Goal: Navigation & Orientation: Find specific page/section

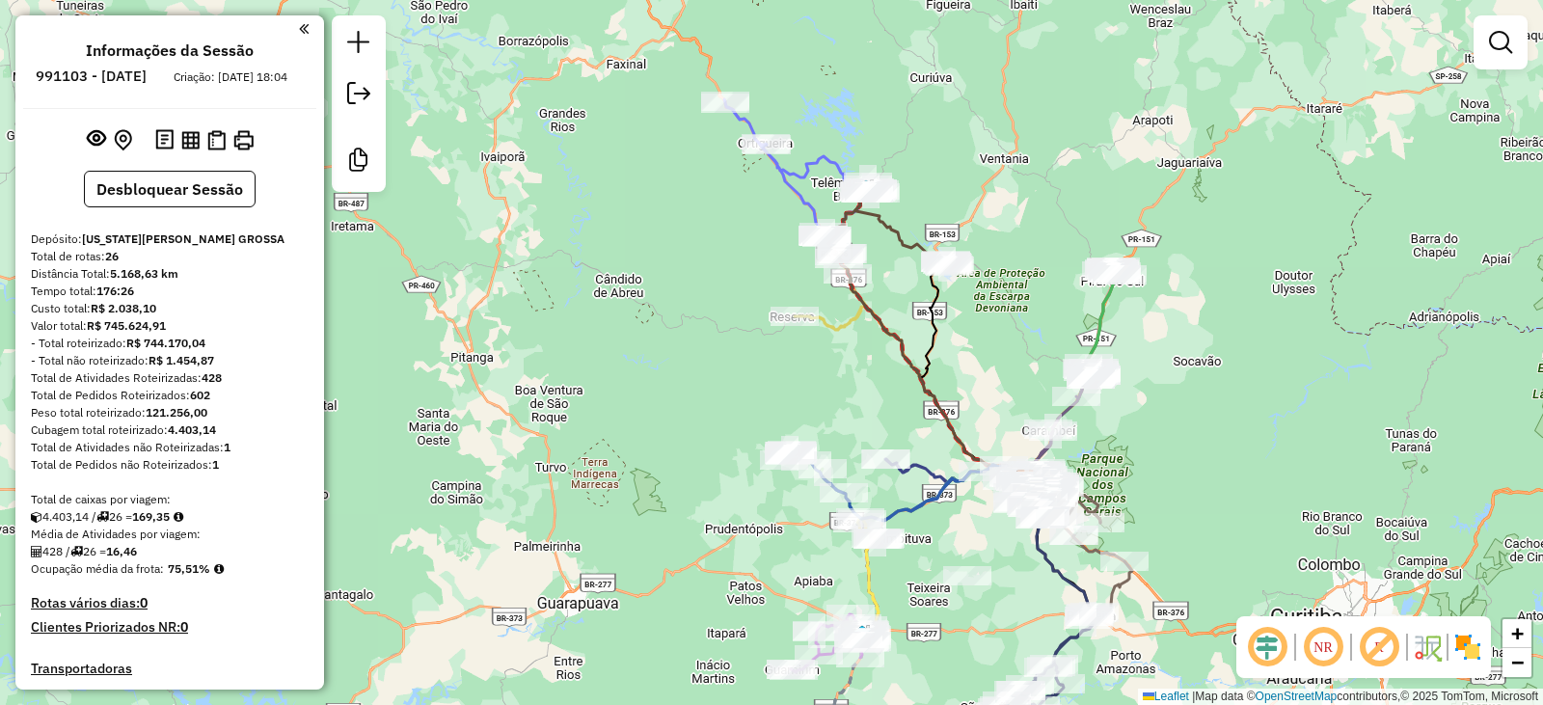
click at [1502, 45] on em at bounding box center [1500, 42] width 23 height 23
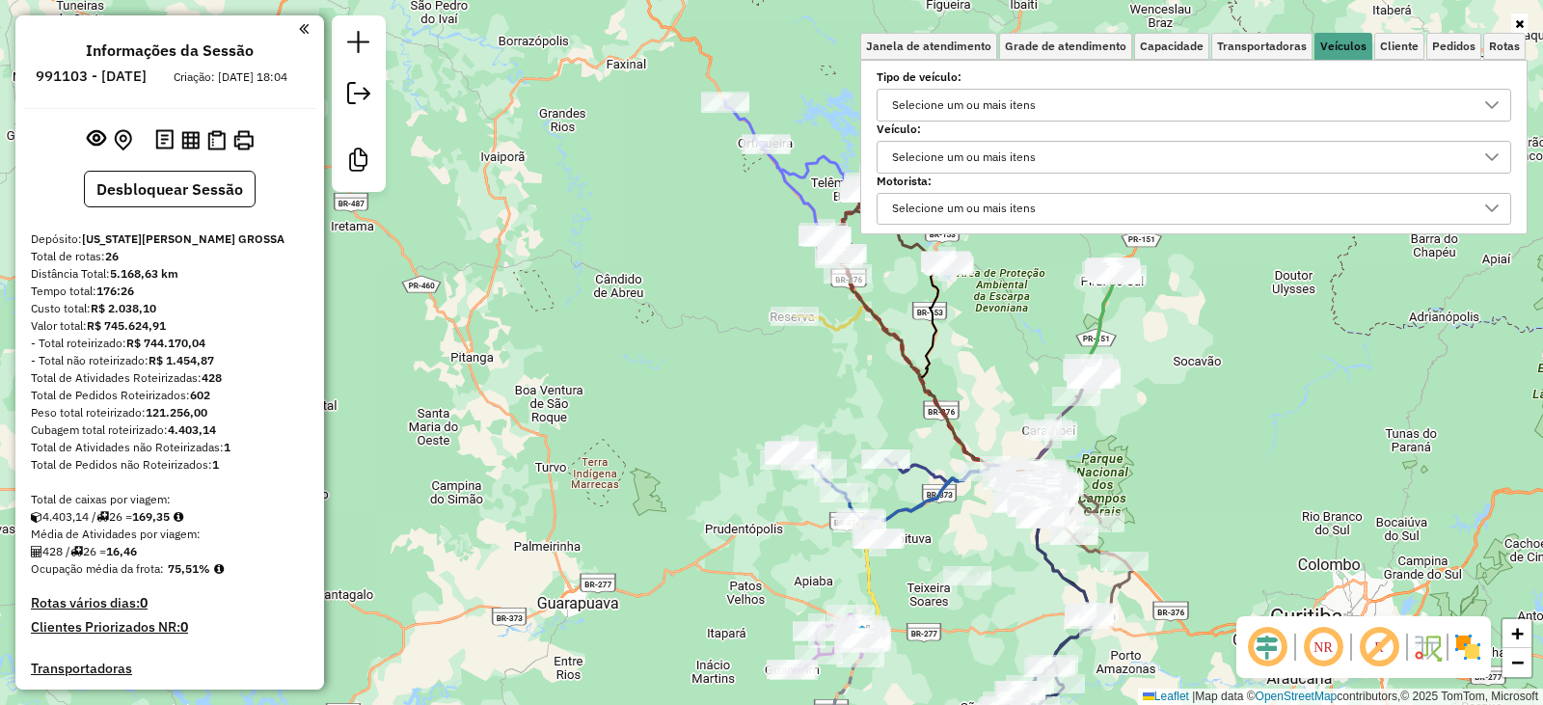
click at [623, 319] on div "Janela de atendimento Grade de atendimento Capacidade Transportadoras Veículos …" at bounding box center [771, 352] width 1543 height 705
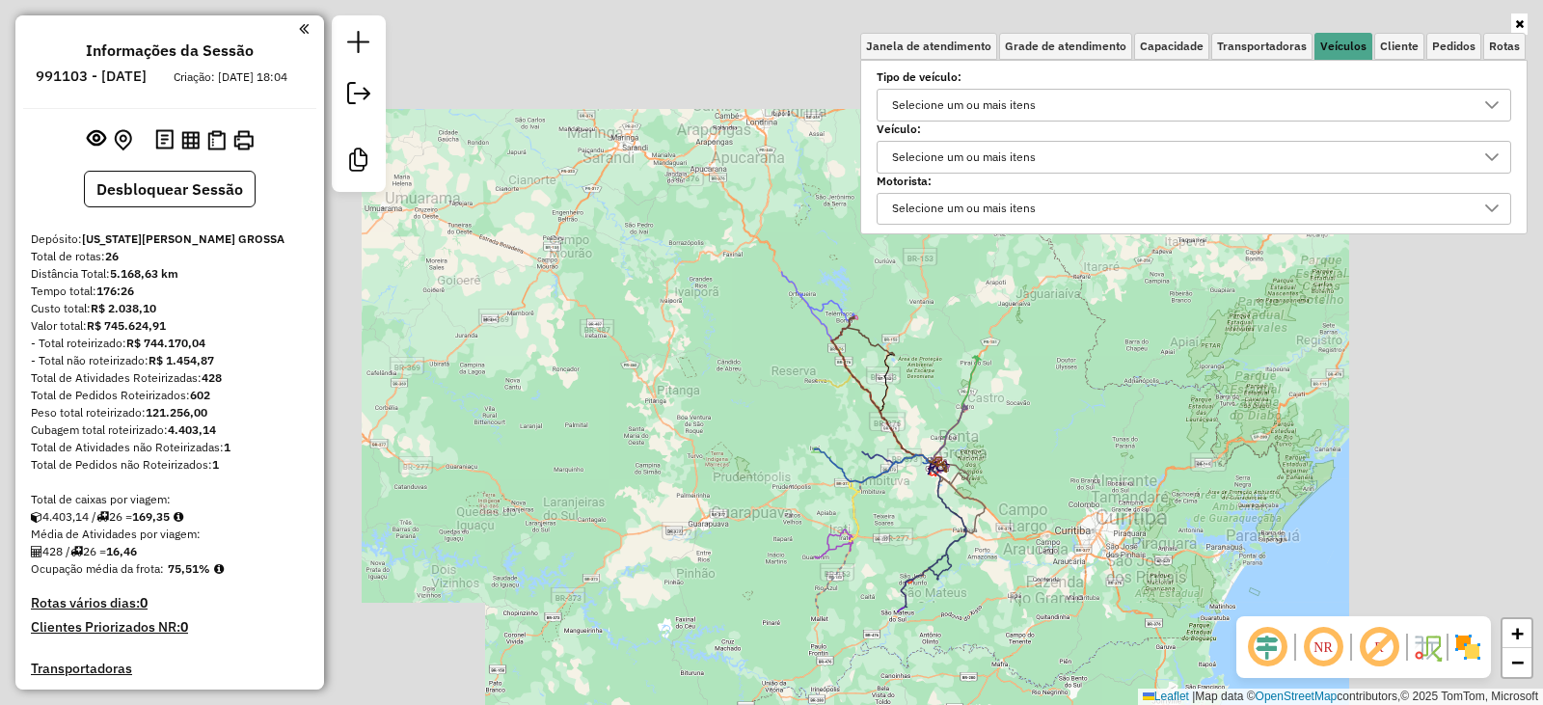
click at [703, 323] on div "Rota 19 - Placa ESY2B54 19324 - COMERCIAL SANTA ANA Rota 19 - Placa ESY2B54 193…" at bounding box center [771, 352] width 1543 height 705
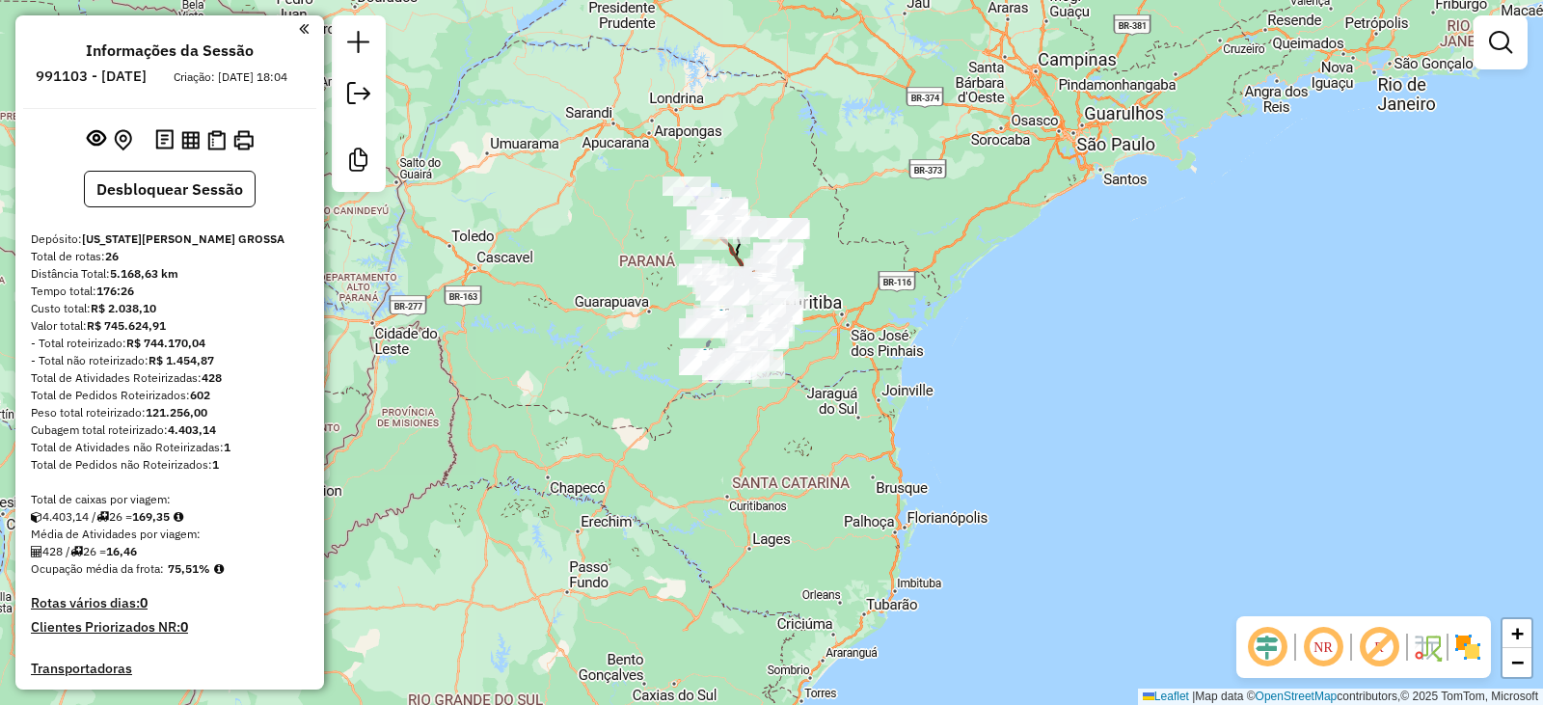
drag, startPoint x: 705, startPoint y: 451, endPoint x: 613, endPoint y: 293, distance: 182.8
click at [613, 293] on div "Janela de atendimento Grade de atendimento Capacidade Transportadoras Veículos …" at bounding box center [771, 352] width 1543 height 705
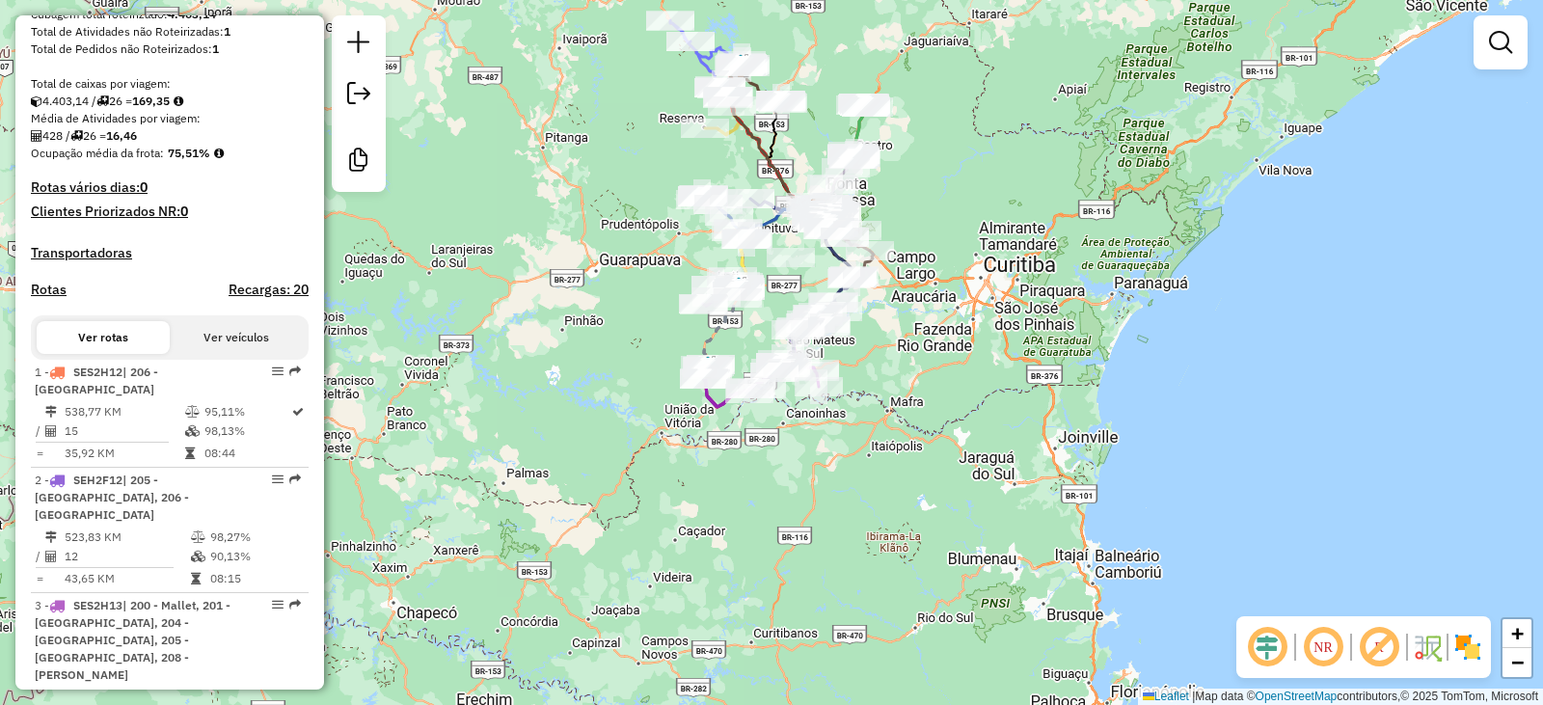
scroll to position [579, 0]
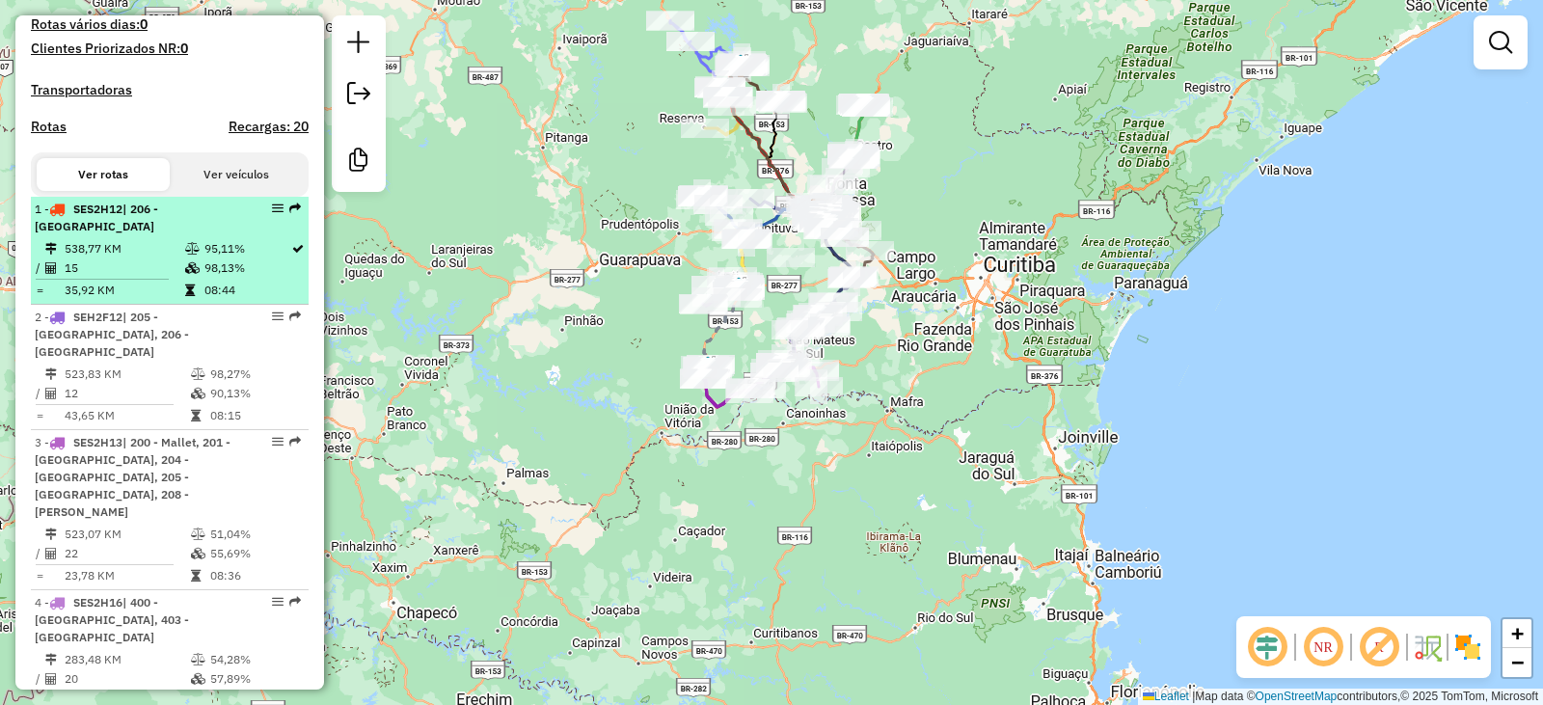
click at [136, 258] on td "538,77 KM" at bounding box center [124, 248] width 121 height 19
select select "**********"
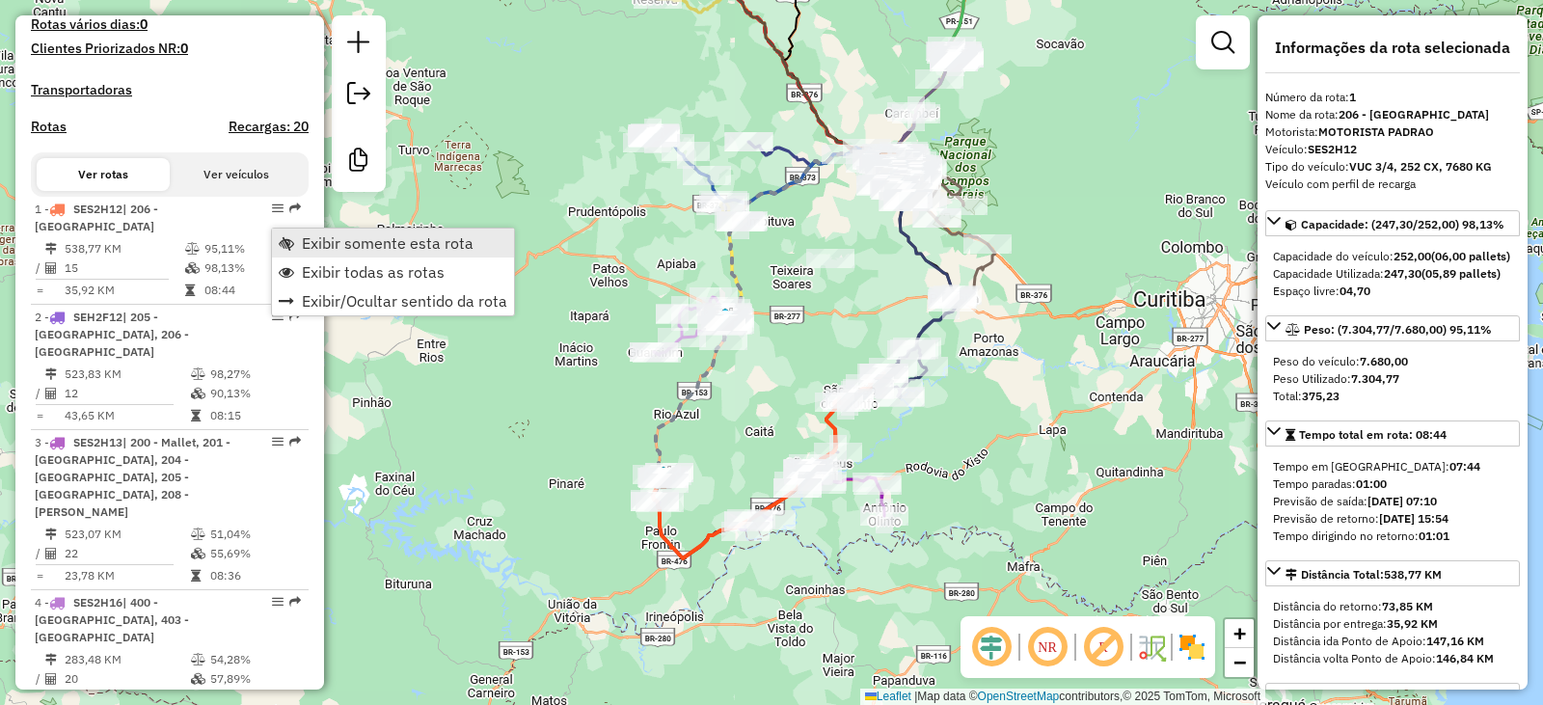
click at [312, 245] on span "Exibir somente esta rota" at bounding box center [388, 242] width 172 height 15
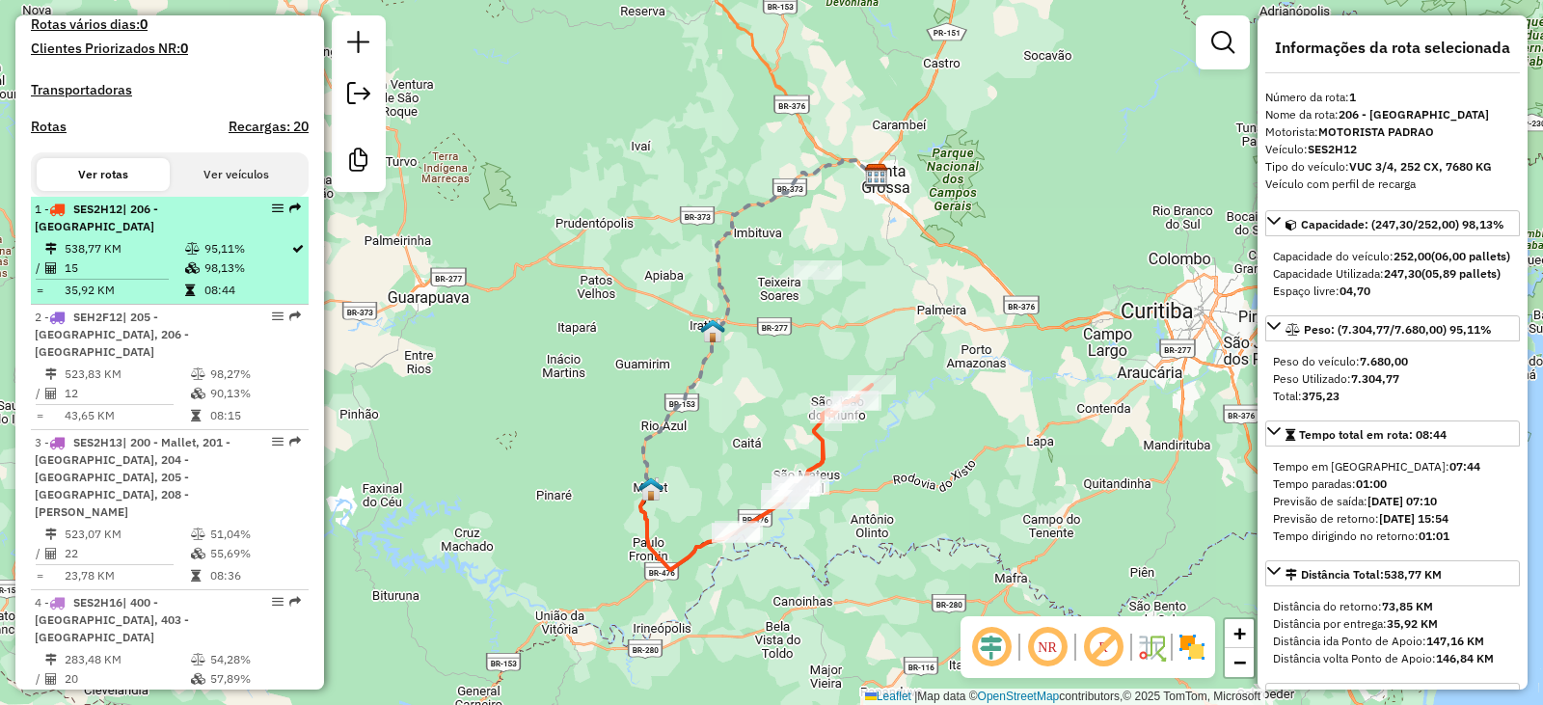
click at [176, 258] on td "538,77 KM" at bounding box center [124, 248] width 121 height 19
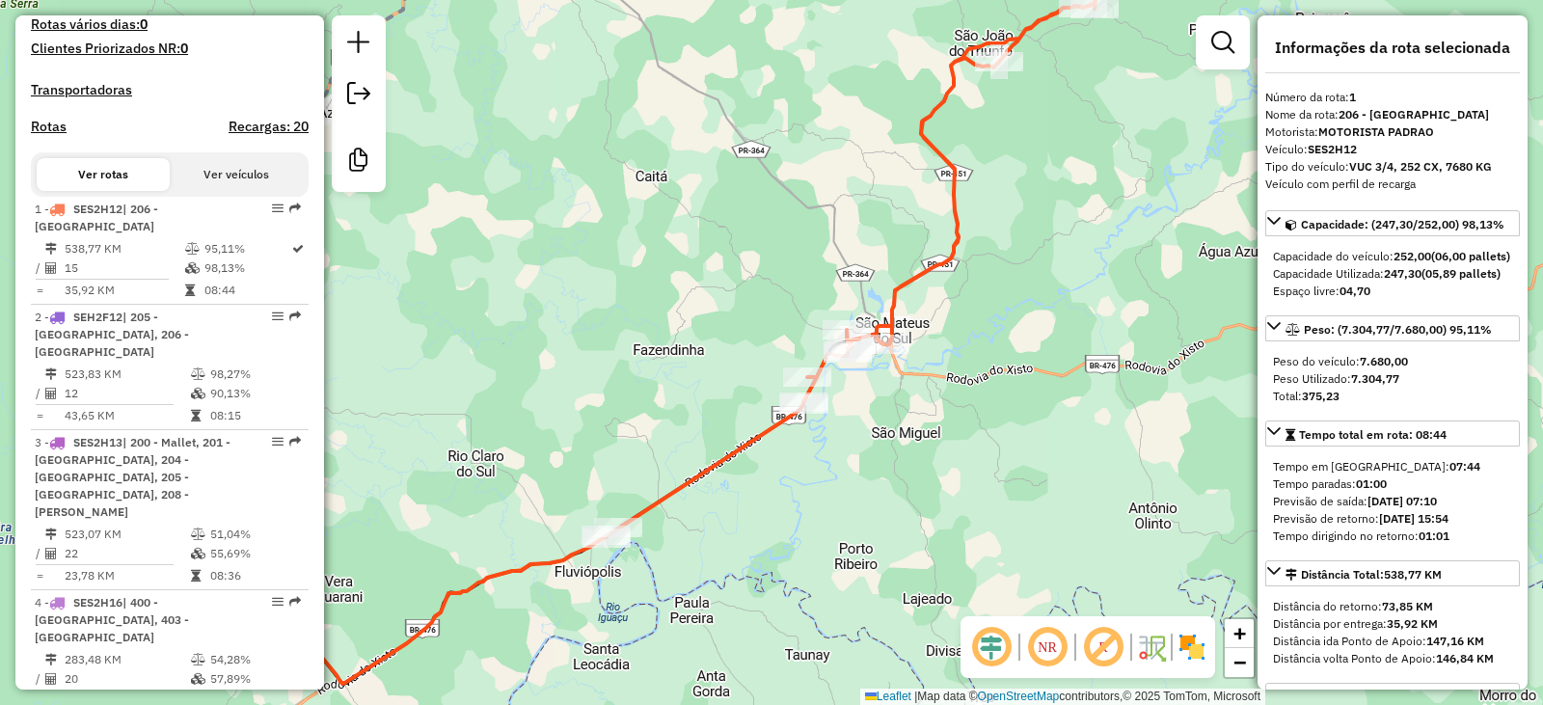
drag, startPoint x: 543, startPoint y: 518, endPoint x: 582, endPoint y: 419, distance: 106.6
click at [582, 419] on div "Janela de atendimento Grade de atendimento Capacidade Transportadoras Veículos …" at bounding box center [771, 352] width 1543 height 705
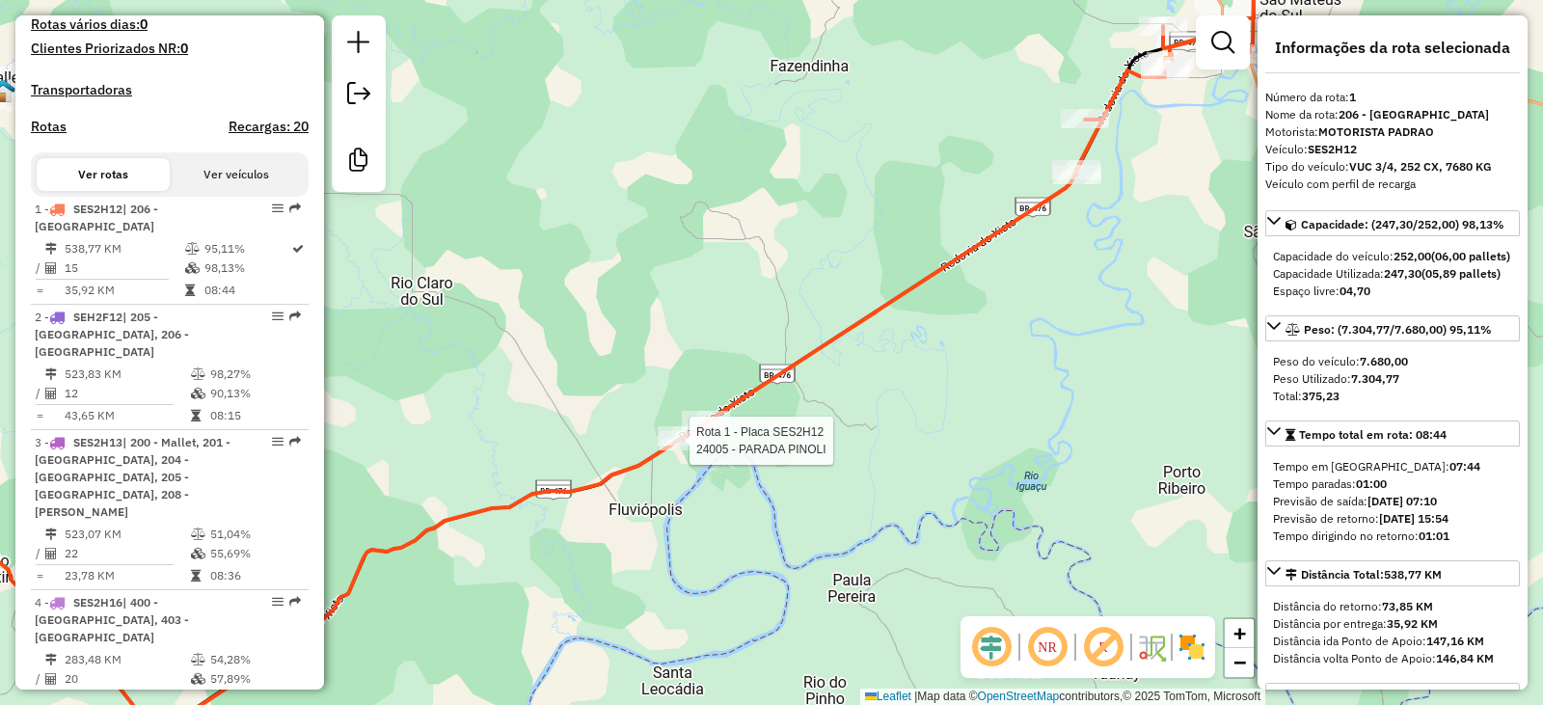
click at [691, 450] on div at bounding box center [684, 440] width 48 height 19
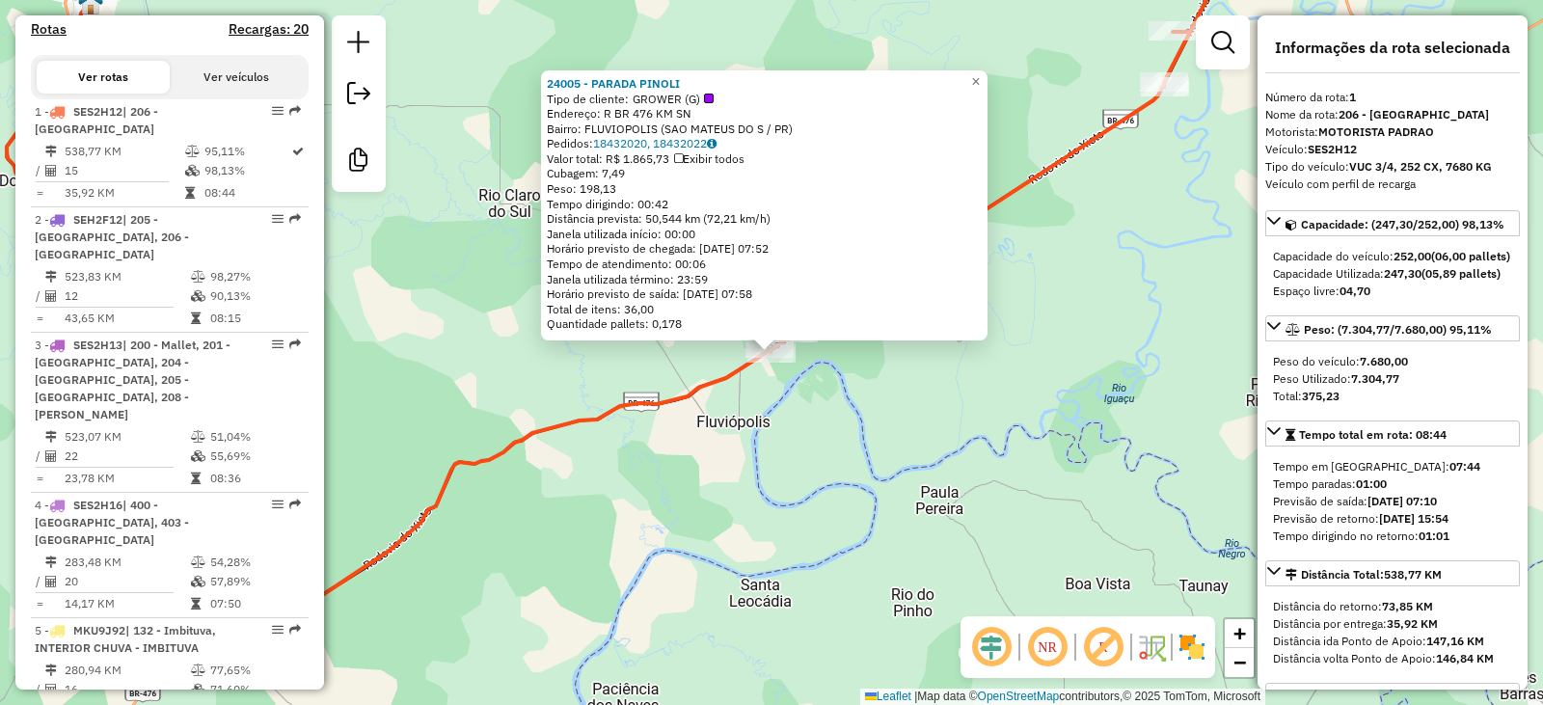
scroll to position [777, 0]
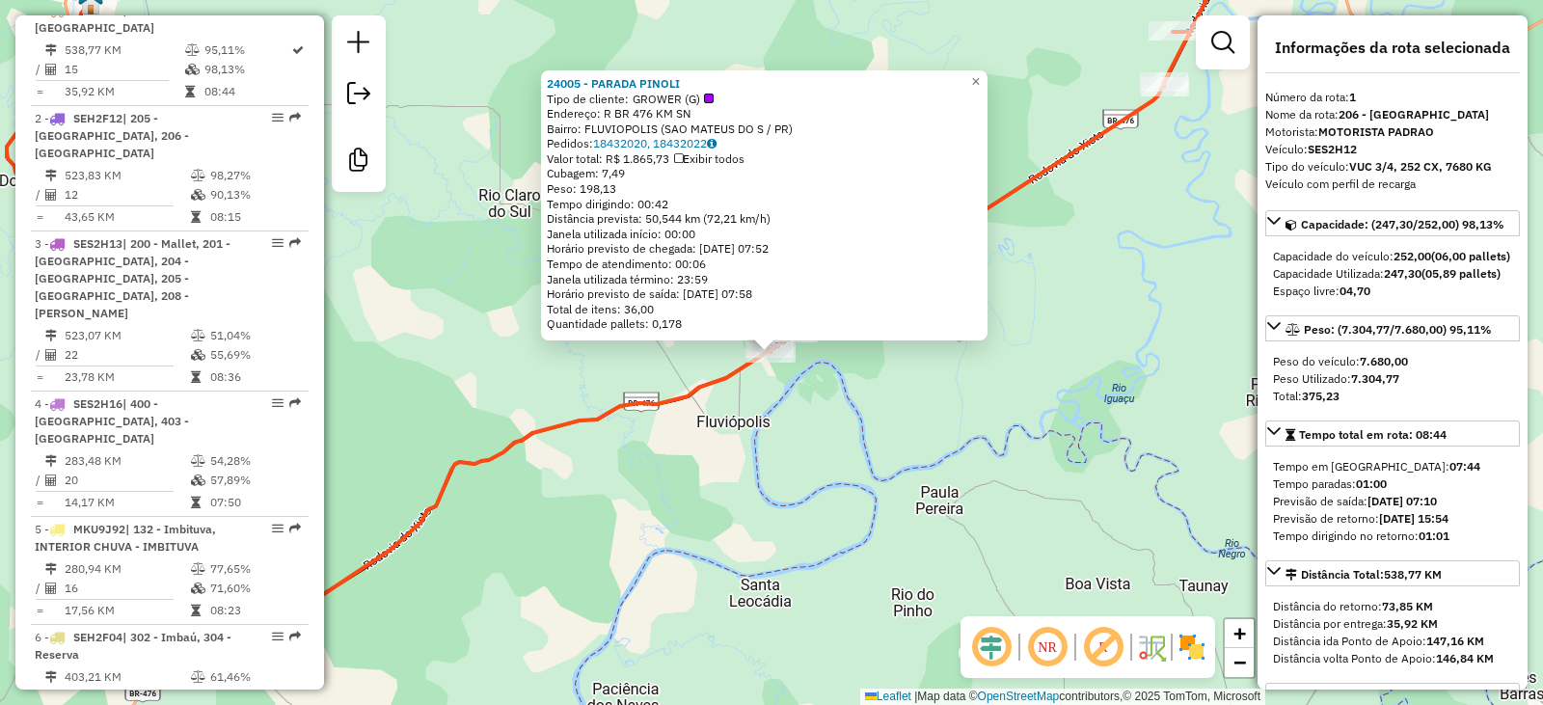
click at [729, 415] on div "24005 - PARADA PINOLI Tipo de cliente: GROWER (G) Endereço: R BR 476 KM SN Bair…" at bounding box center [771, 352] width 1543 height 705
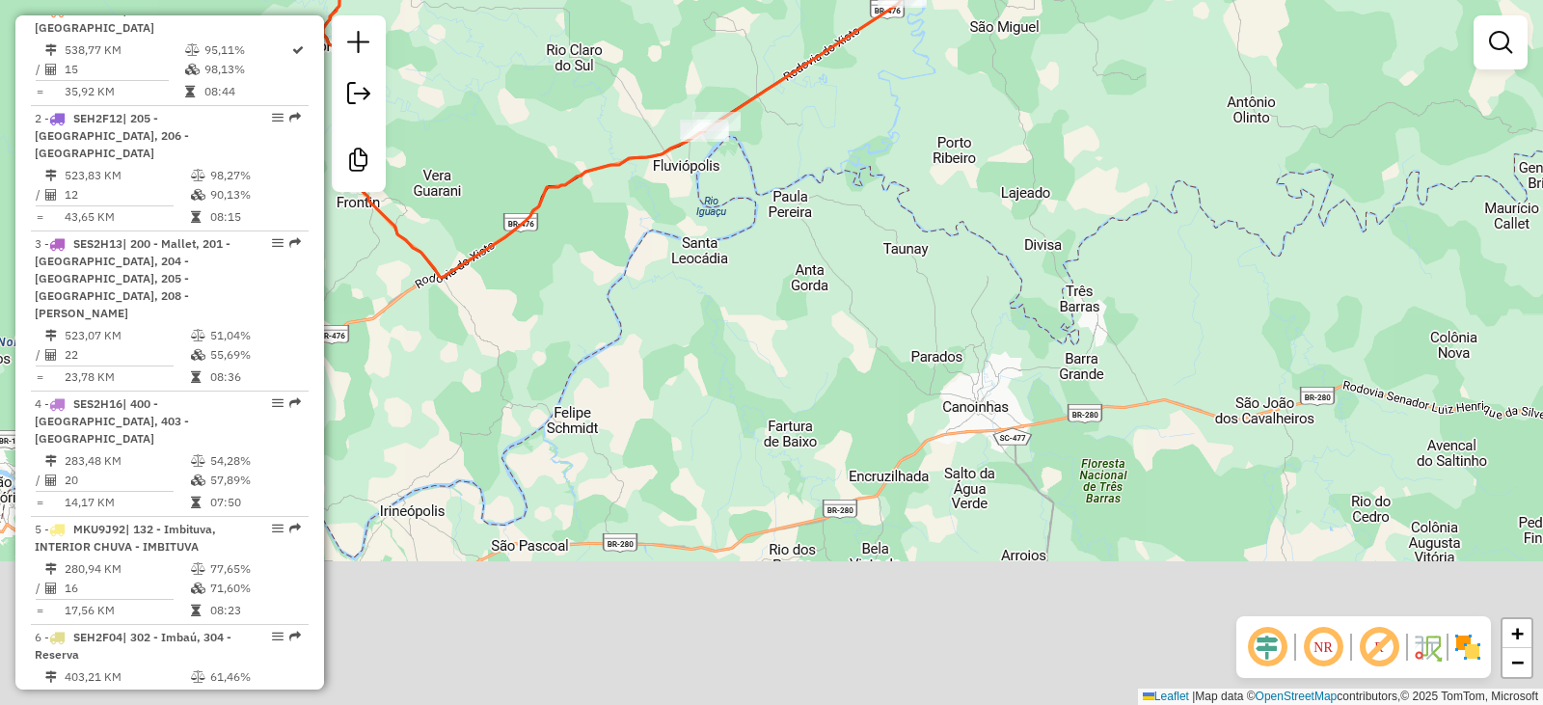
drag, startPoint x: 934, startPoint y: 406, endPoint x: 797, endPoint y: 223, distance: 228.8
click at [797, 223] on div "Janela de atendimento Grade de atendimento Capacidade Transportadoras Veículos …" at bounding box center [771, 352] width 1543 height 705
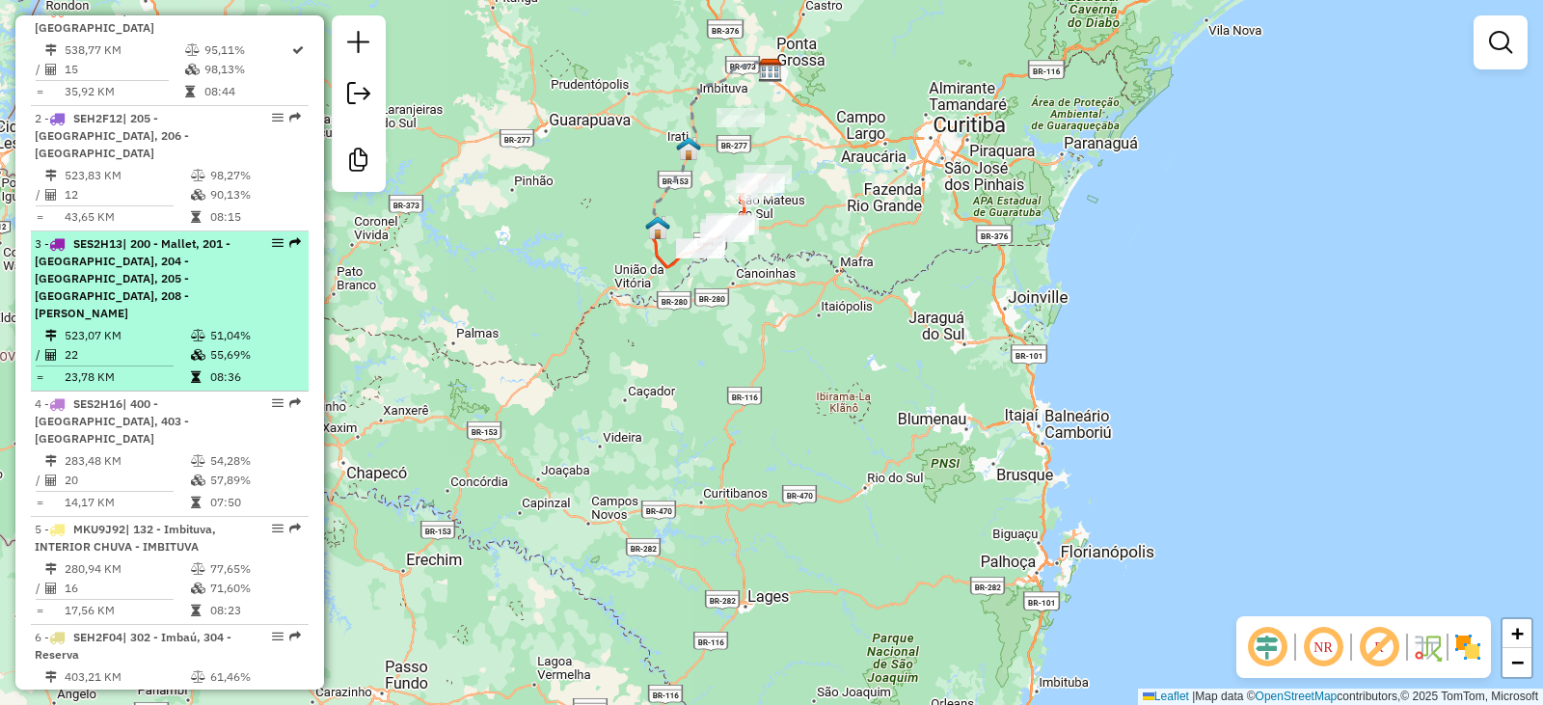
click at [168, 266] on span "| 200 - Mallet, 201 - [GEOGRAPHIC_DATA], 204 - [GEOGRAPHIC_DATA], 205 - [GEOGRA…" at bounding box center [133, 278] width 196 height 84
select select "**********"
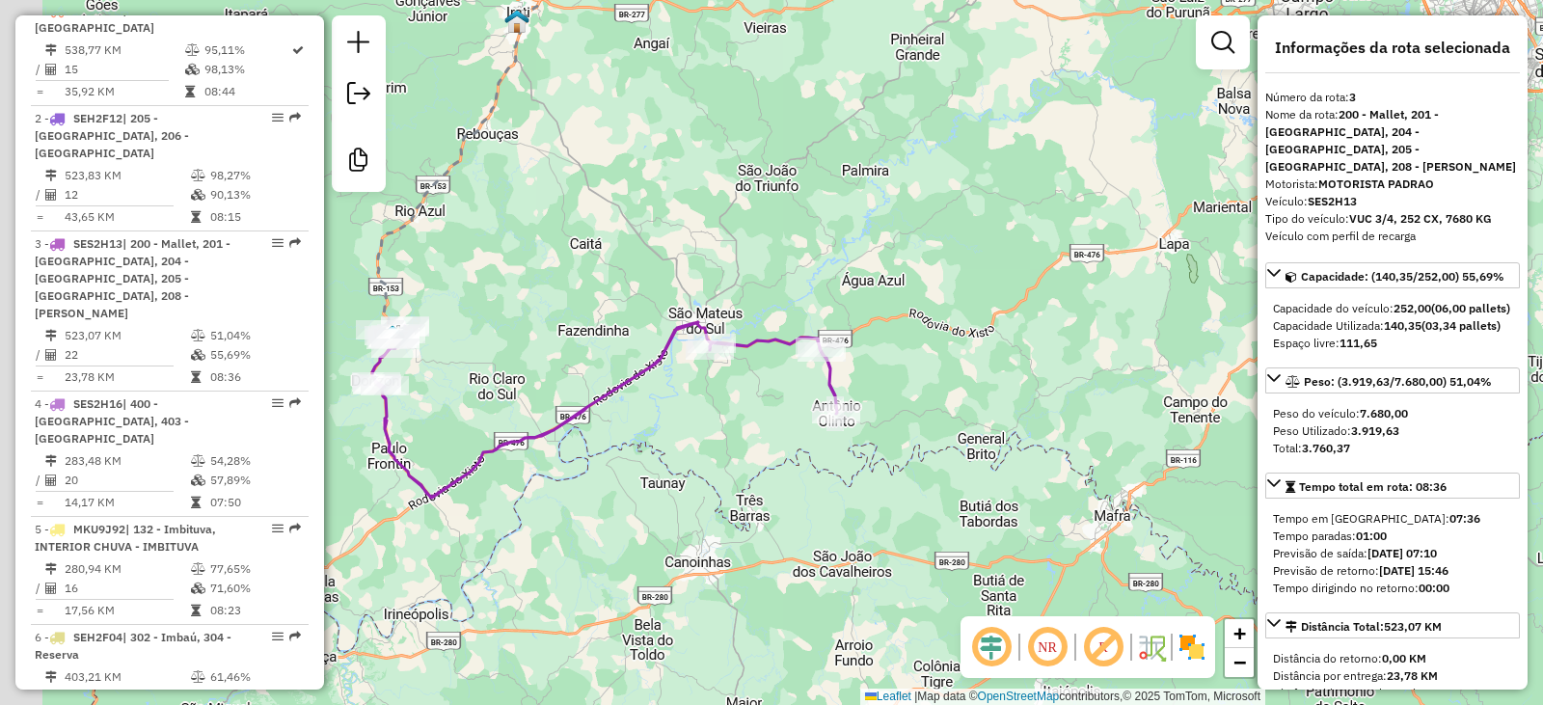
drag, startPoint x: 751, startPoint y: 384, endPoint x: 882, endPoint y: 177, distance: 244.5
click at [882, 177] on div "Janela de atendimento Grade de atendimento Capacidade Transportadoras Veículos …" at bounding box center [771, 352] width 1543 height 705
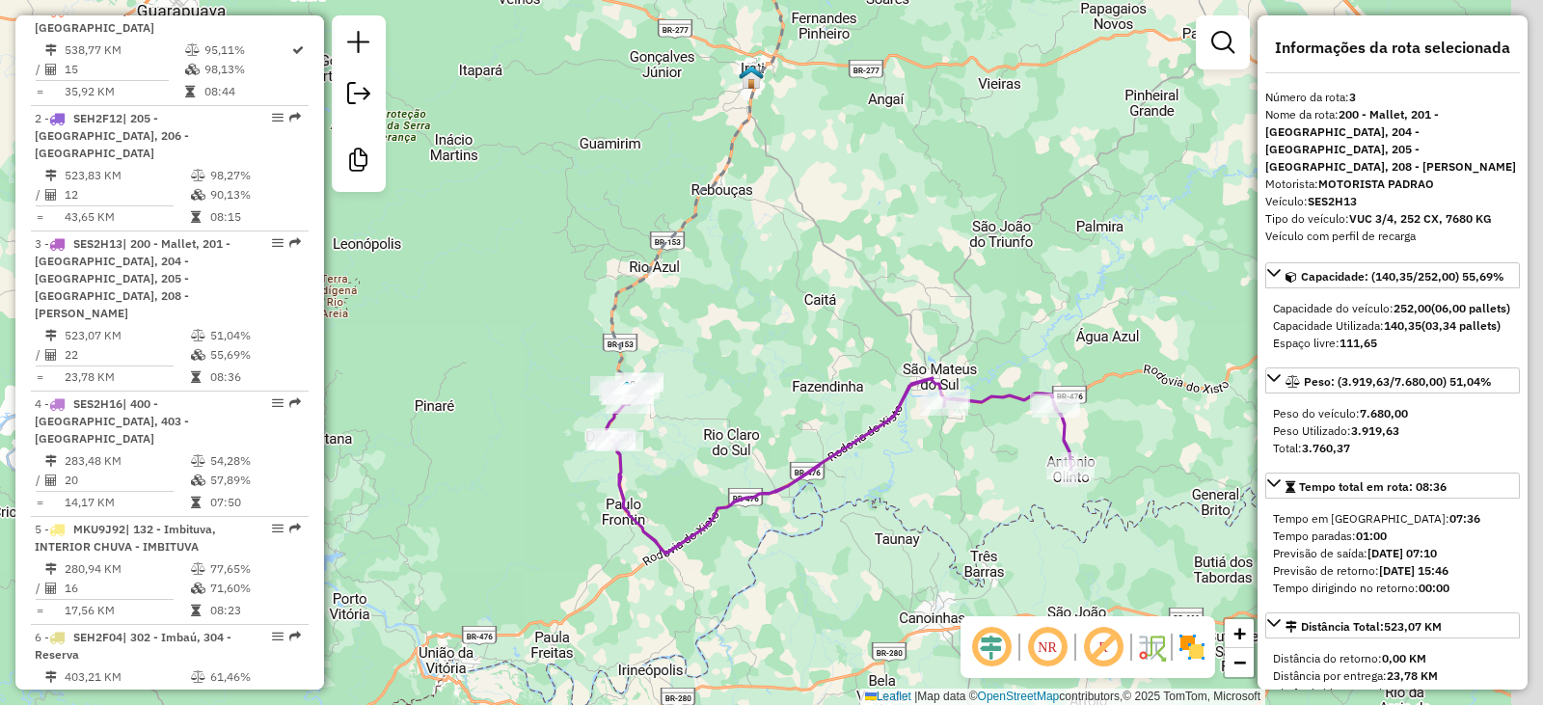
drag, startPoint x: 792, startPoint y: 401, endPoint x: 640, endPoint y: 394, distance: 151.6
click at [640, 394] on div "Janela de atendimento Grade de atendimento Capacidade Transportadoras Veículos …" at bounding box center [771, 352] width 1543 height 705
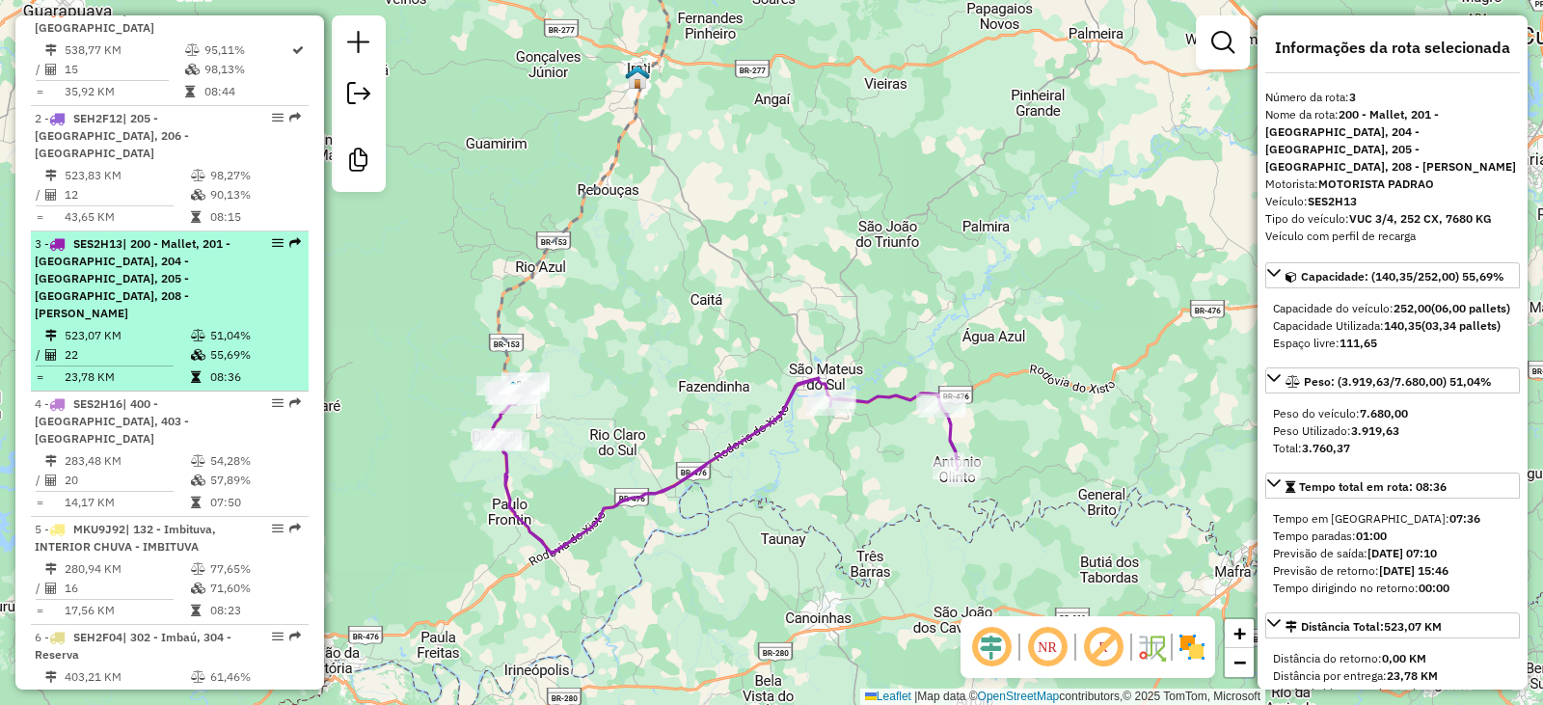
click at [179, 277] on span "| 200 - Mallet, 201 - [GEOGRAPHIC_DATA], 204 - [GEOGRAPHIC_DATA], 205 - [GEOGRA…" at bounding box center [133, 278] width 196 height 84
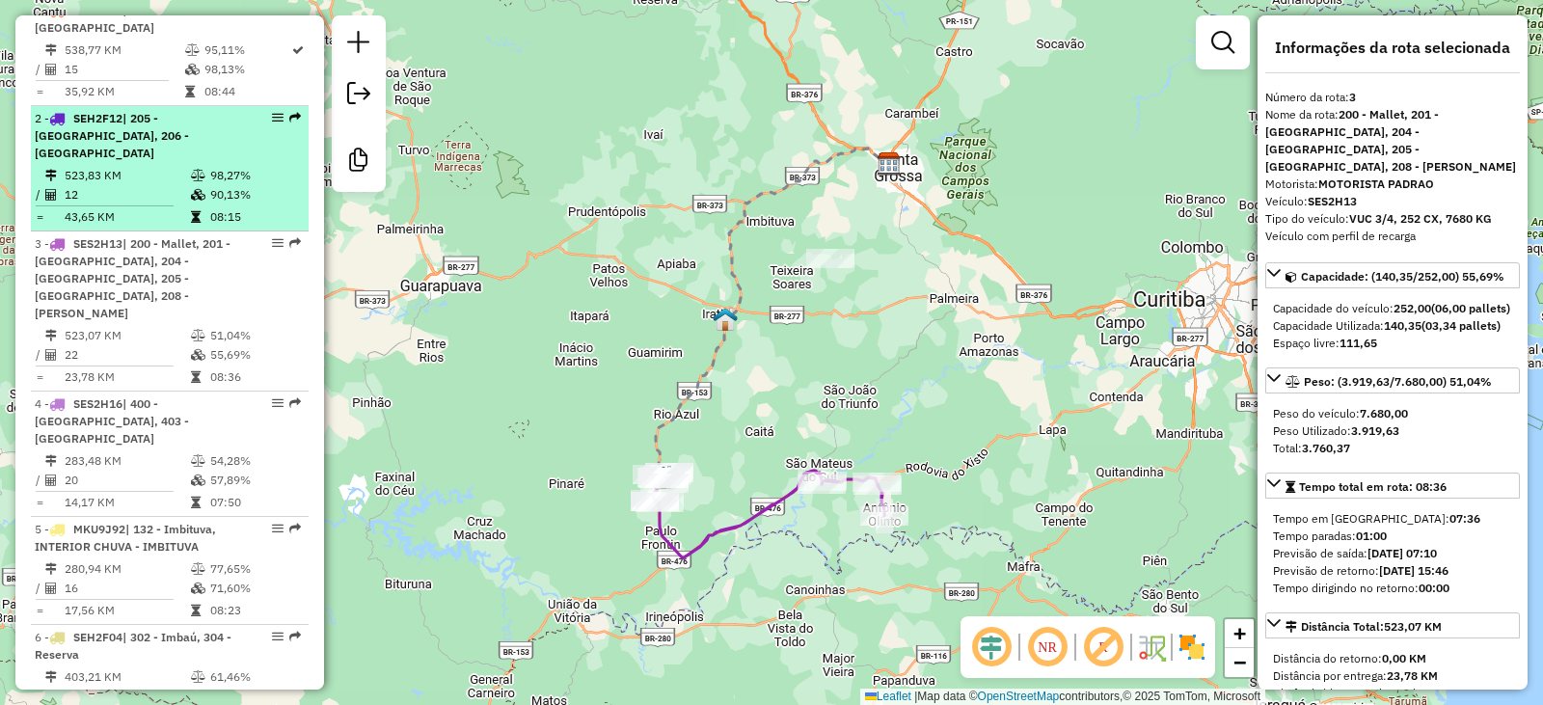
drag, startPoint x: 227, startPoint y: 175, endPoint x: 211, endPoint y: 176, distance: 15.6
click at [210, 178] on td "98,27%" at bounding box center [255, 175] width 92 height 19
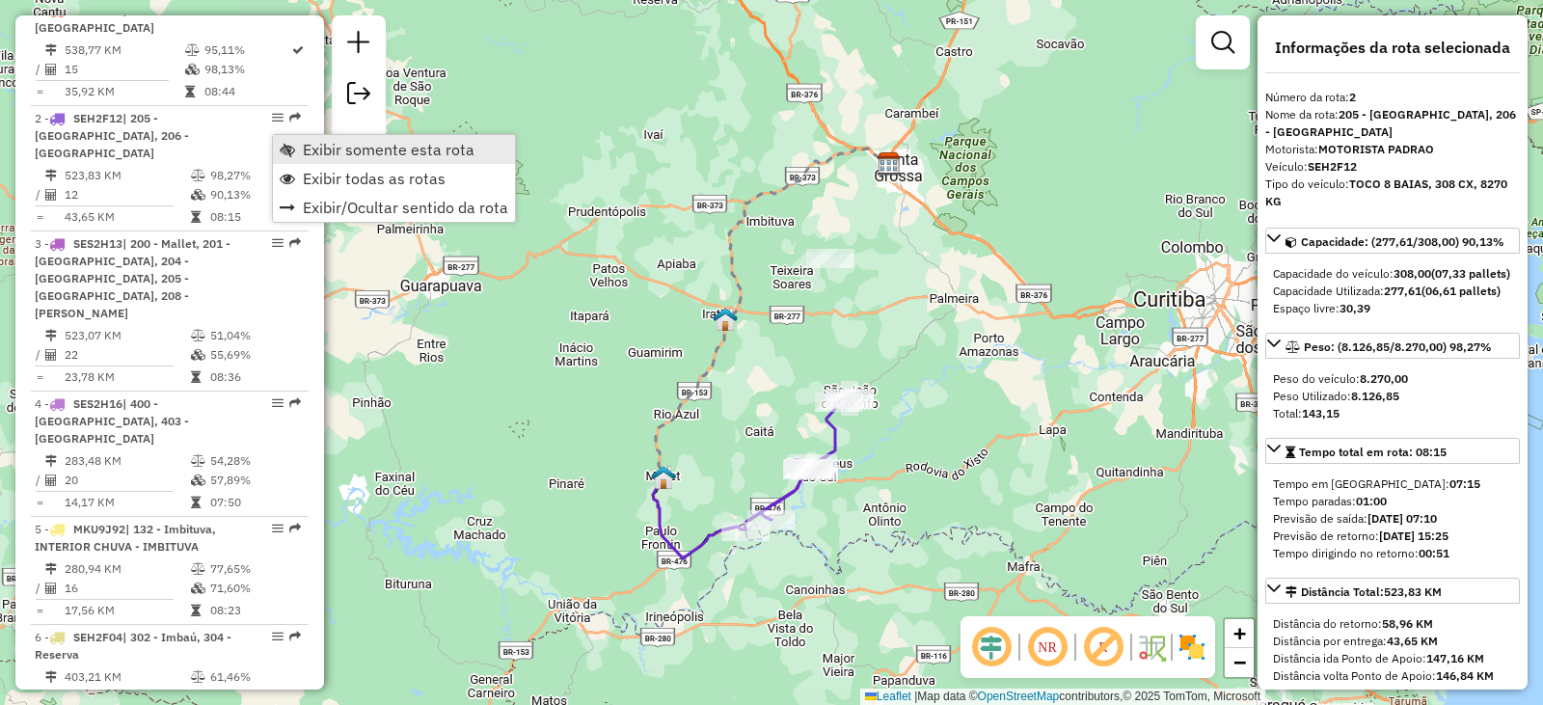
click at [294, 146] on span "Exibir somente esta rota" at bounding box center [287, 149] width 15 height 15
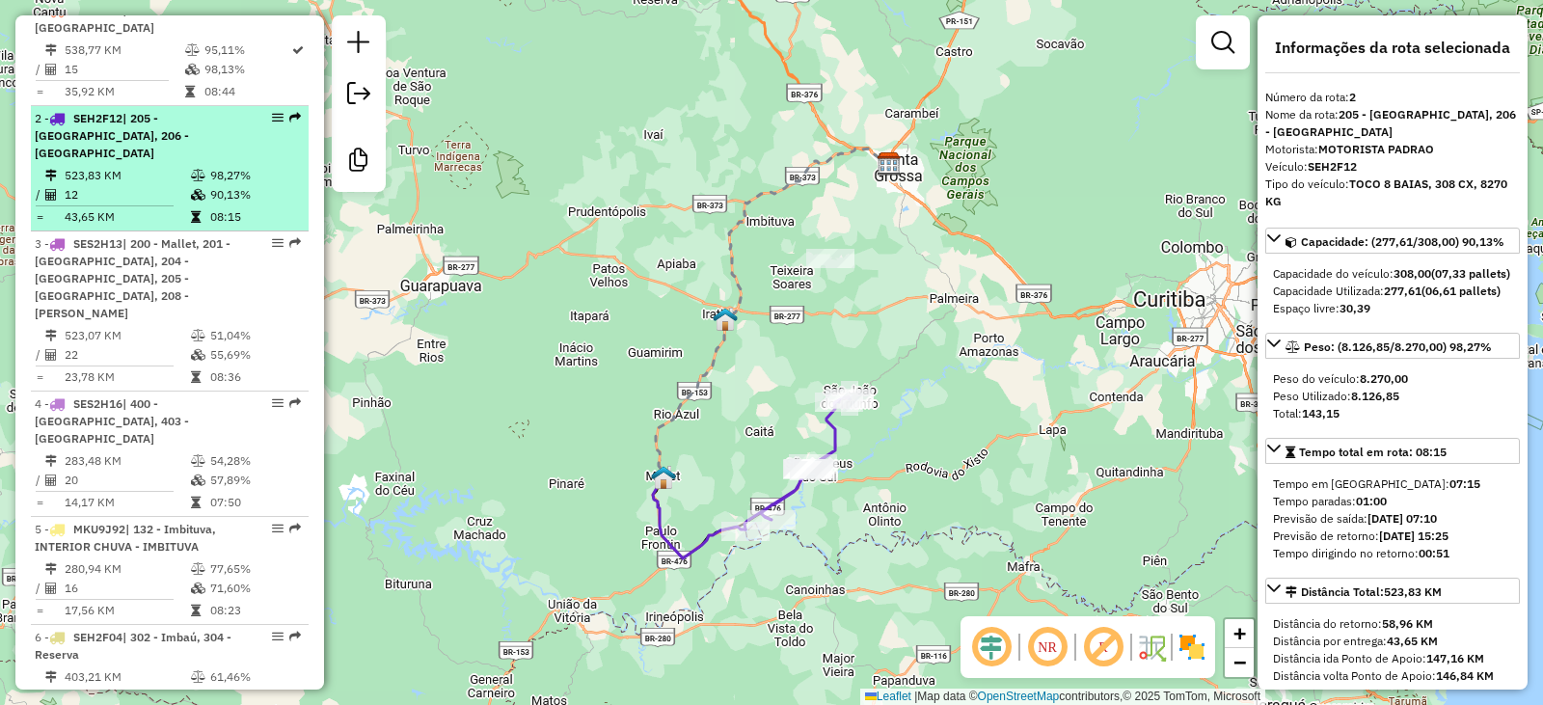
drag, startPoint x: 279, startPoint y: 140, endPoint x: 223, endPoint y: 145, distance: 56.1
click at [223, 145] on div "2 - SEH2F12 | 205 - São Mateus do Sul, 206 - São João do Triunfo" at bounding box center [137, 136] width 204 height 52
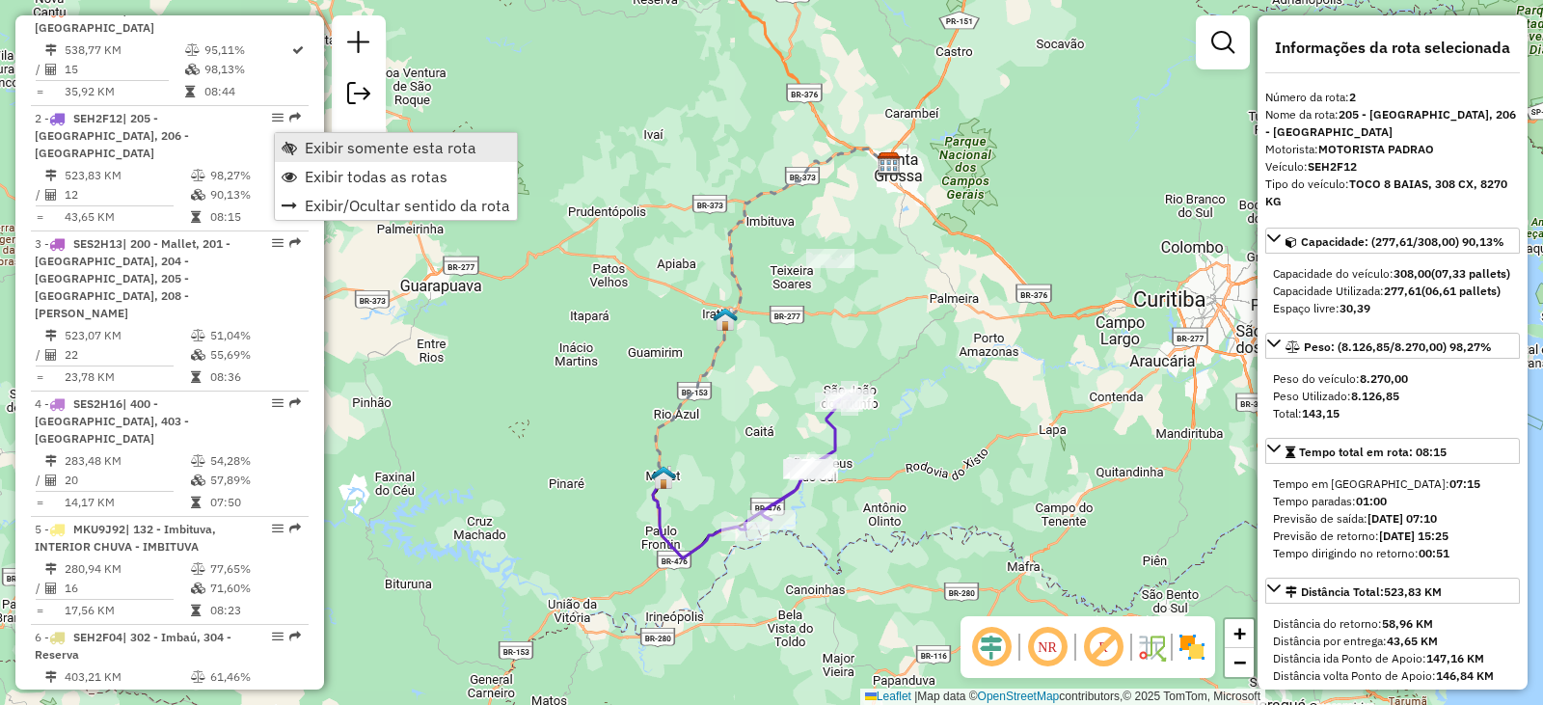
click at [289, 146] on span "Exibir somente esta rota" at bounding box center [289, 147] width 15 height 15
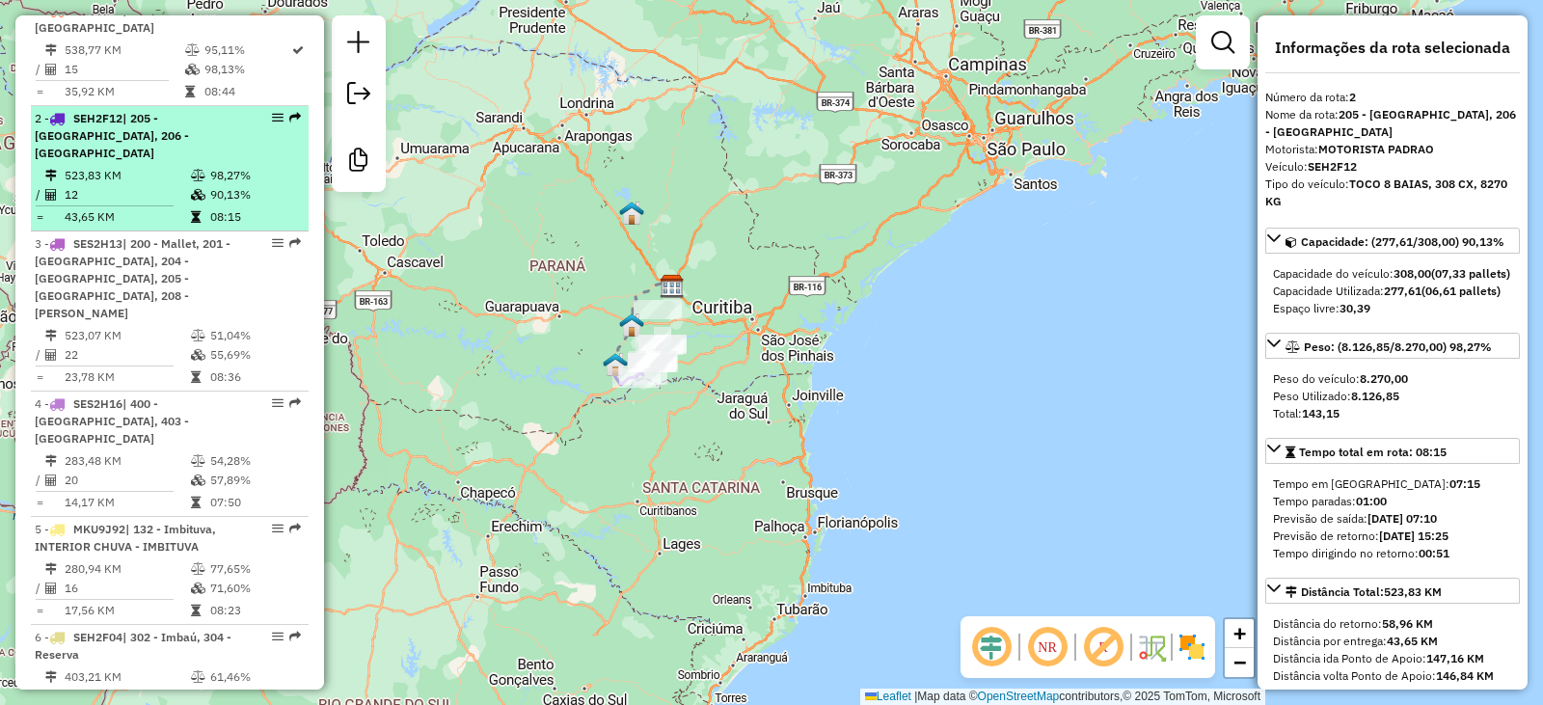
drag, startPoint x: 270, startPoint y: 125, endPoint x: 215, endPoint y: 161, distance: 65.5
click at [232, 156] on div "2 - SEH2F12 | 205 - São Mateus do Sul, 206 - São João do Triunfo" at bounding box center [137, 136] width 204 height 52
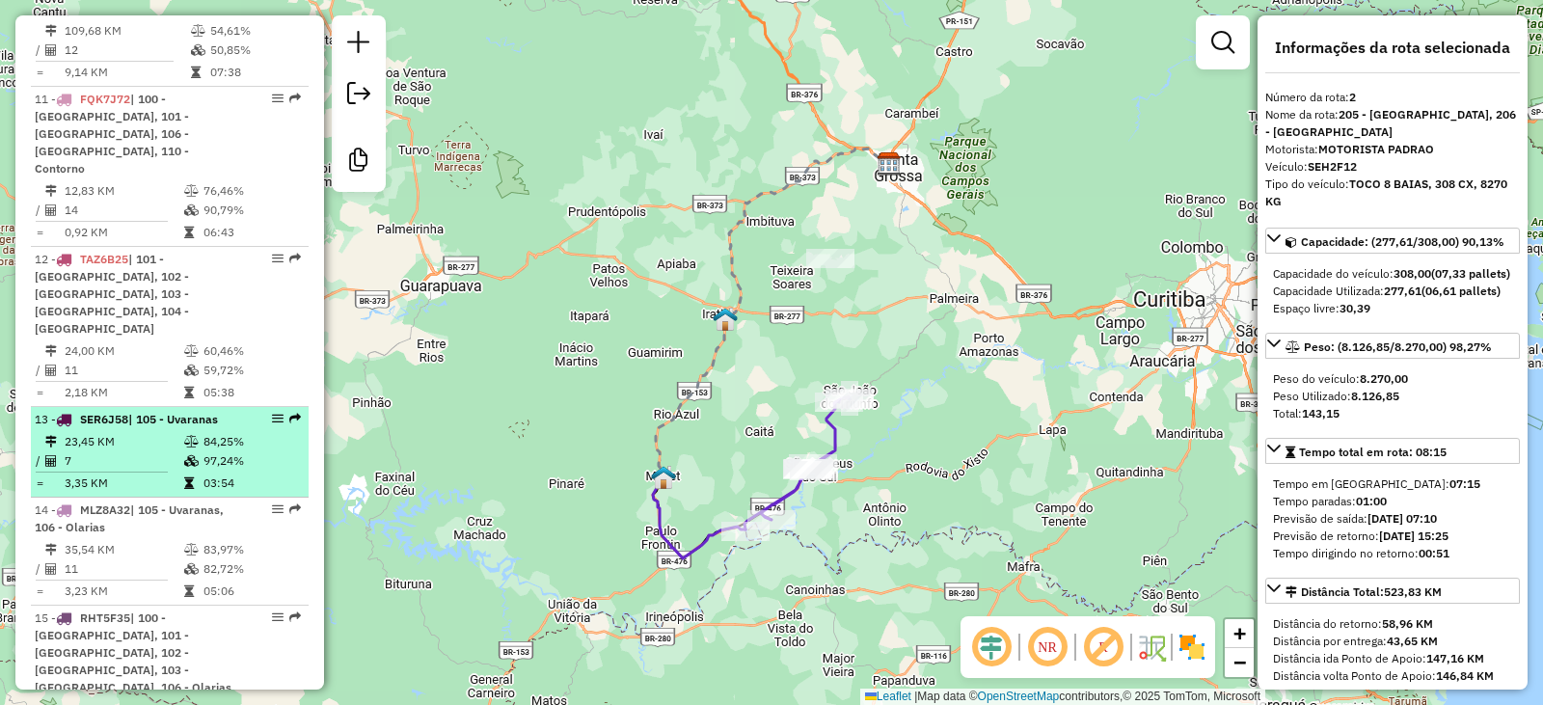
scroll to position [1935, 0]
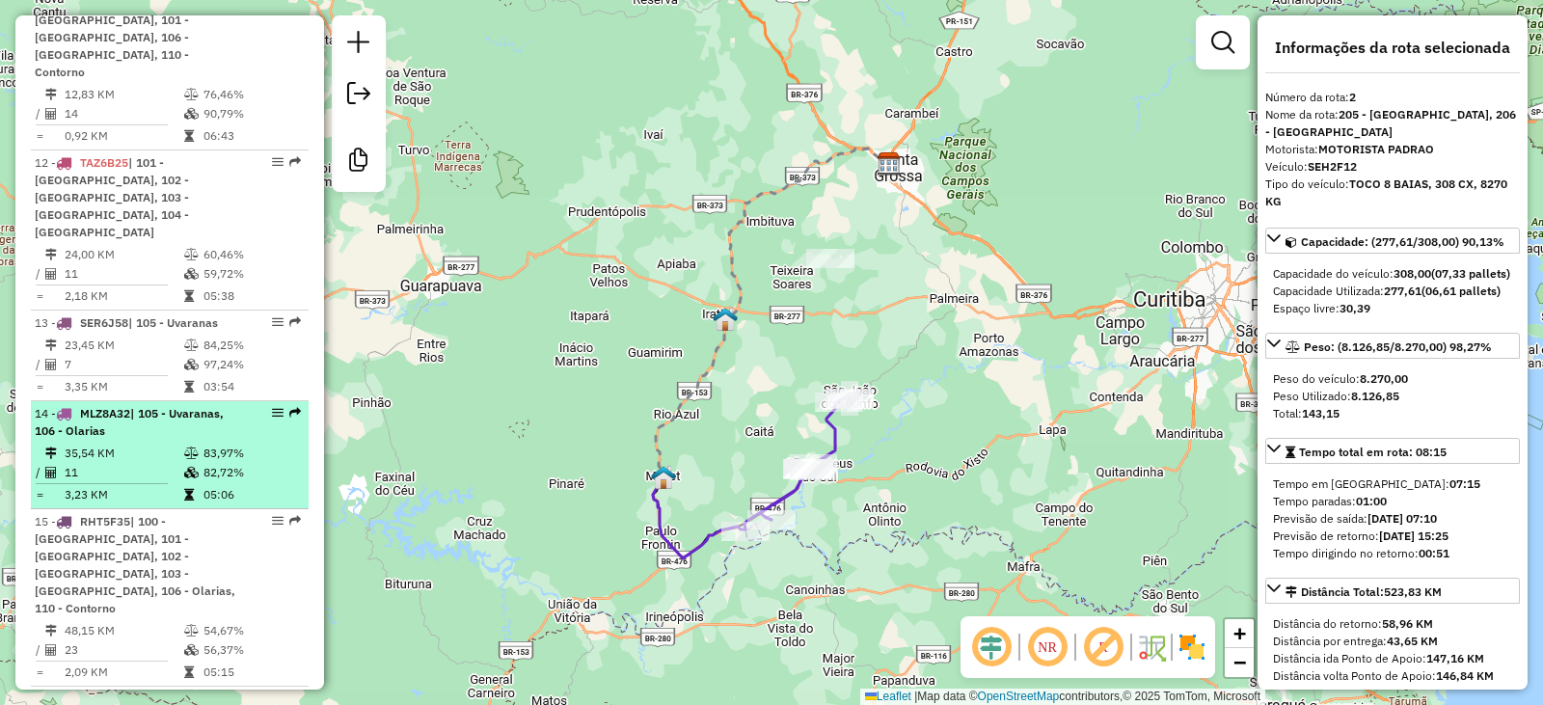
click at [170, 444] on td "35,54 KM" at bounding box center [124, 453] width 120 height 19
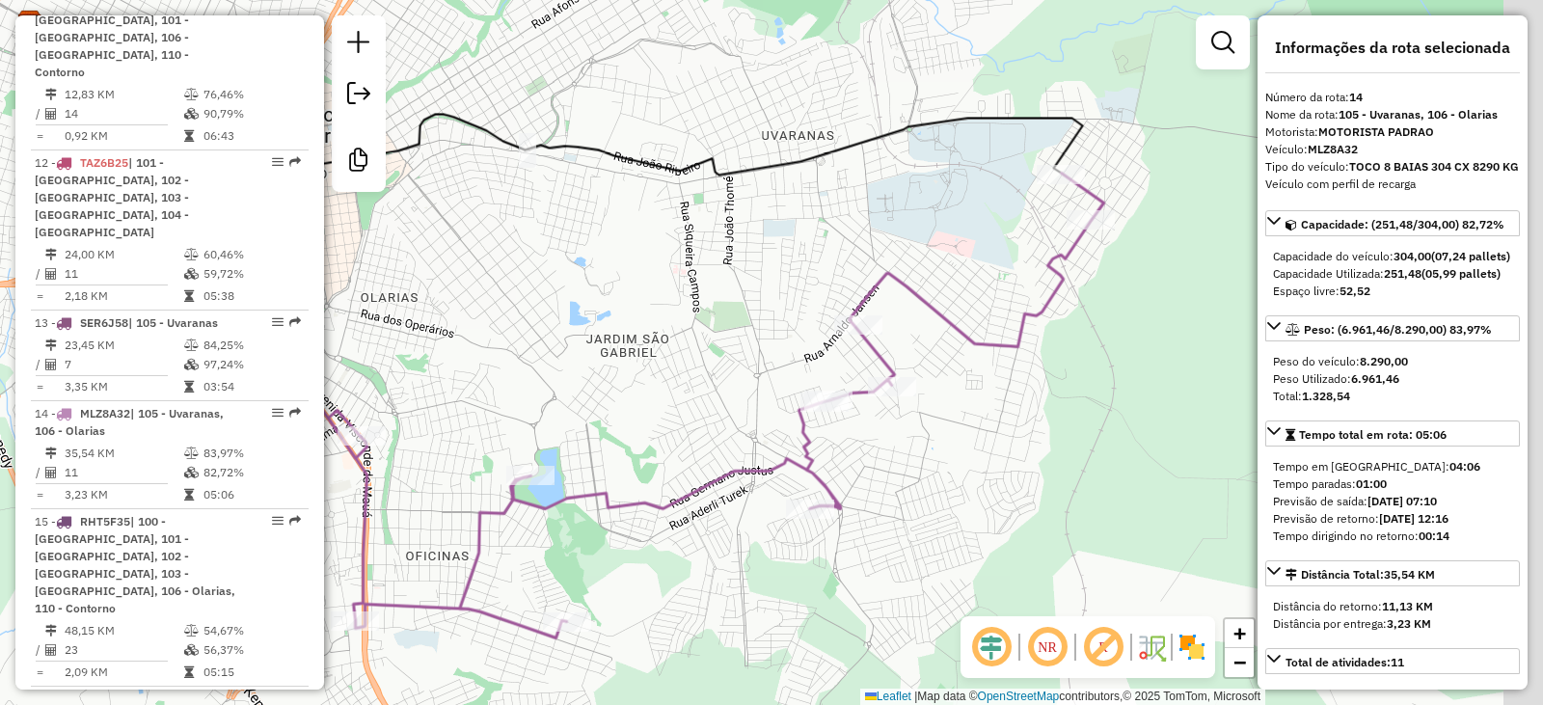
drag, startPoint x: 869, startPoint y: 280, endPoint x: 610, endPoint y: 267, distance: 259.7
click at [610, 267] on div "Janela de atendimento Grade de atendimento Capacidade Transportadoras Veículos …" at bounding box center [771, 352] width 1543 height 705
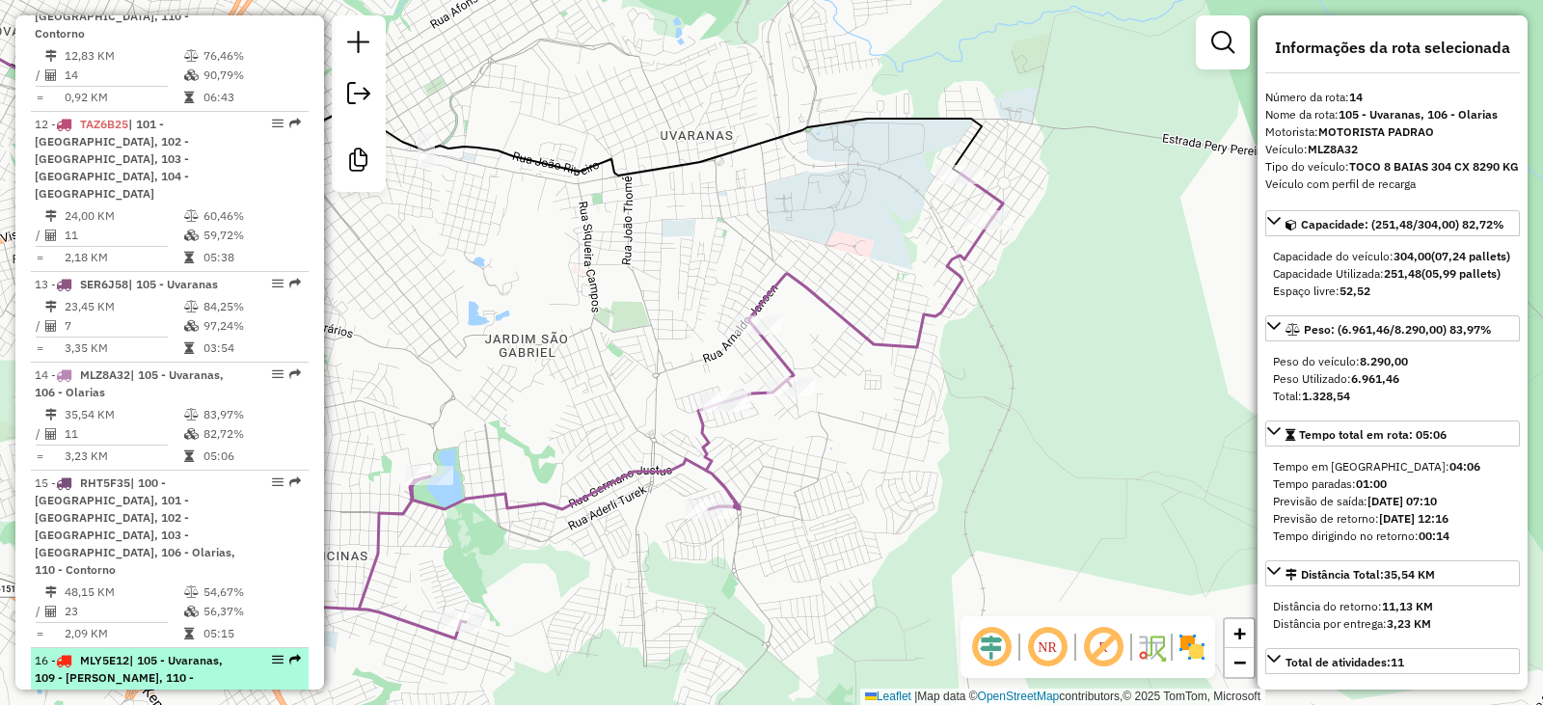
scroll to position [2031, 0]
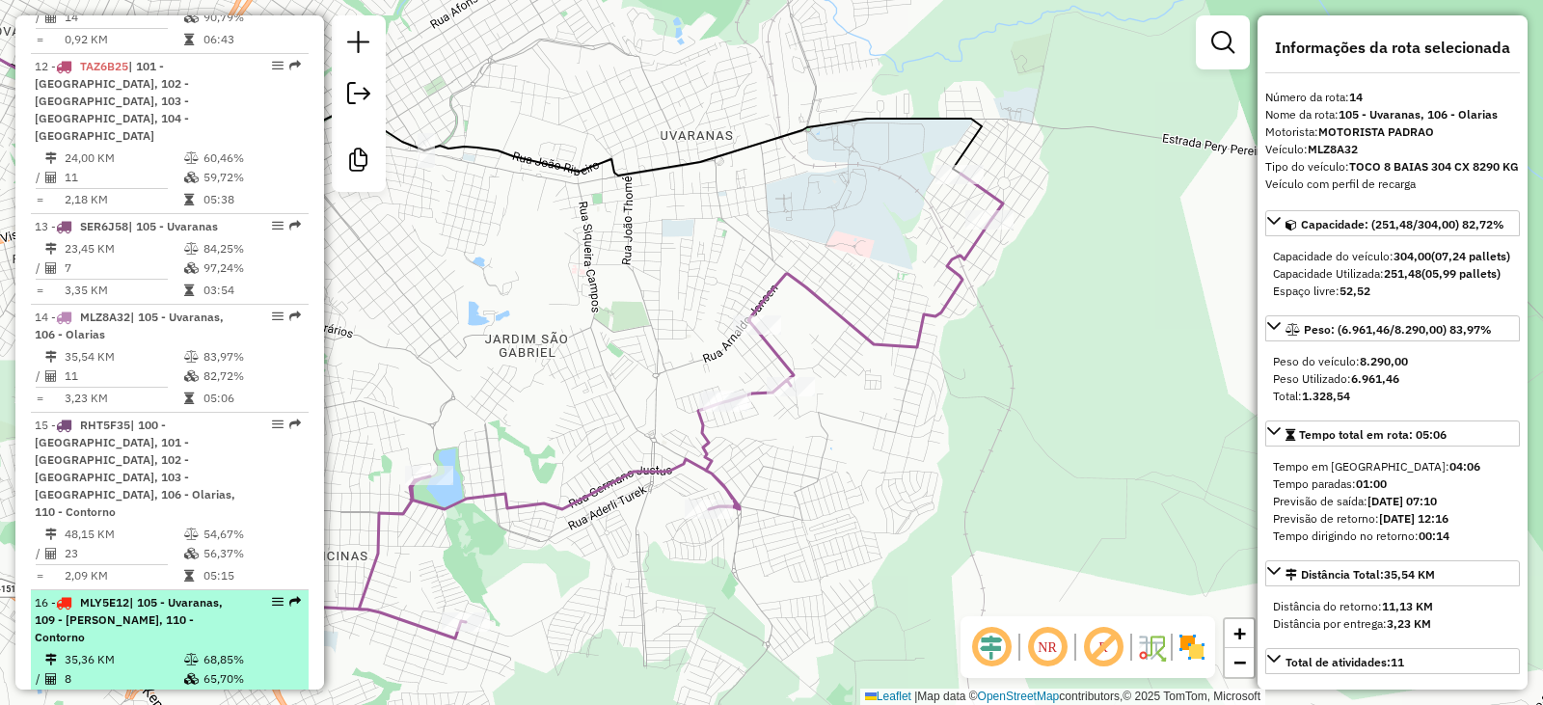
click at [138, 595] on span "| 105 - Uvaranas, 109 - [PERSON_NAME], 110 - Contorno" at bounding box center [129, 619] width 188 height 49
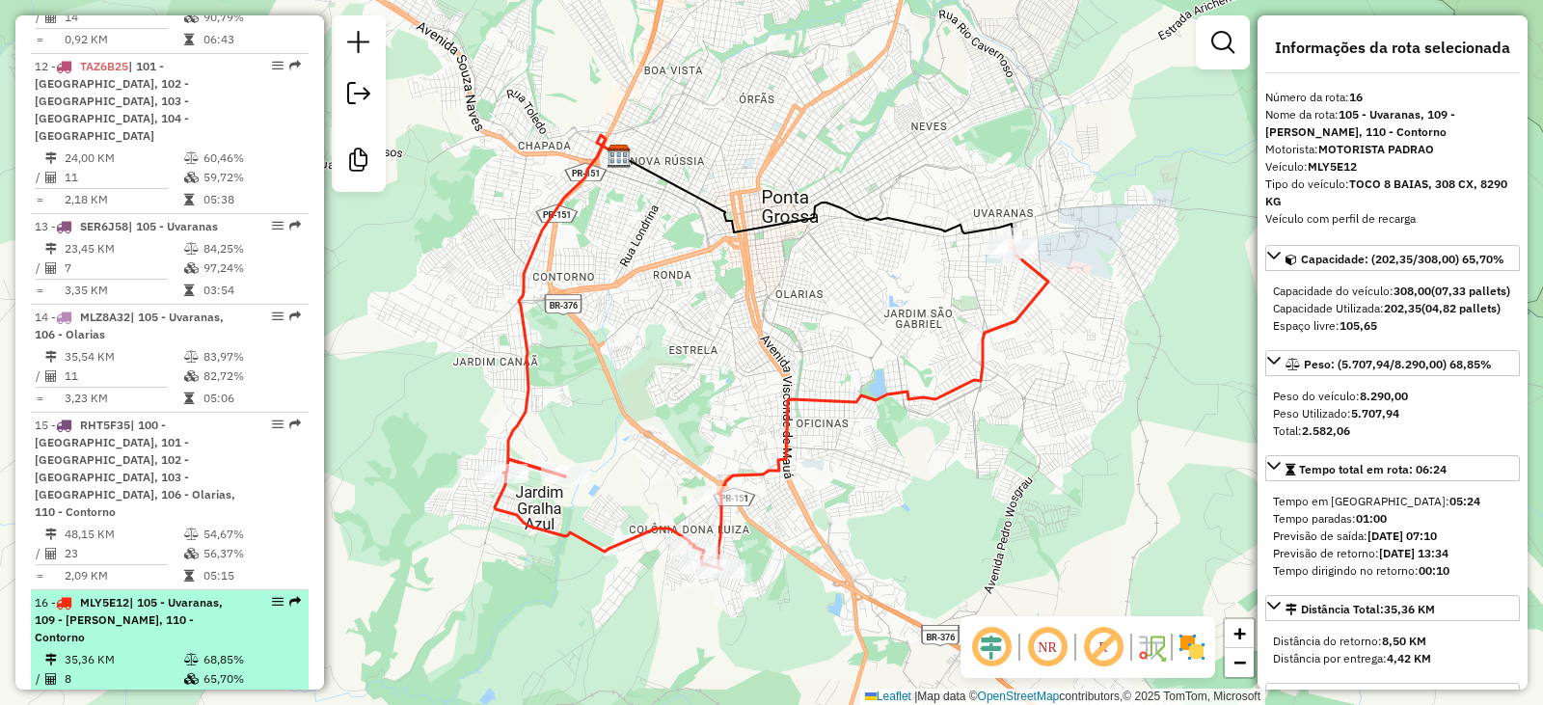
click at [203, 650] on td "68,85%" at bounding box center [251, 659] width 97 height 19
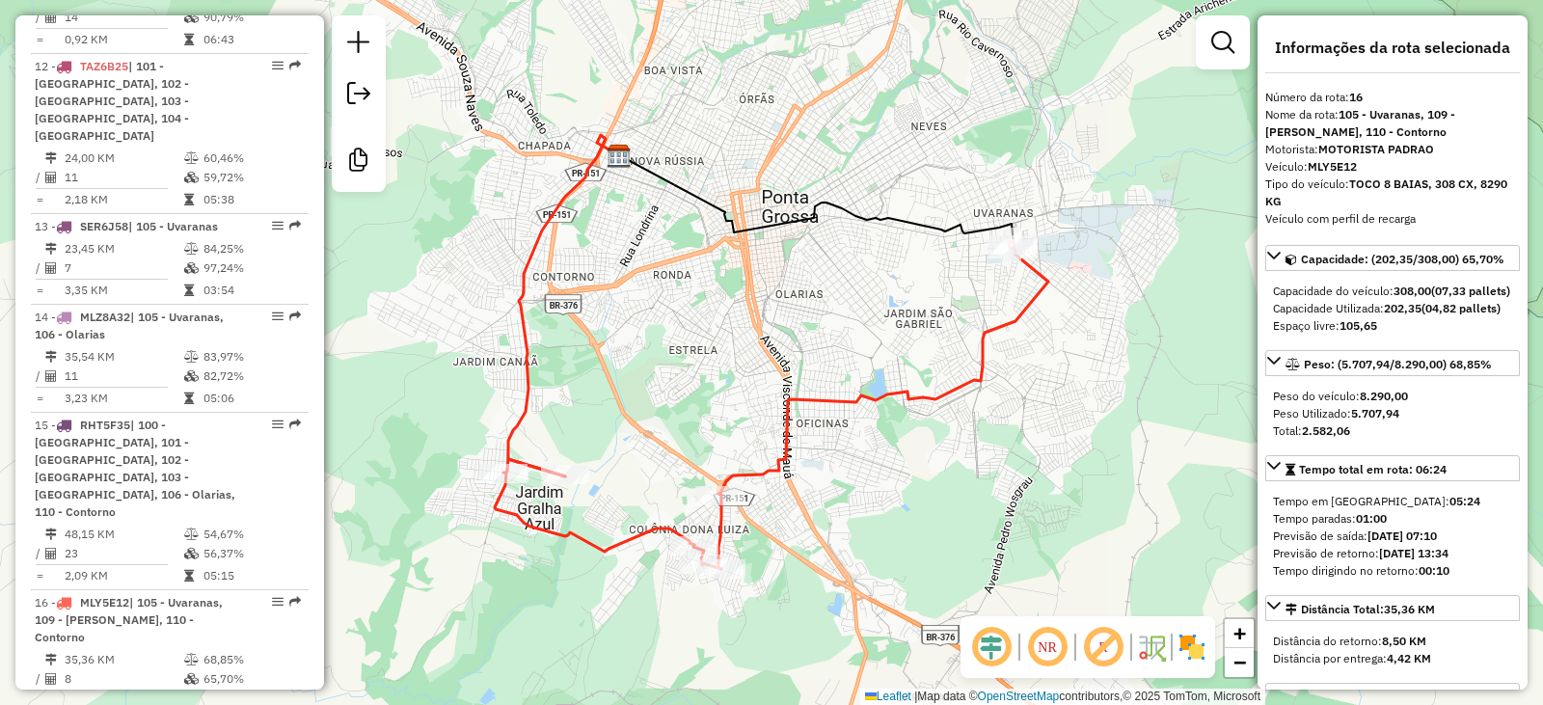
click at [1238, 43] on link at bounding box center [1223, 42] width 39 height 39
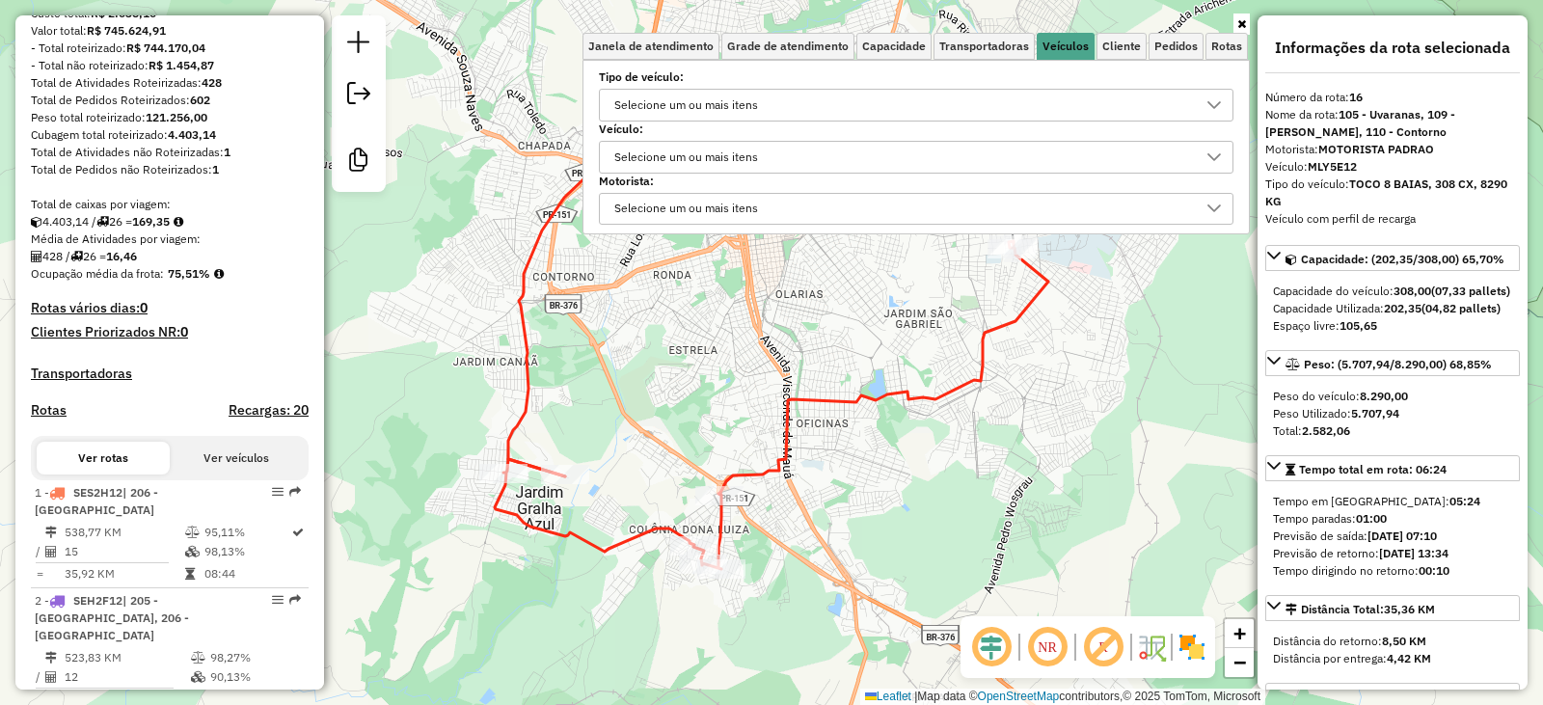
scroll to position [488, 0]
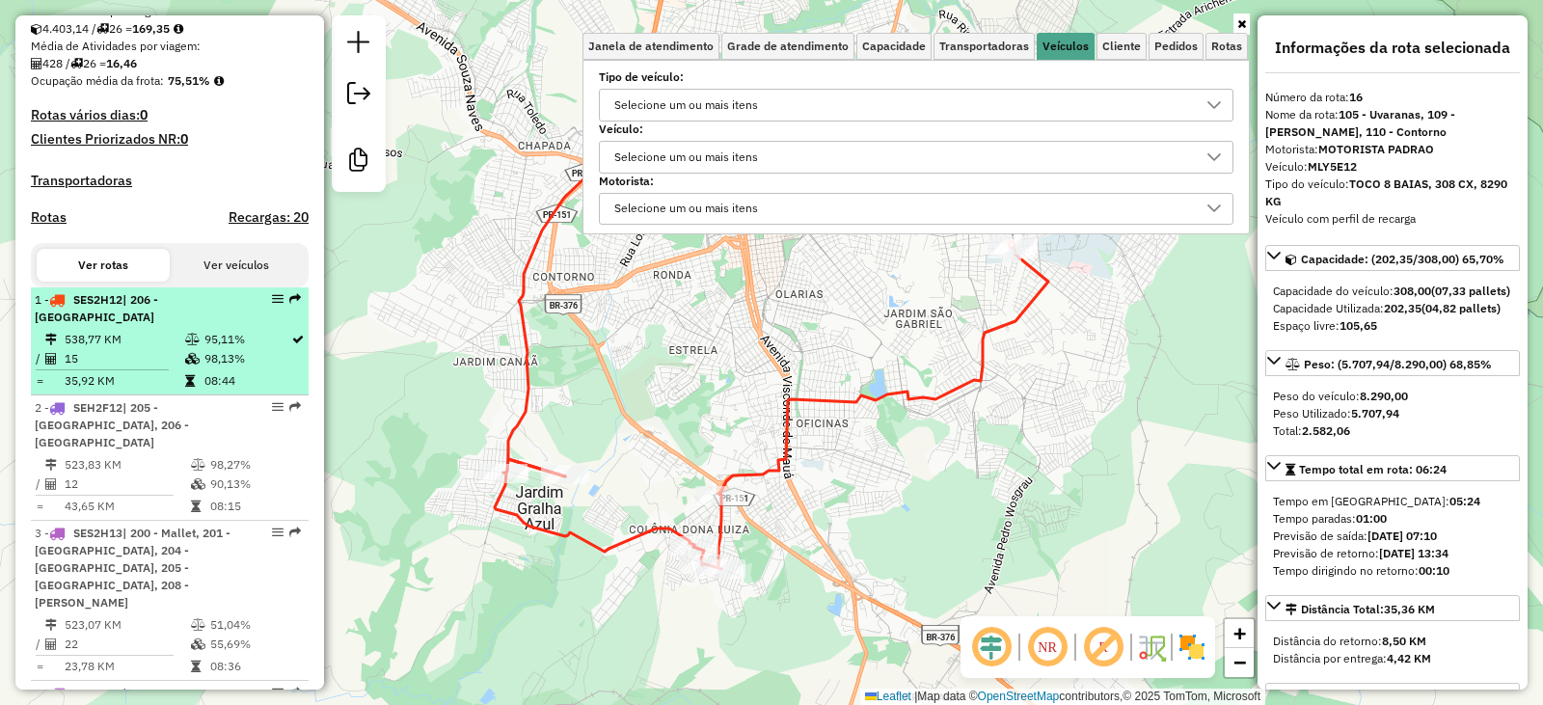
drag, startPoint x: 283, startPoint y: 318, endPoint x: 235, endPoint y: 327, distance: 48.0
click at [234, 326] on div "1 - SES2H12 | 206 - São João do Triunfo" at bounding box center [170, 308] width 270 height 35
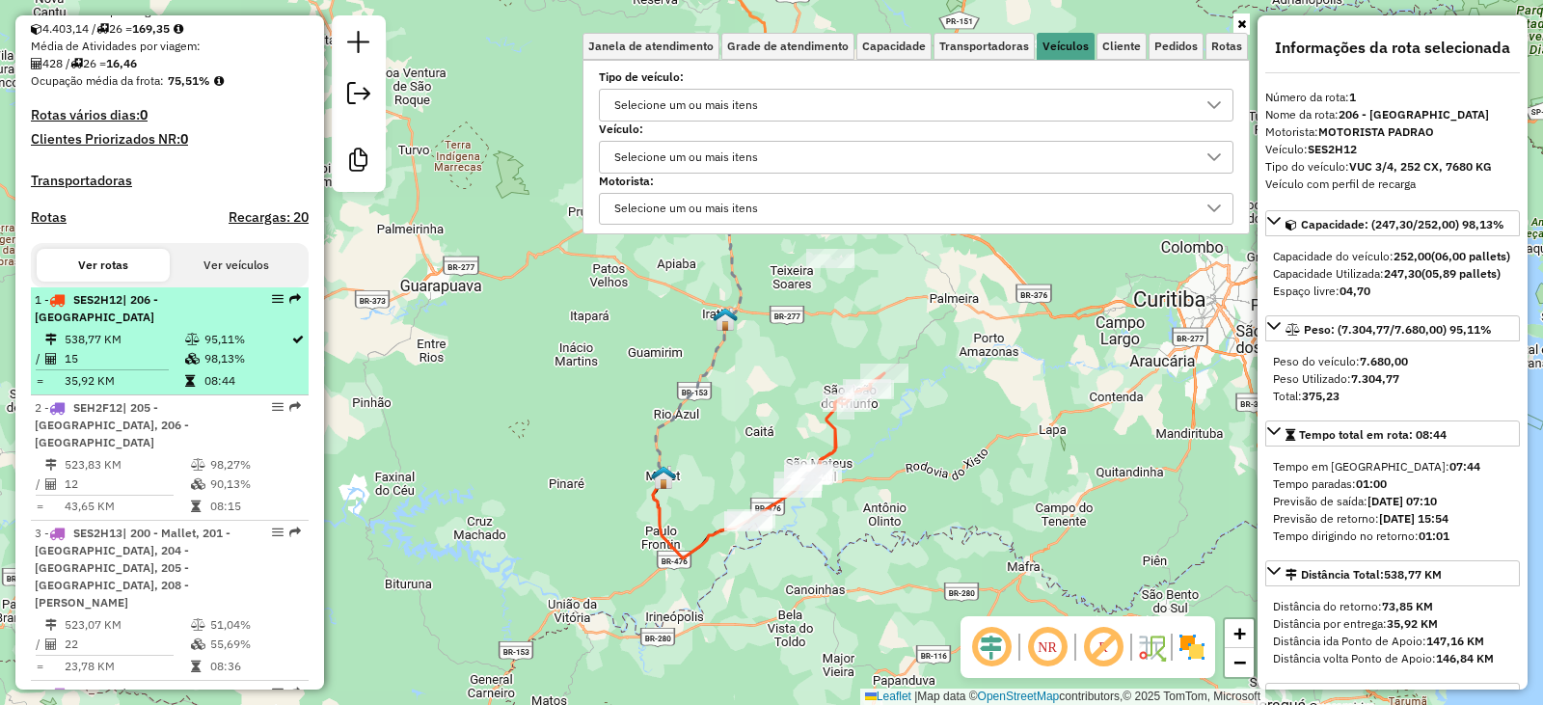
drag, startPoint x: 279, startPoint y: 311, endPoint x: 228, endPoint y: 329, distance: 54.3
click at [227, 326] on div "1 - SES2H12 | 206 - São João do Triunfo" at bounding box center [137, 308] width 204 height 35
click at [278, 305] on div at bounding box center [272, 299] width 58 height 12
click at [272, 305] on em at bounding box center [278, 299] width 12 height 12
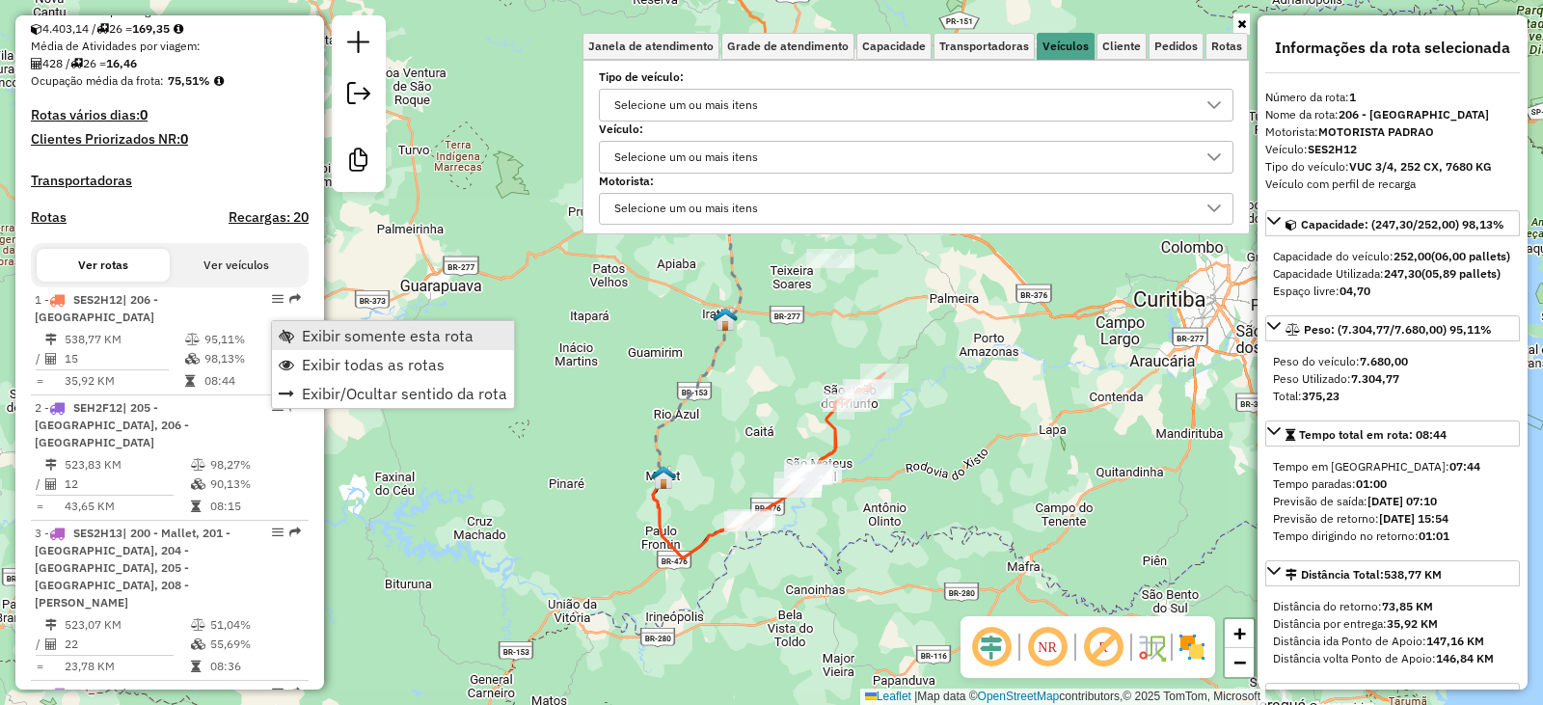
click at [286, 340] on span "Exibir somente esta rota" at bounding box center [286, 335] width 15 height 15
click at [289, 336] on span "Exibir somente esta rota" at bounding box center [292, 333] width 15 height 15
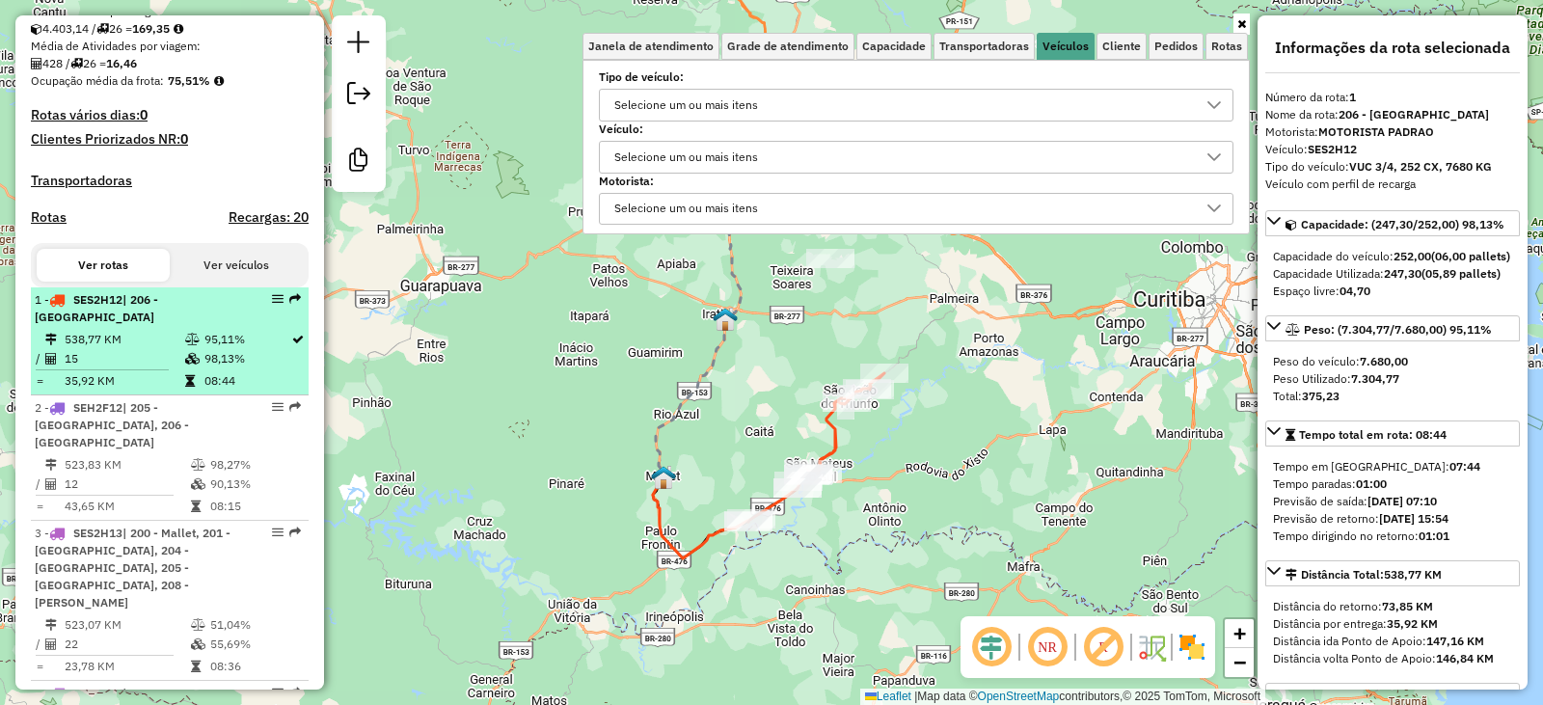
drag, startPoint x: 278, startPoint y: 315, endPoint x: 250, endPoint y: 315, distance: 28.0
drag, startPoint x: 250, startPoint y: 315, endPoint x: 227, endPoint y: 327, distance: 25.9
drag, startPoint x: 227, startPoint y: 327, endPoint x: 203, endPoint y: 337, distance: 25.1
click at [203, 326] on div "1 - SES2H12 | 206 - São João do Triunfo" at bounding box center [137, 308] width 204 height 35
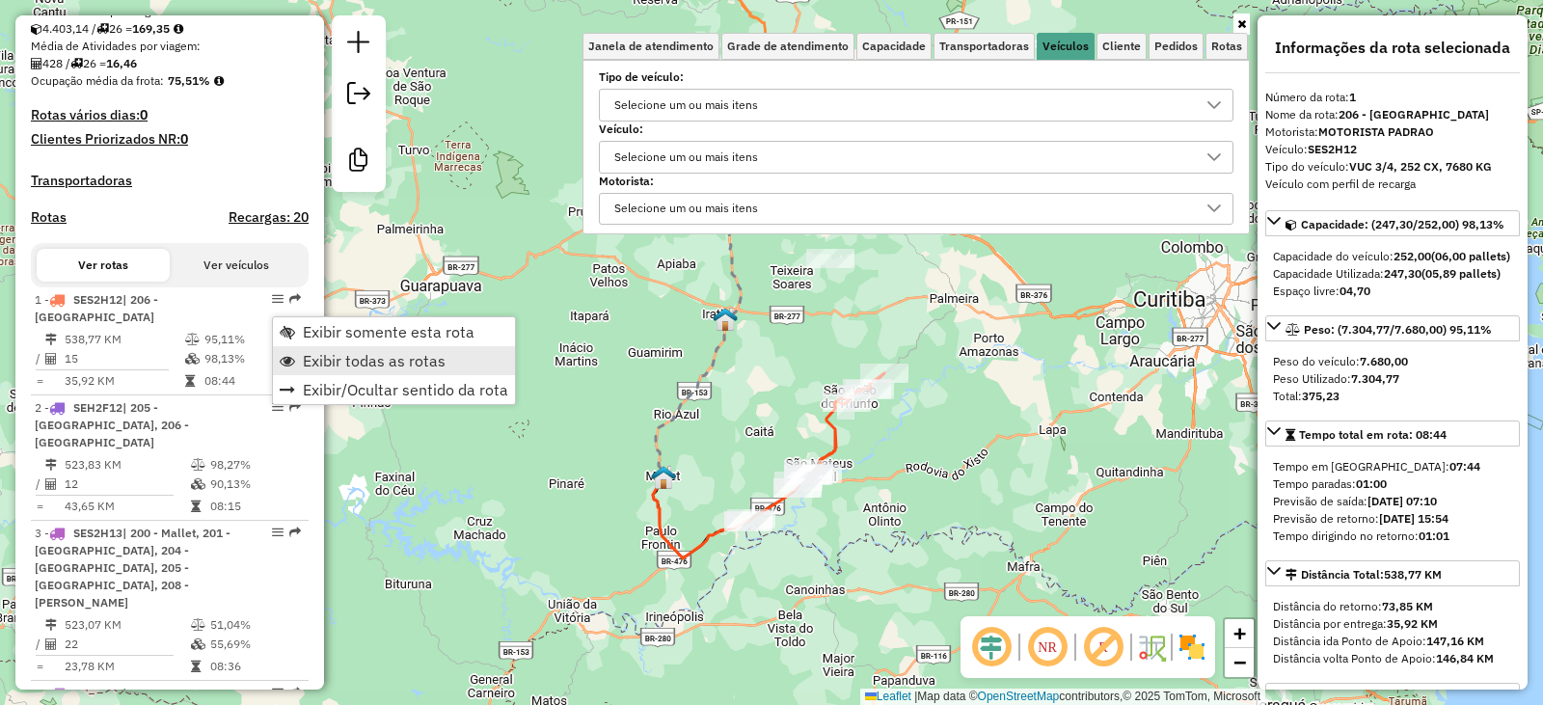
click at [287, 360] on span "Exibir todas as rotas" at bounding box center [287, 360] width 15 height 15
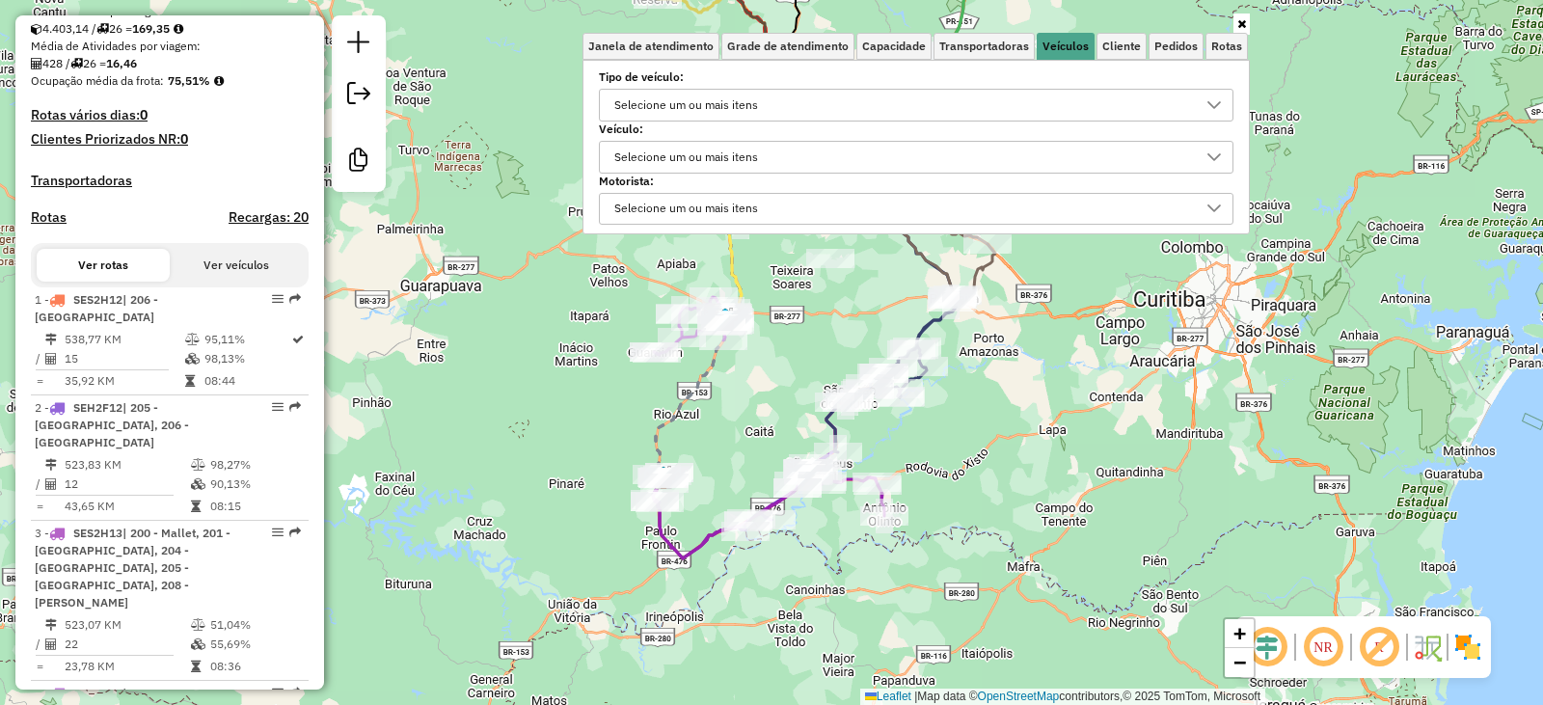
drag, startPoint x: 793, startPoint y: 376, endPoint x: 757, endPoint y: 381, distance: 36.0
click at [792, 376] on div "Janela de atendimento Grade de atendimento Capacidade Transportadoras Veículos …" at bounding box center [771, 352] width 1543 height 705
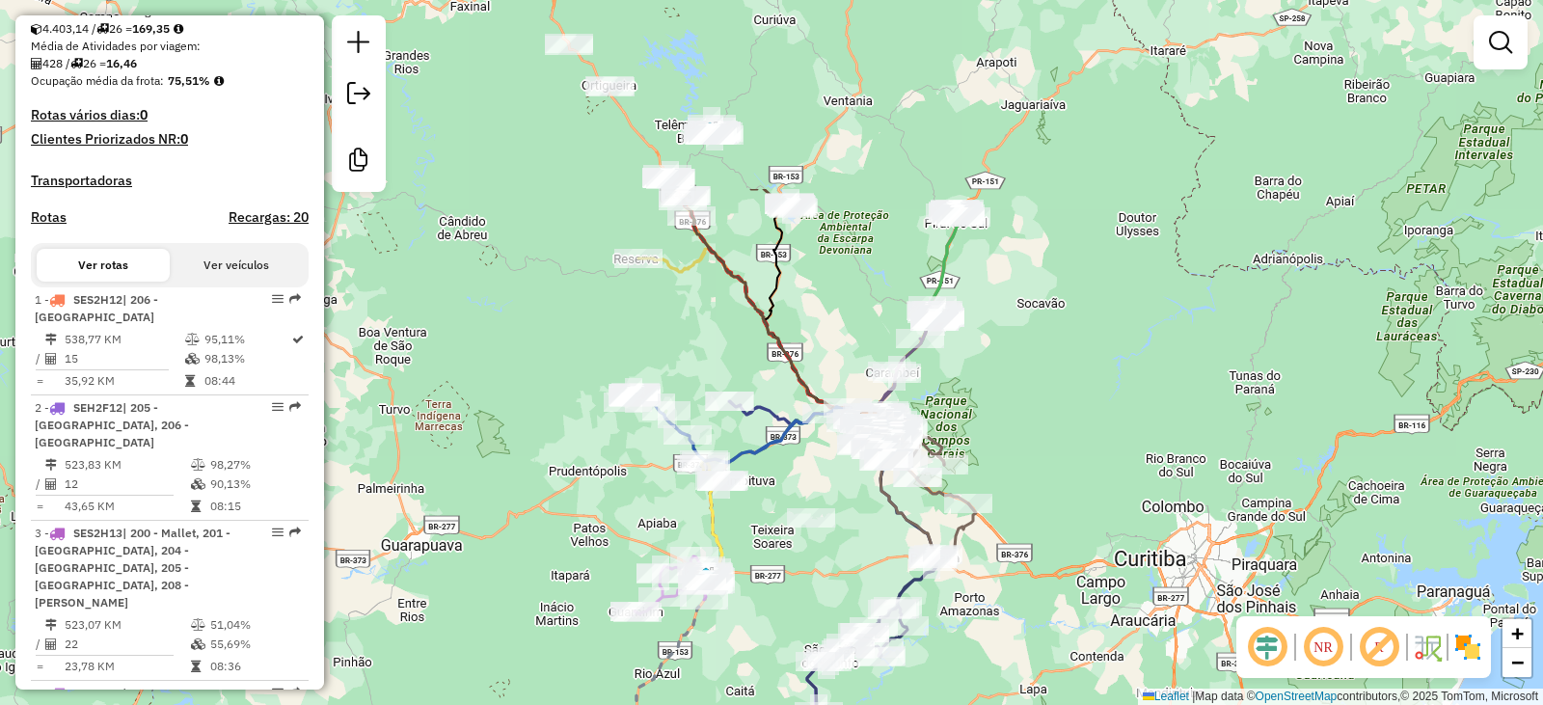
drag, startPoint x: 533, startPoint y: 276, endPoint x: 542, endPoint y: 368, distance: 93.0
click at [527, 424] on div "Janela de atendimento Grade de atendimento Capacidade Transportadoras Veículos …" at bounding box center [771, 352] width 1543 height 705
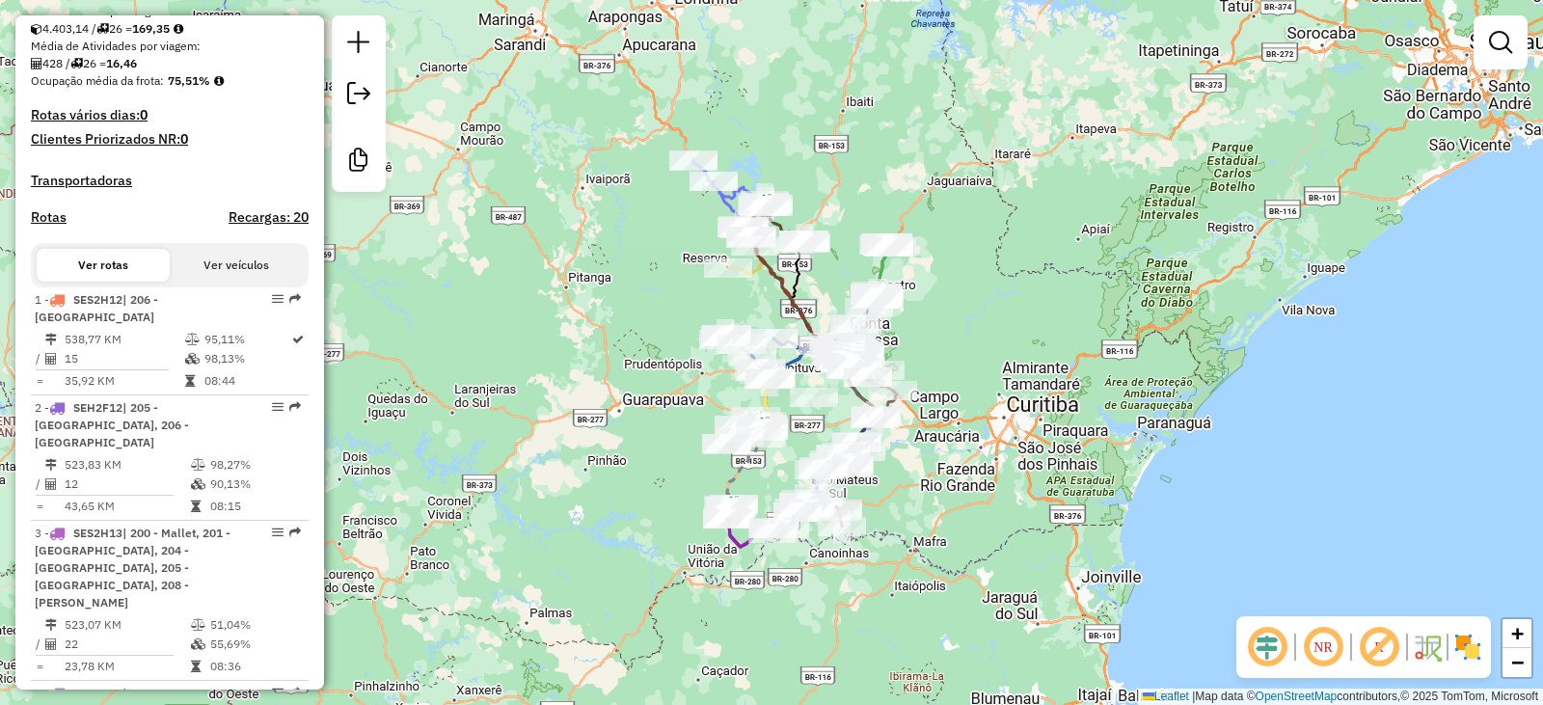
drag, startPoint x: 616, startPoint y: 397, endPoint x: 655, endPoint y: 170, distance: 230.8
click at [646, 177] on div "Janela de atendimento Grade de atendimento Capacidade Transportadoras Veículos …" at bounding box center [771, 352] width 1543 height 705
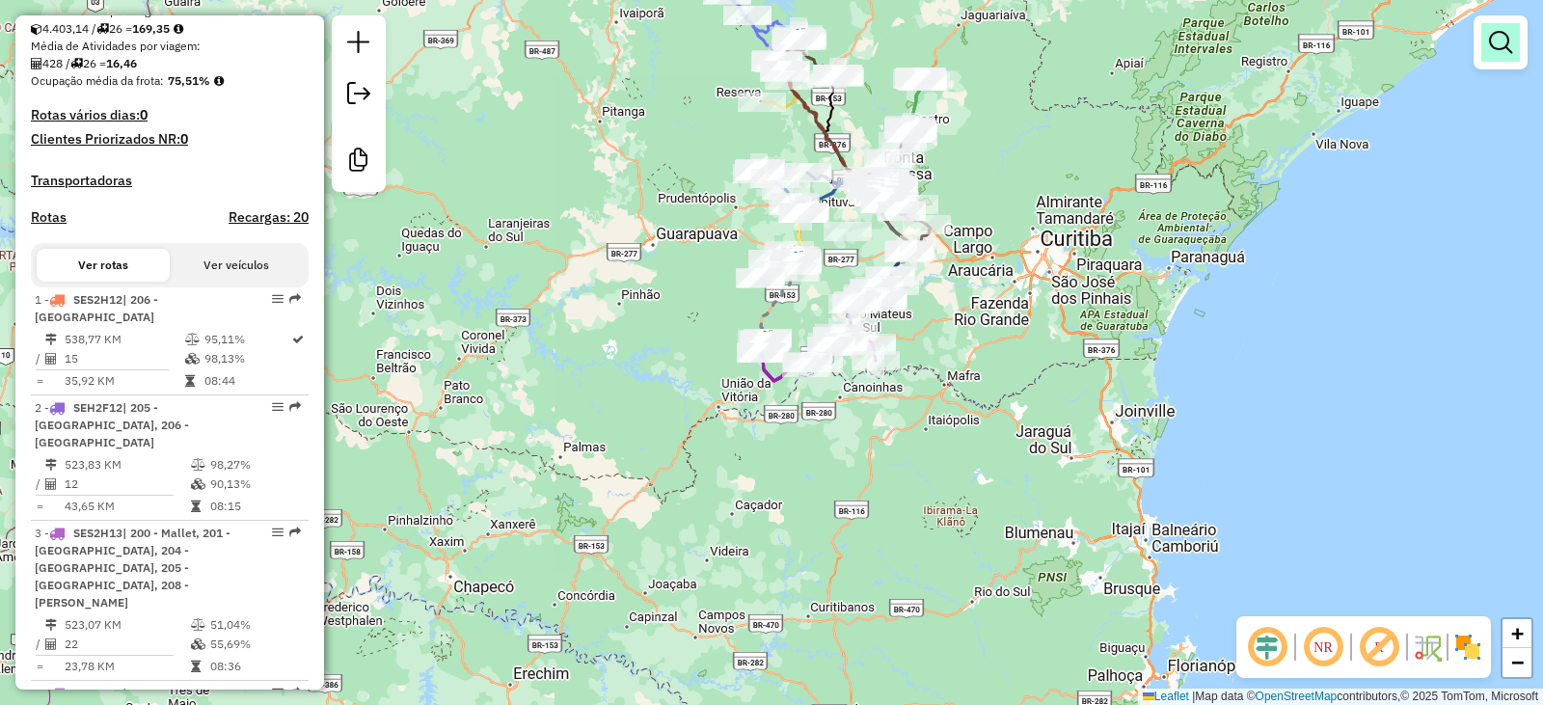
click at [1482, 53] on link at bounding box center [1500, 42] width 39 height 39
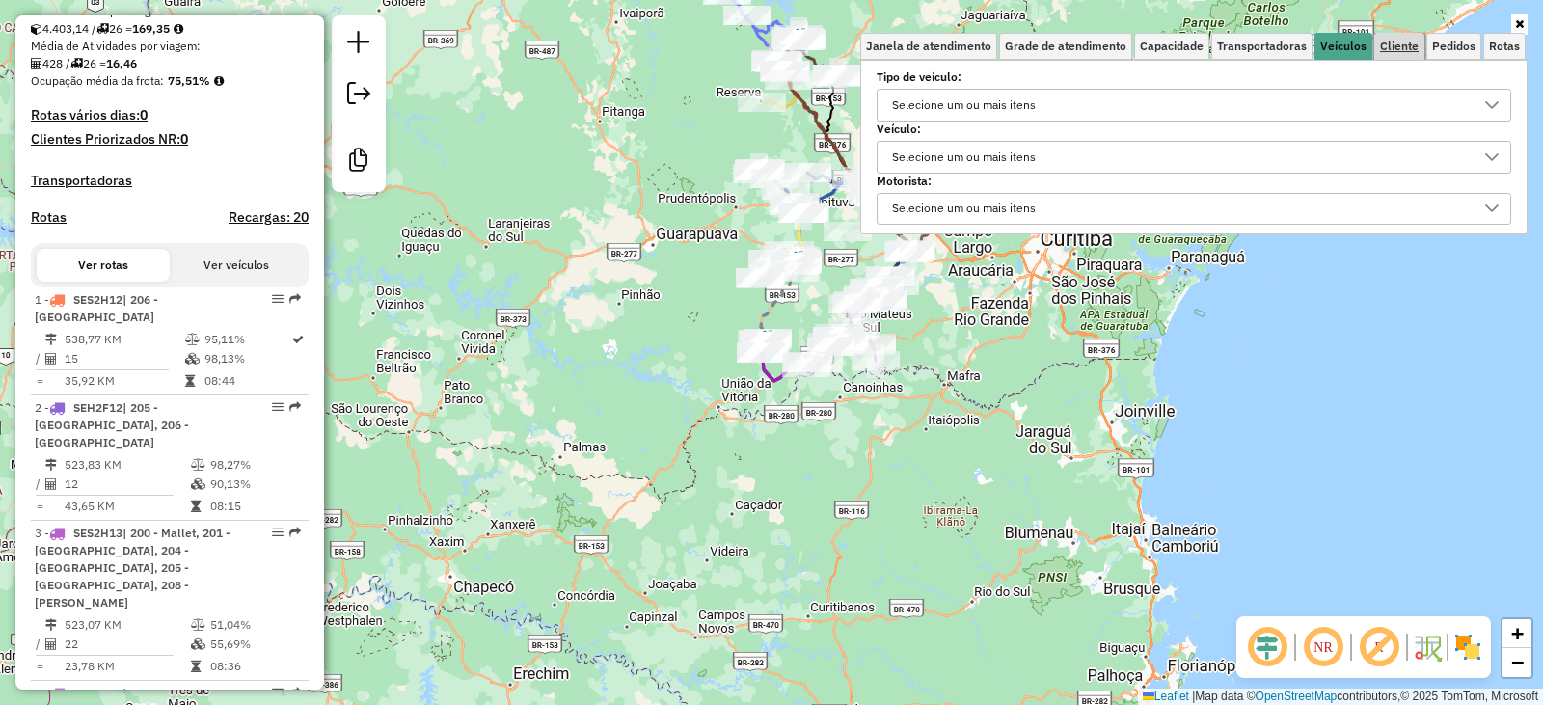
click at [1385, 45] on span "Cliente" at bounding box center [1399, 47] width 39 height 12
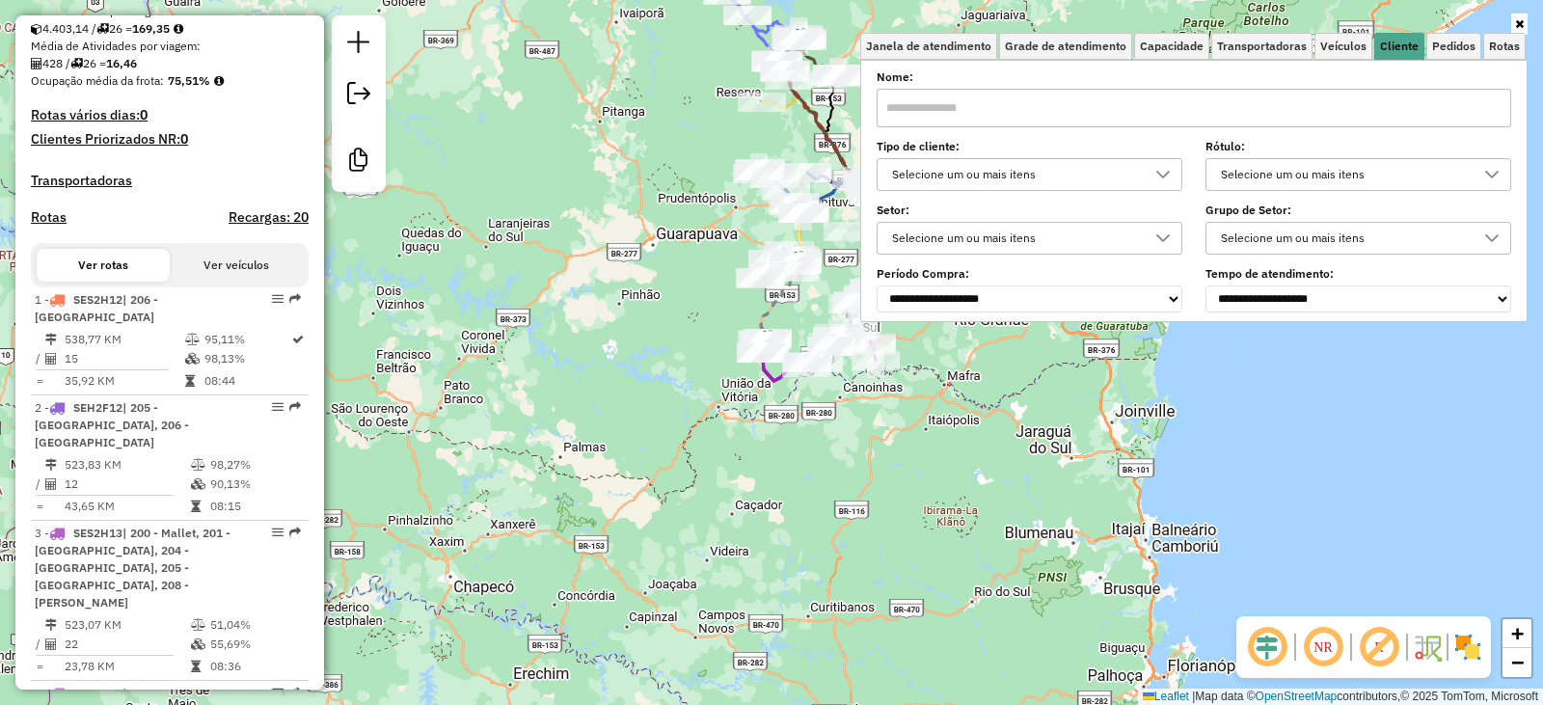
click at [1228, 172] on div "Selecione um ou mais itens" at bounding box center [1343, 174] width 259 height 31
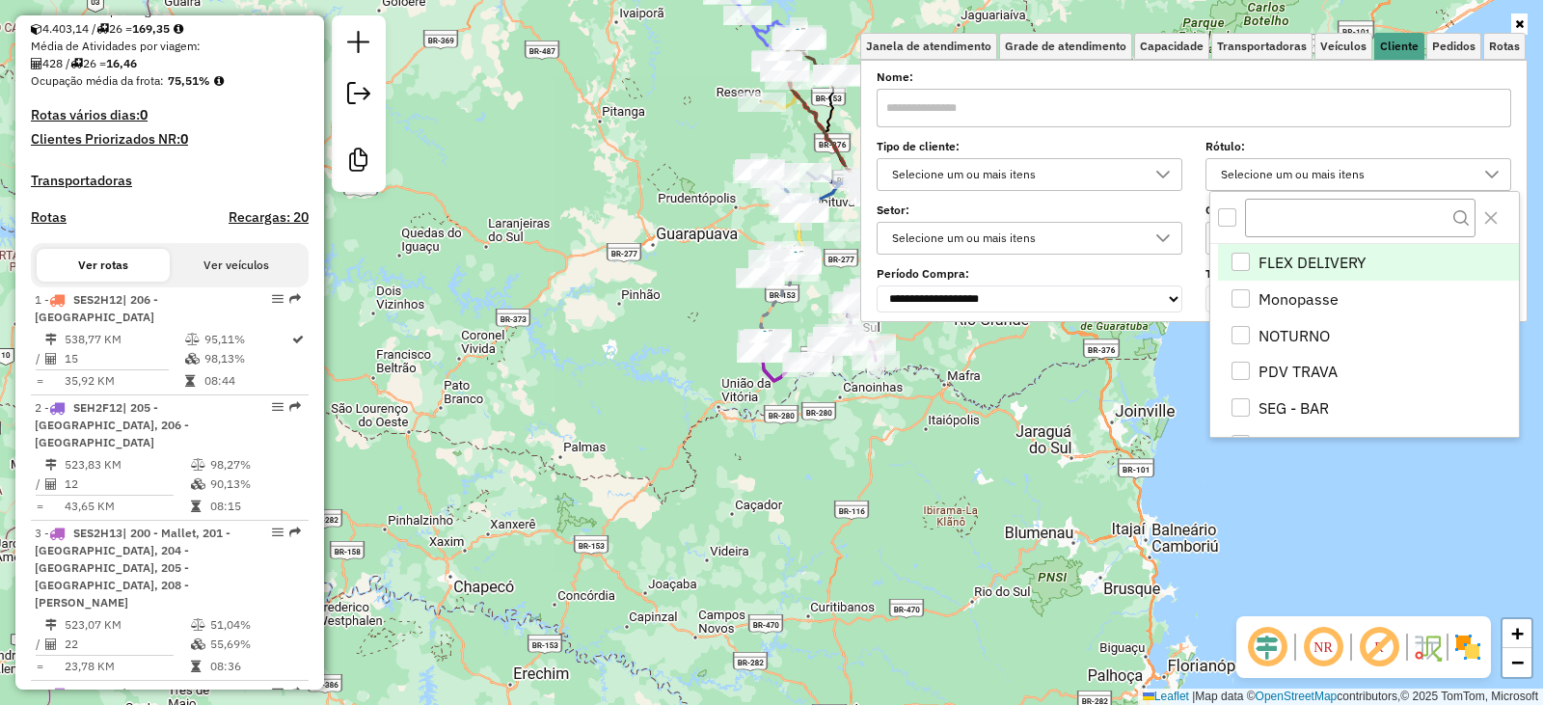
scroll to position [12, 67]
click at [1236, 337] on div "NOTURNO" at bounding box center [1241, 335] width 18 height 18
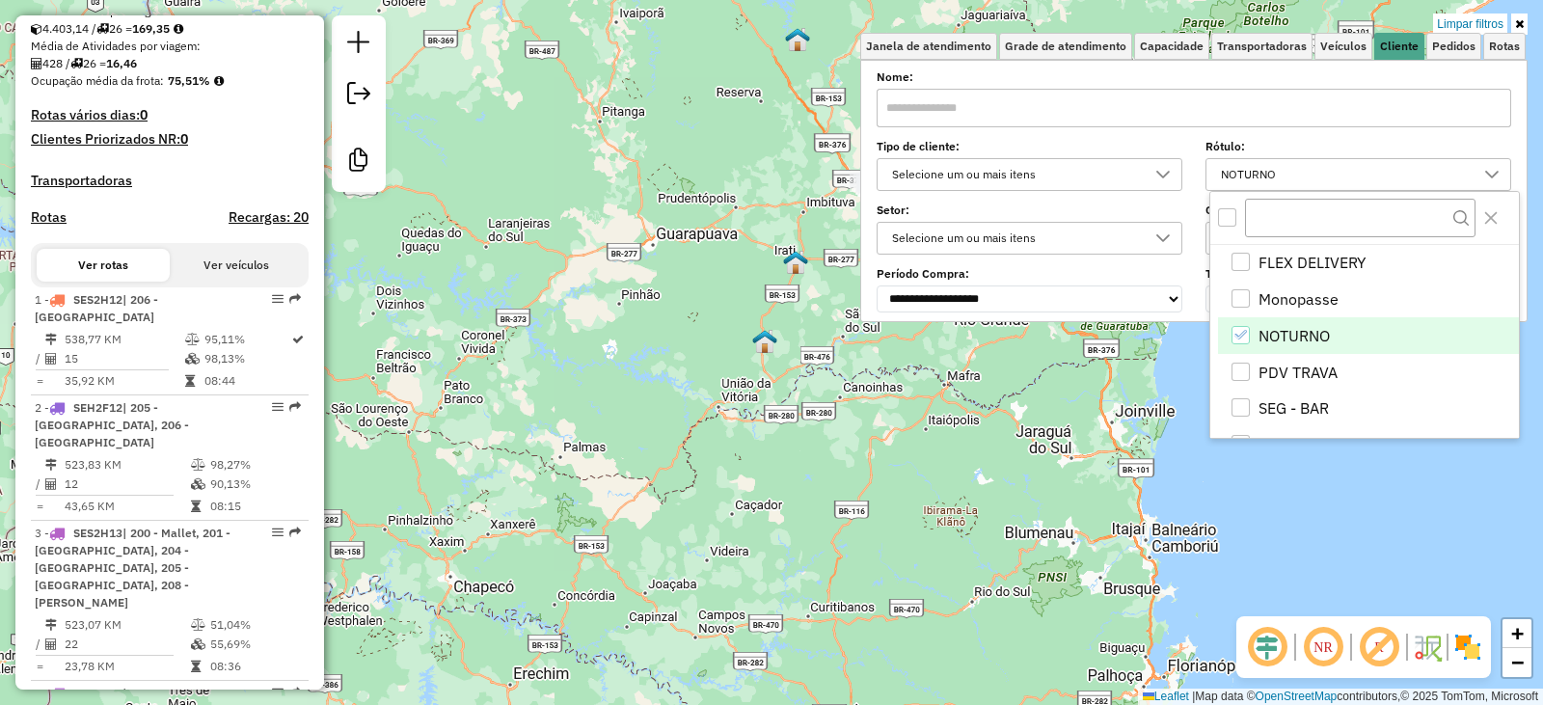
click at [827, 430] on div "Limpar filtros Janela de atendimento Grade de atendimento Capacidade Transporta…" at bounding box center [771, 352] width 1543 height 705
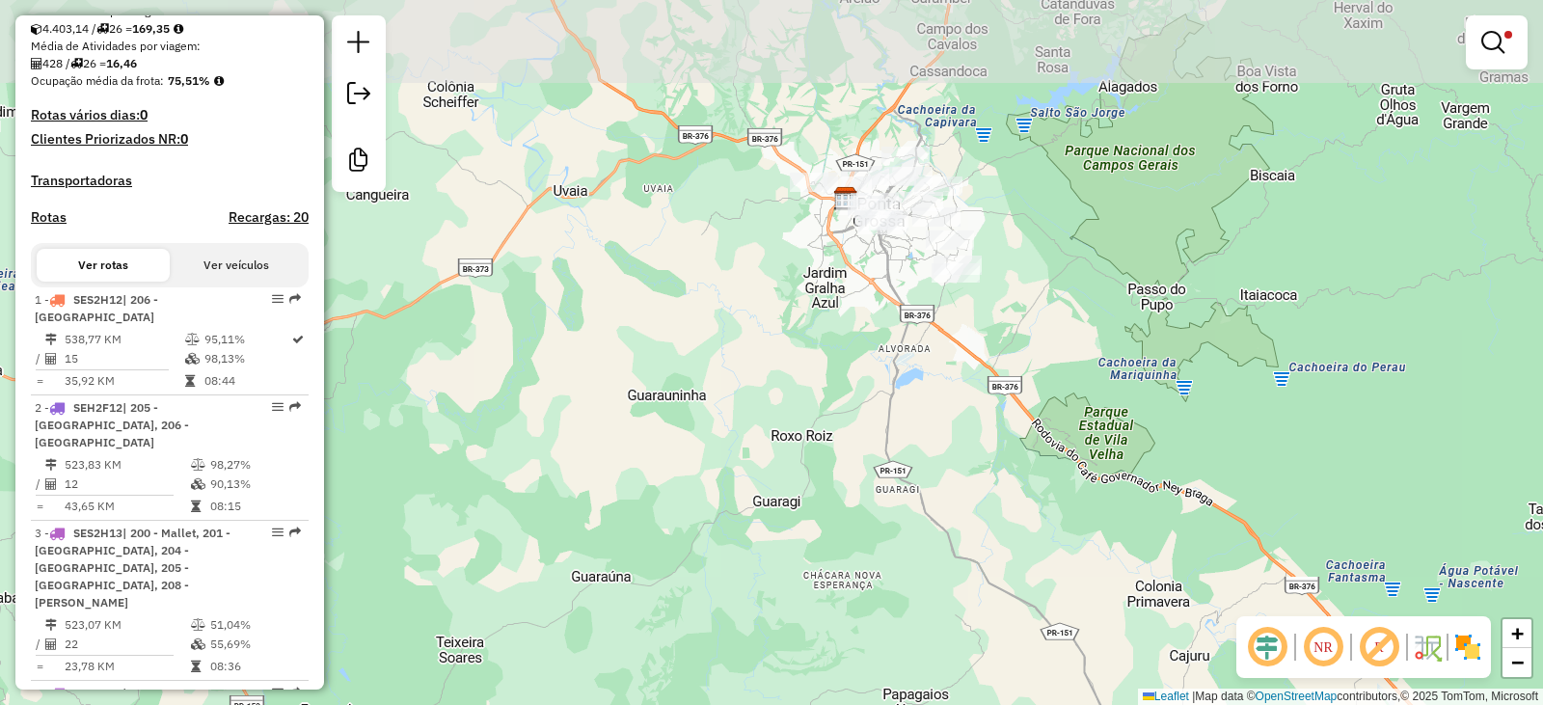
click at [769, 386] on div "Limpar filtros Janela de atendimento Grade de atendimento Capacidade Transporta…" at bounding box center [771, 352] width 1543 height 705
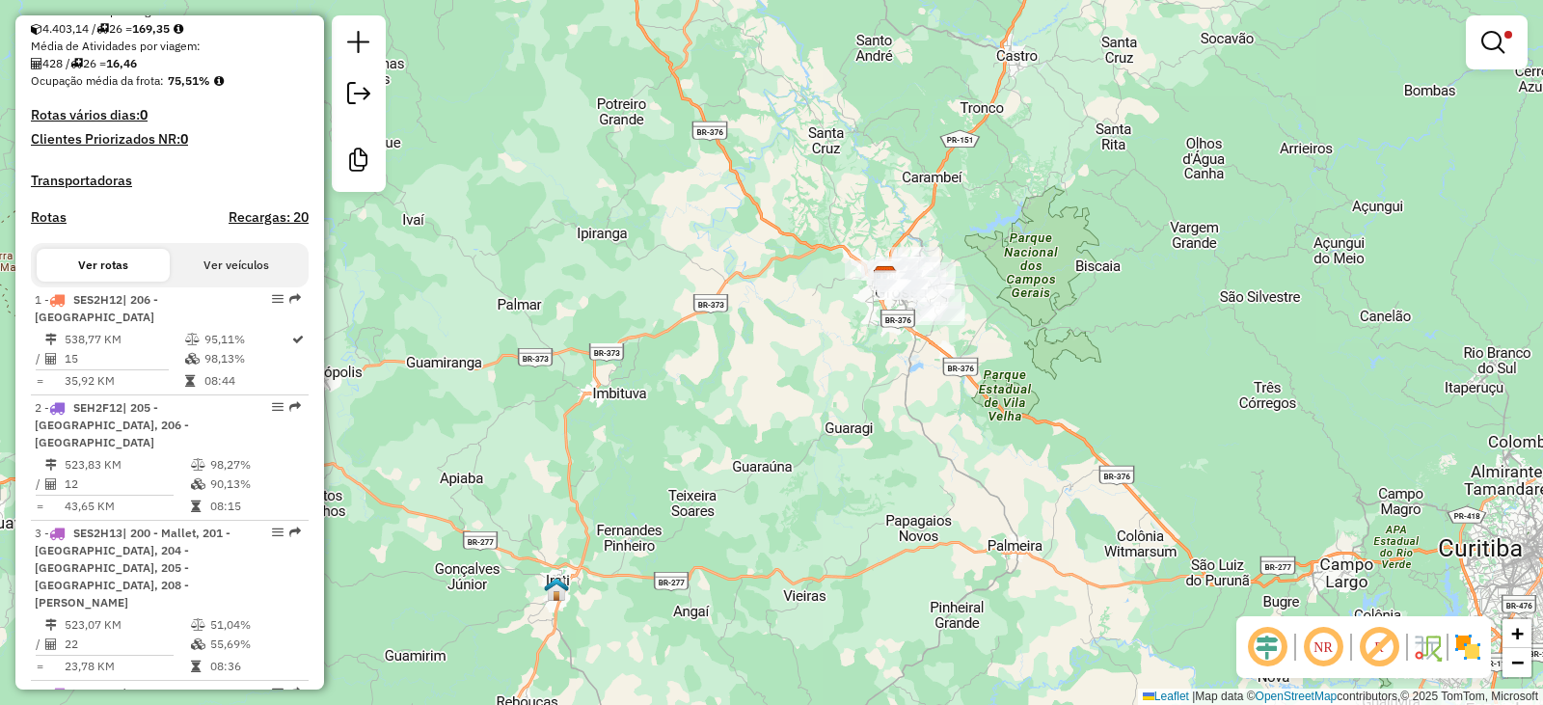
click at [1477, 44] on link at bounding box center [1497, 42] width 46 height 39
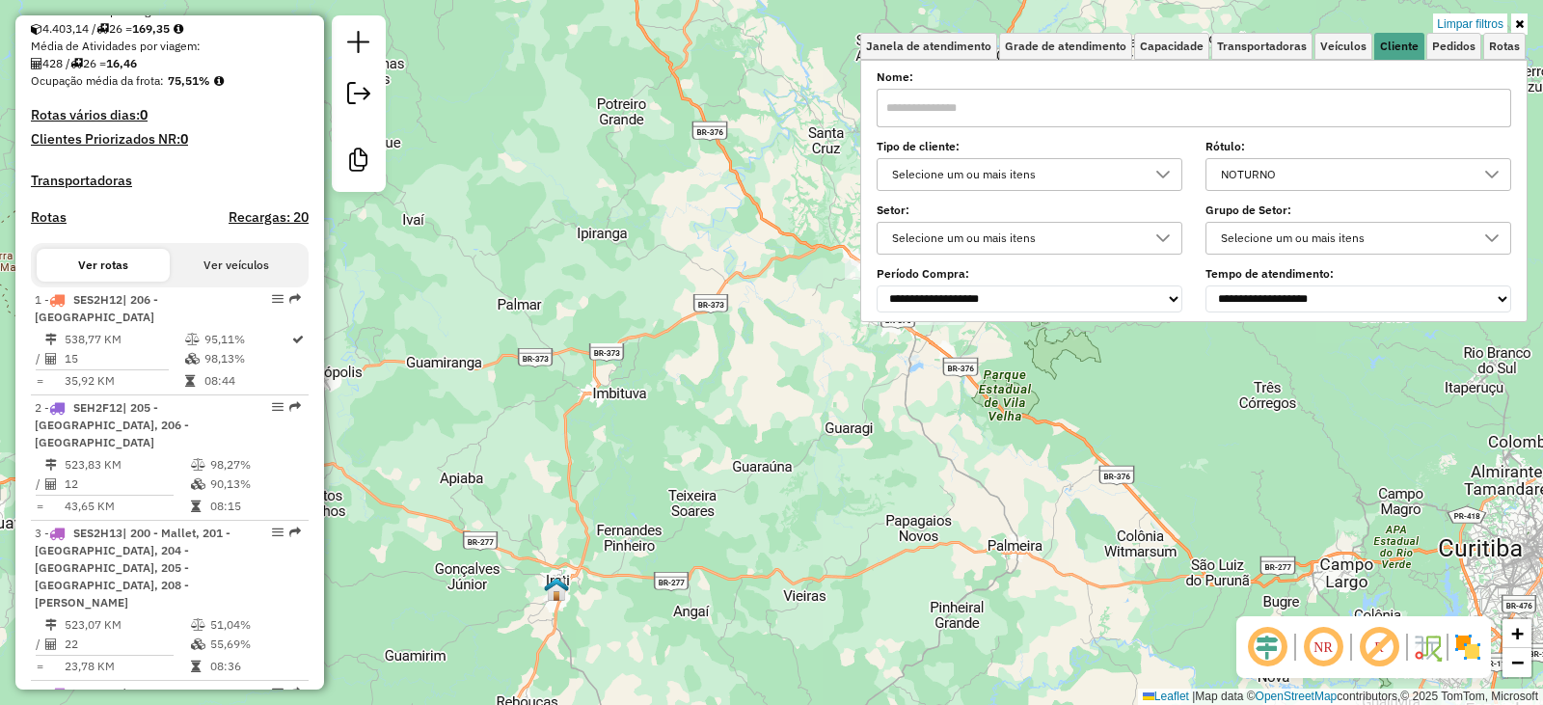
click at [1310, 180] on div "NOTURNO" at bounding box center [1343, 174] width 259 height 31
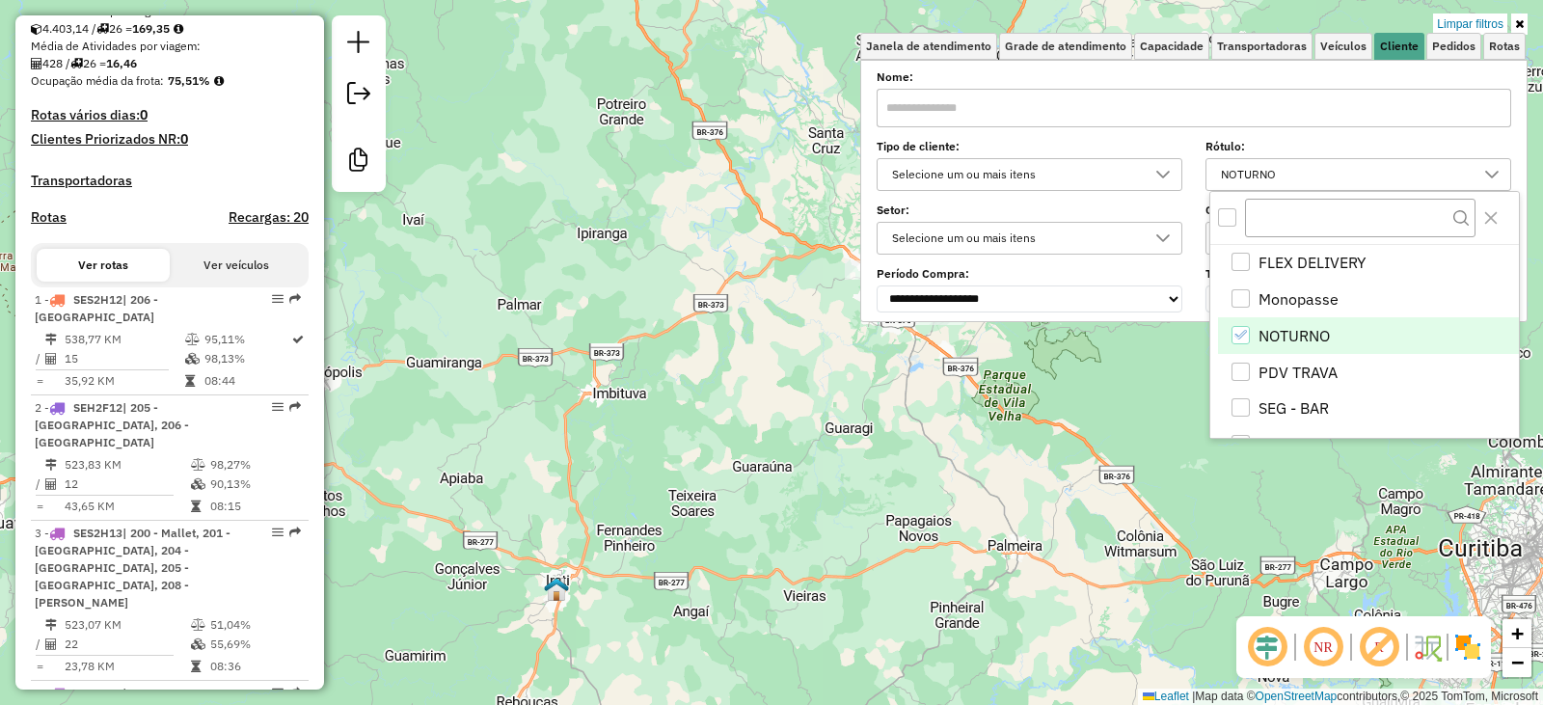
click at [1237, 339] on icon "NOTURNO" at bounding box center [1240, 335] width 14 height 14
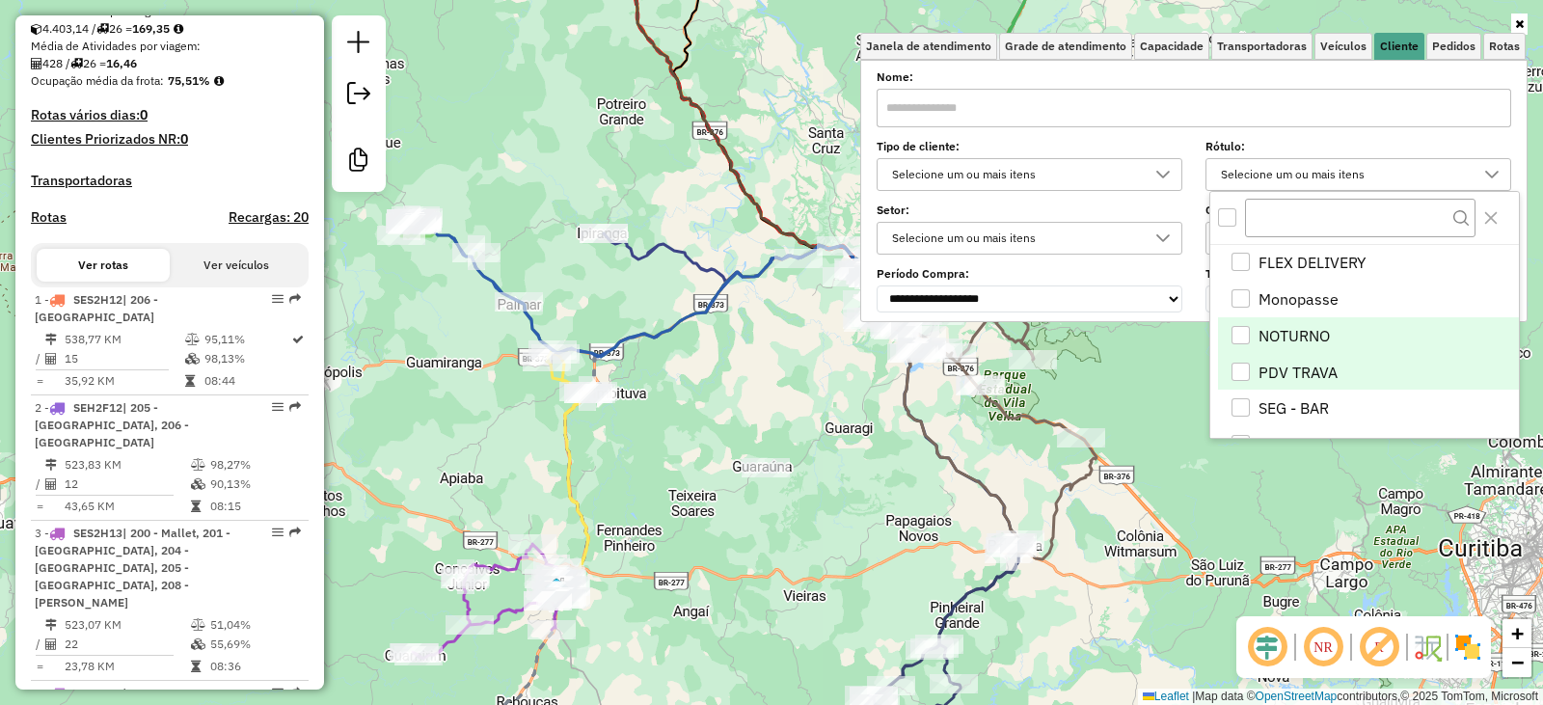
click at [1248, 373] on div "PDV TRAVA" at bounding box center [1241, 372] width 18 height 18
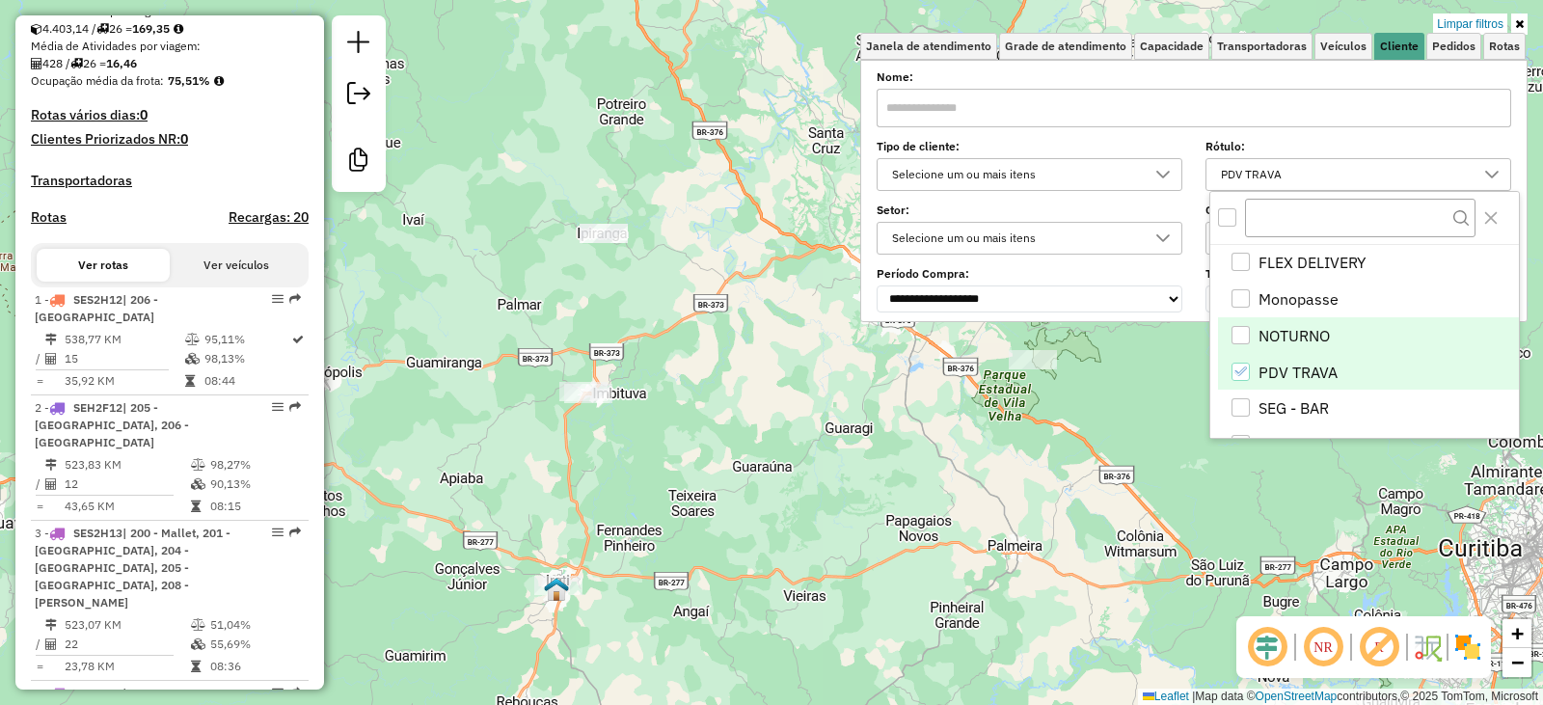
click at [827, 378] on div "Limpar filtros Janela de atendimento Grade de atendimento Capacidade Transporta…" at bounding box center [771, 352] width 1543 height 705
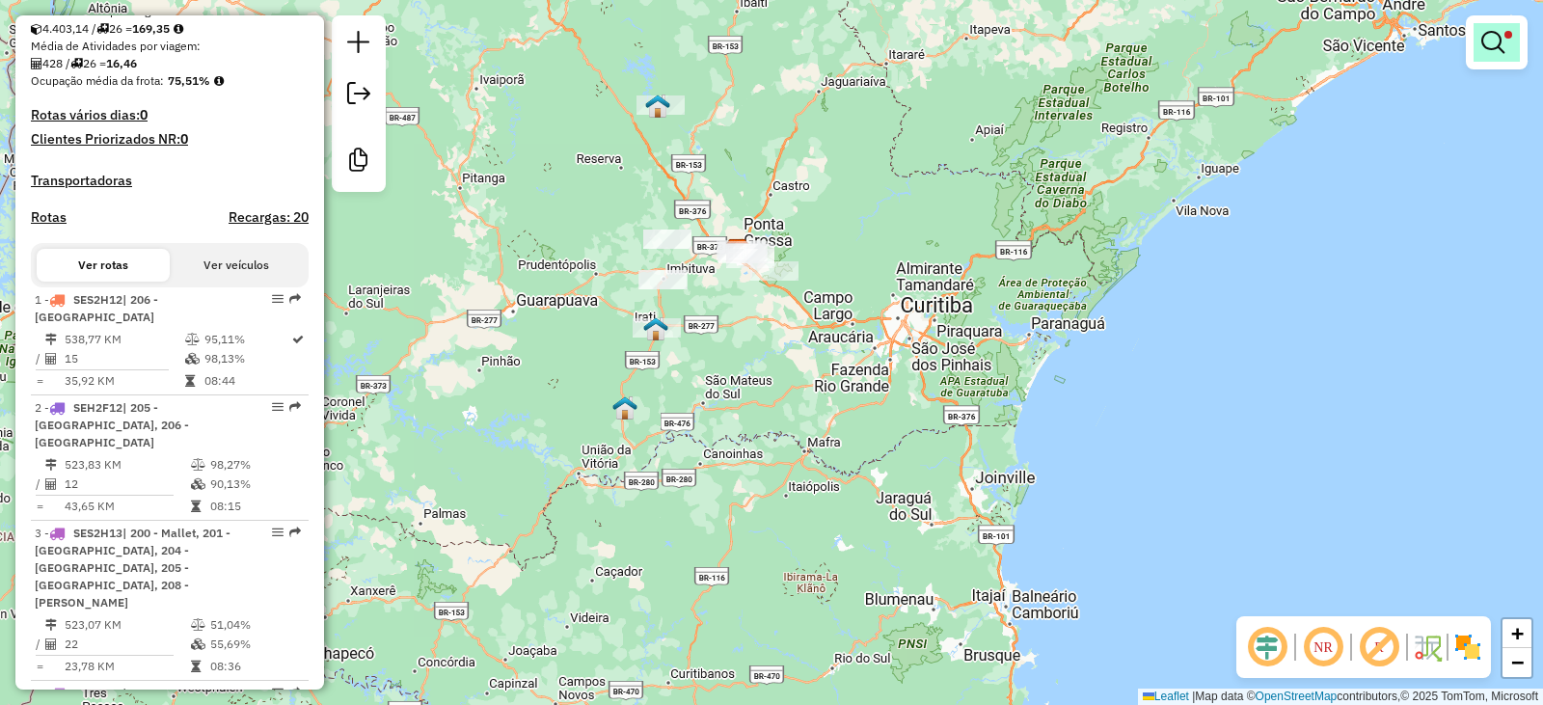
click at [1488, 50] on em at bounding box center [1492, 42] width 23 height 23
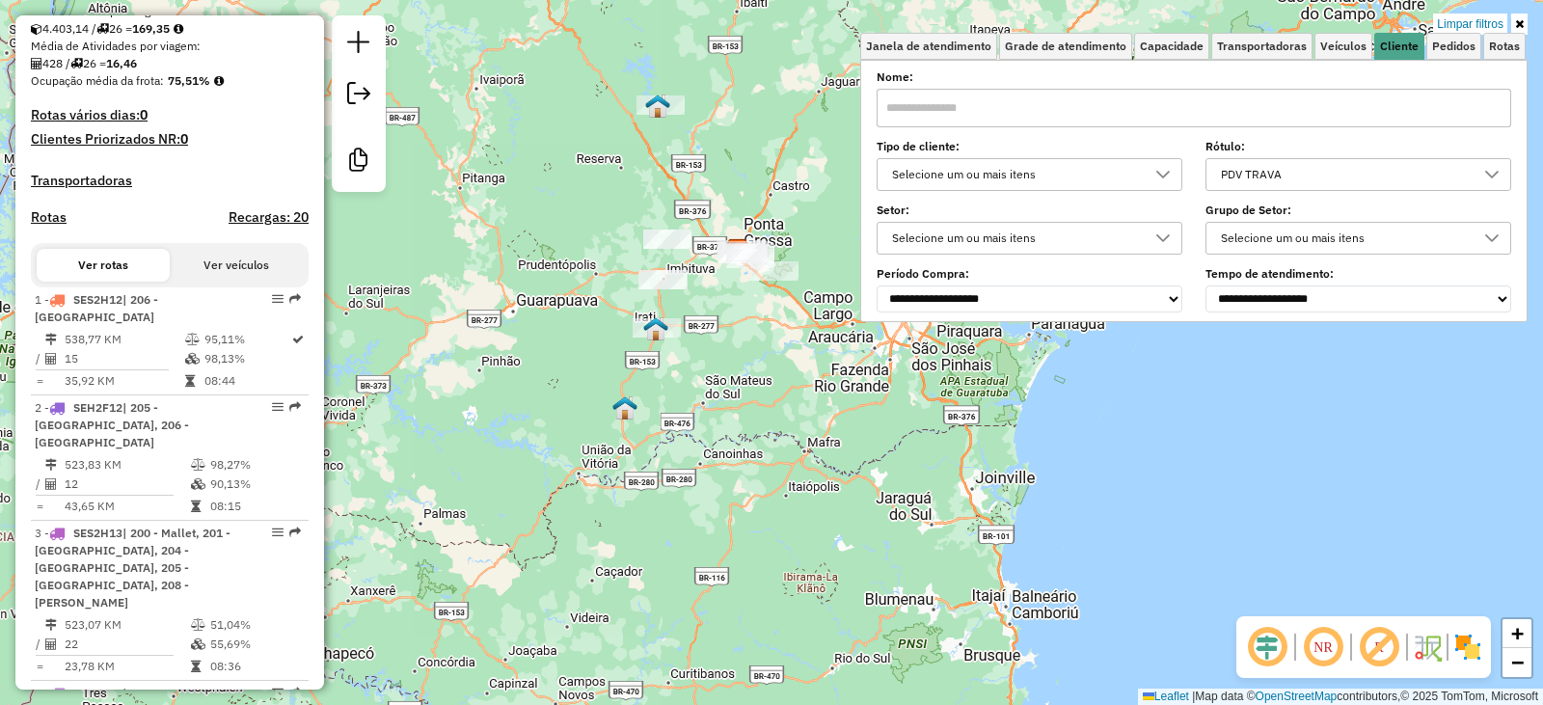
click at [758, 308] on div "Limpar filtros Janela de atendimento Grade de atendimento Capacidade Transporta…" at bounding box center [771, 352] width 1543 height 705
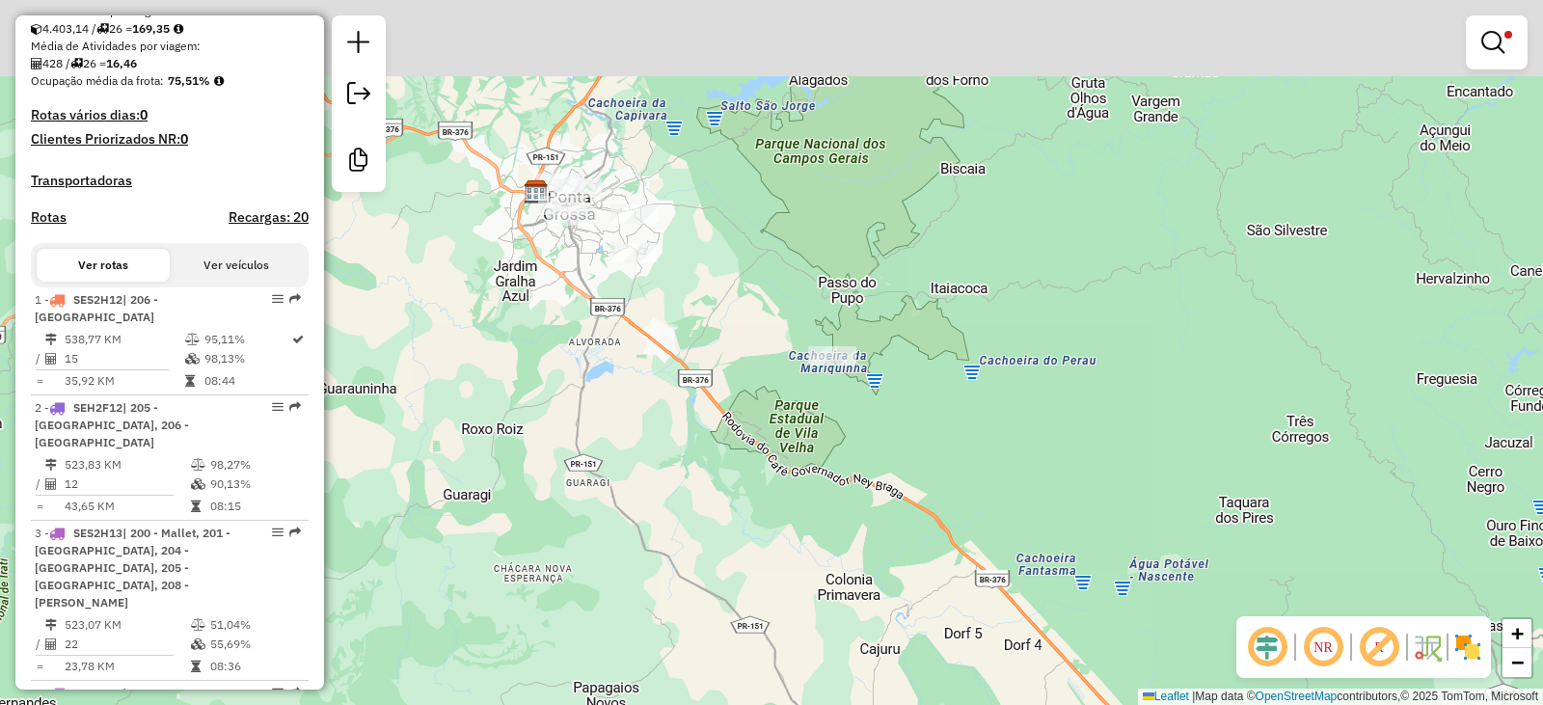
drag, startPoint x: 685, startPoint y: 283, endPoint x: 752, endPoint y: 456, distance: 186.3
click at [759, 458] on div "Limpar filtros Janela de atendimento Grade de atendimento Capacidade Transporta…" at bounding box center [771, 352] width 1543 height 705
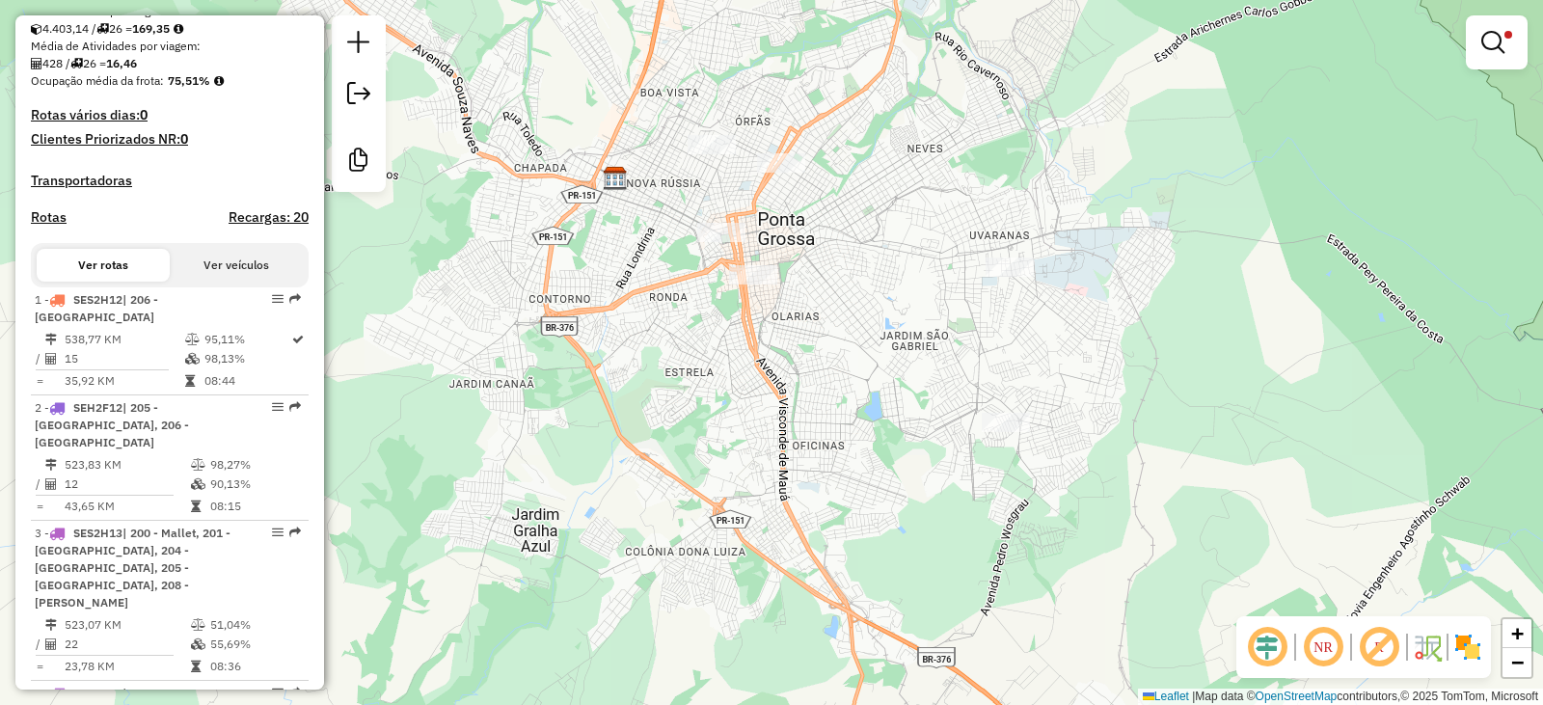
drag, startPoint x: 613, startPoint y: 322, endPoint x: 837, endPoint y: 322, distance: 223.7
click at [835, 329] on div "Limpar filtros Janela de atendimento Grade de atendimento Capacidade Transporta…" at bounding box center [771, 352] width 1543 height 705
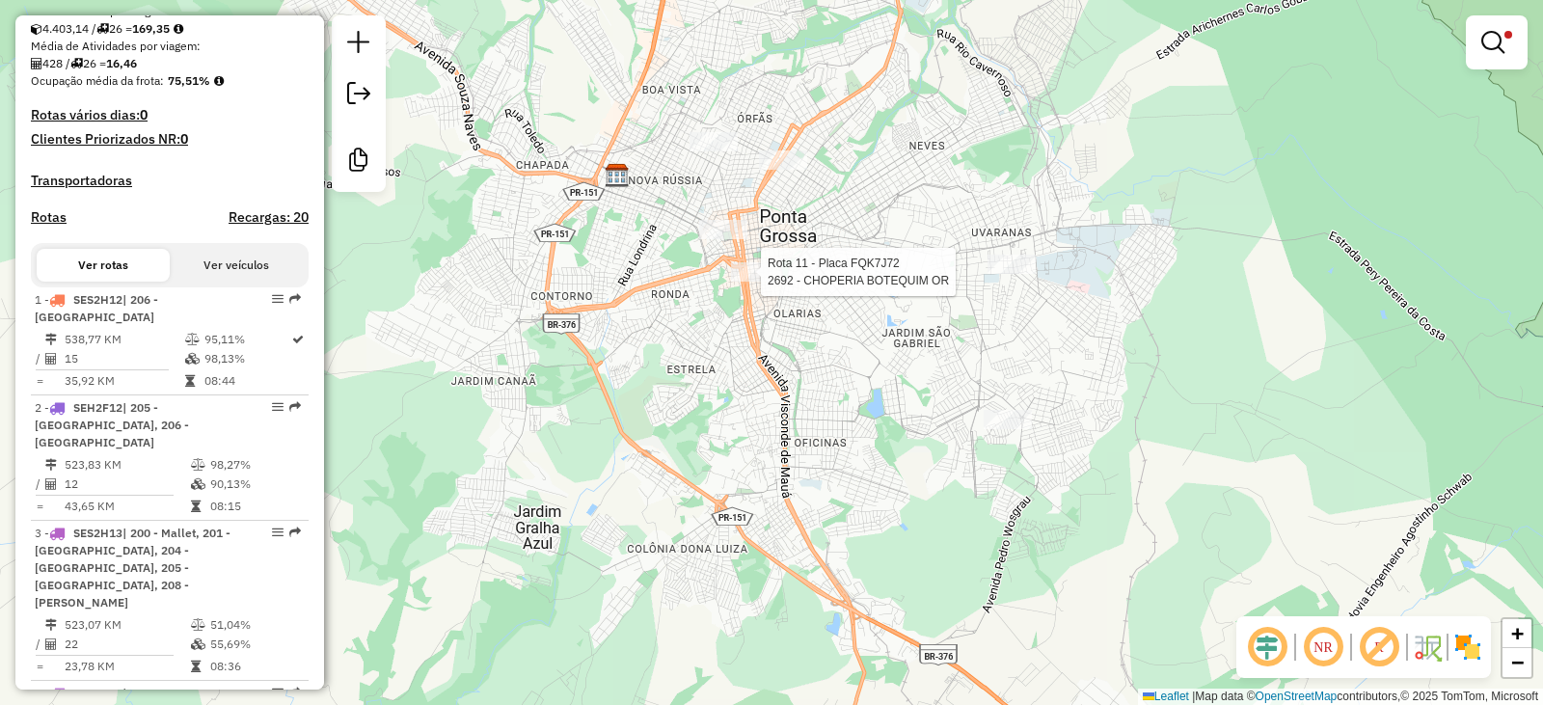
click at [774, 282] on div at bounding box center [755, 271] width 48 height 19
select select "**********"
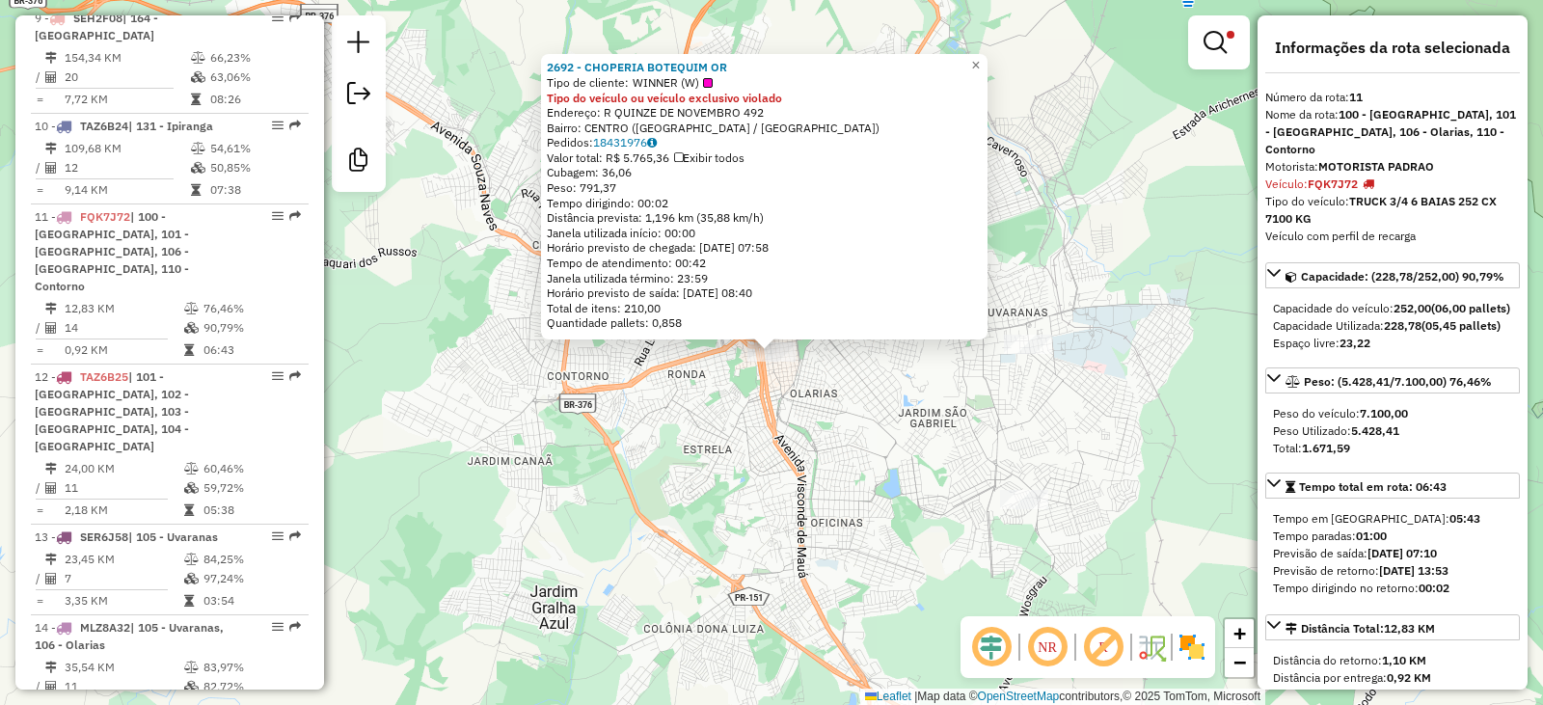
scroll to position [1857, 0]
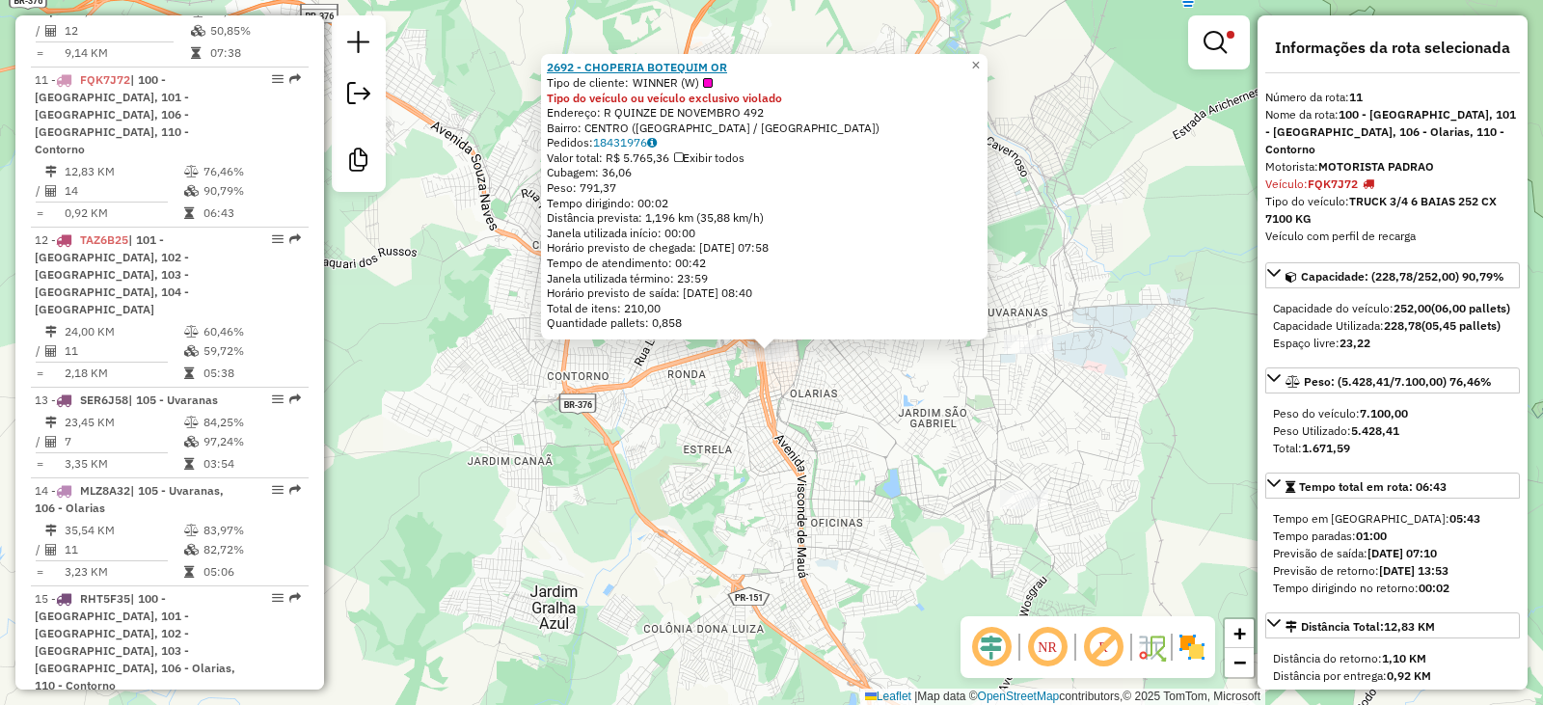
click at [649, 68] on strong "2692 - CHOPERIA BOTEQUIM OR" at bounding box center [637, 67] width 180 height 14
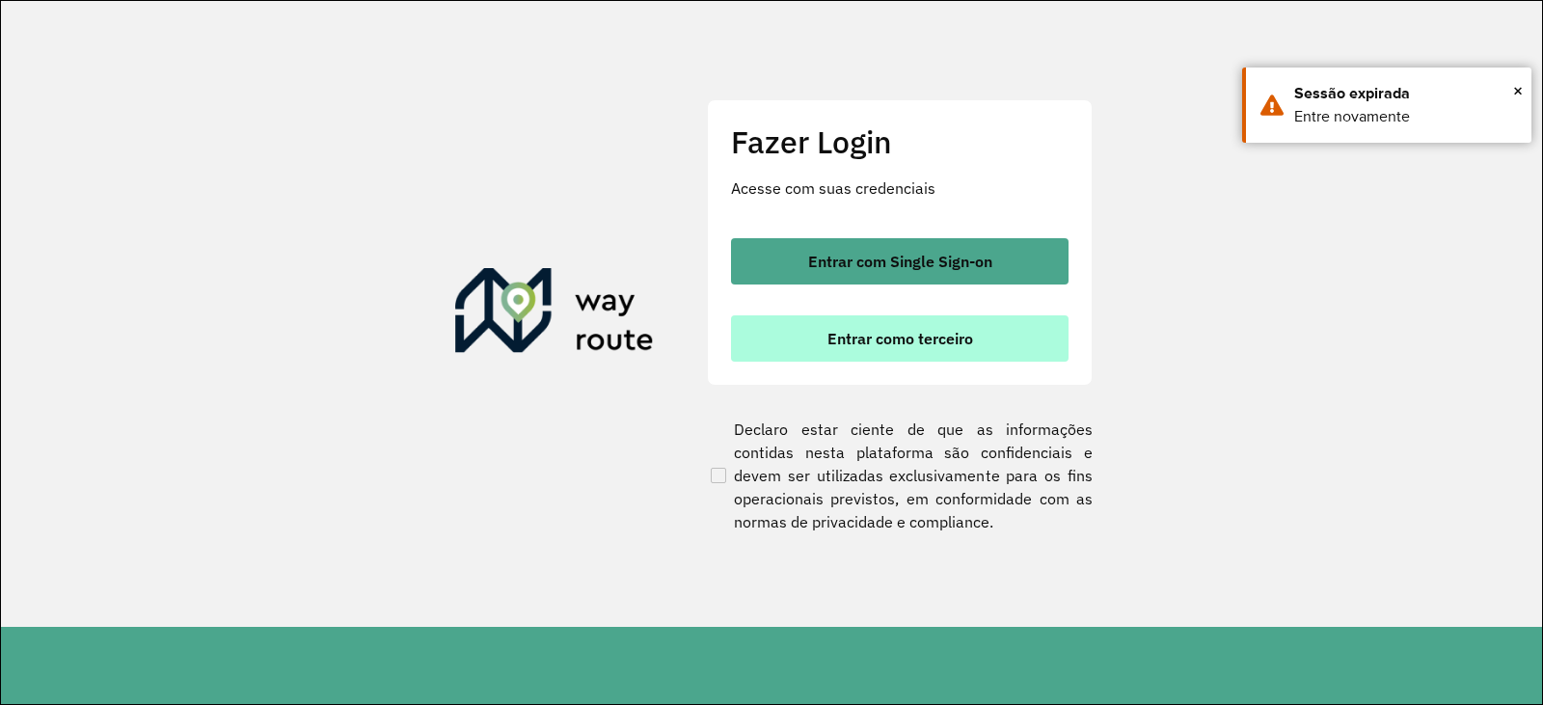
click at [788, 342] on button "Entrar como terceiro" at bounding box center [900, 338] width 338 height 46
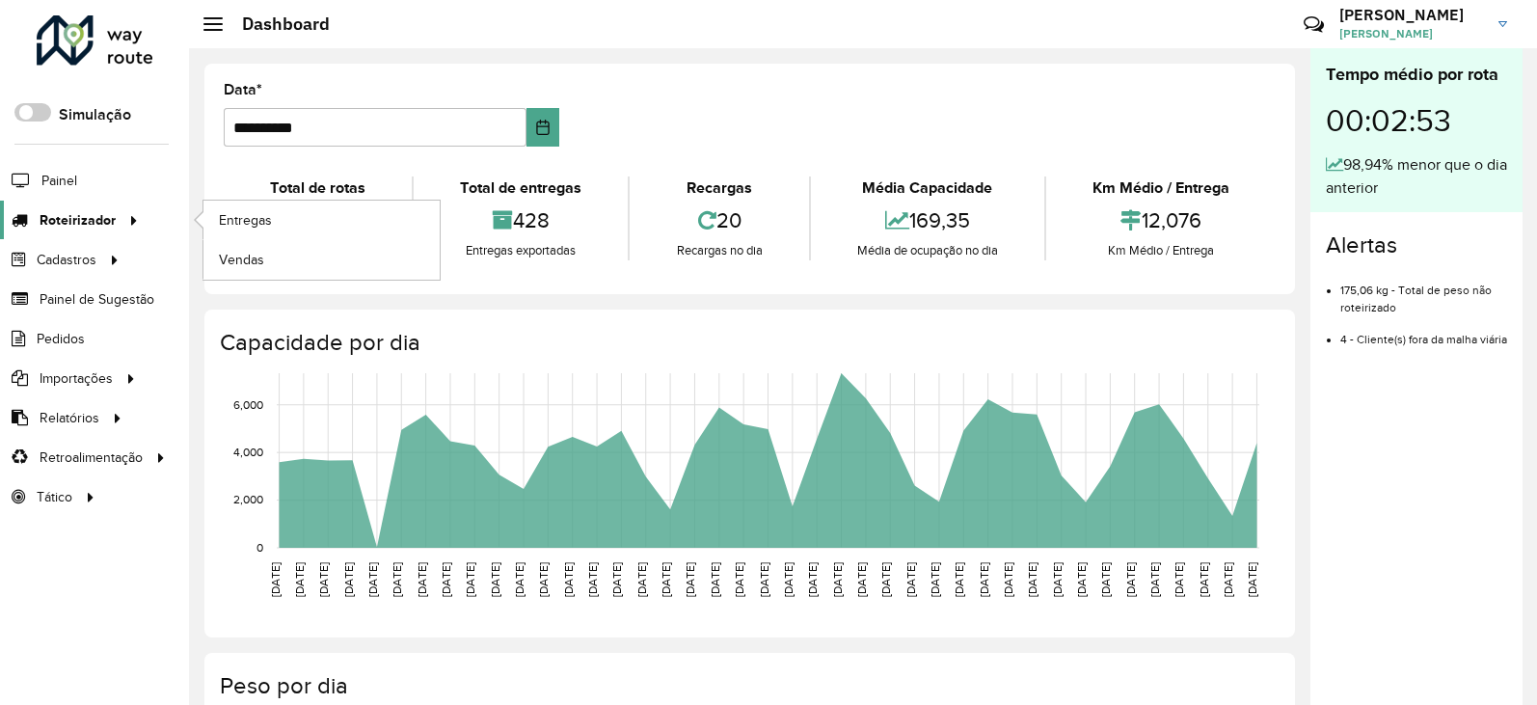
click at [97, 223] on span "Roteirizador" at bounding box center [78, 220] width 76 height 20
click at [219, 213] on link "Entregas" at bounding box center [321, 220] width 236 height 39
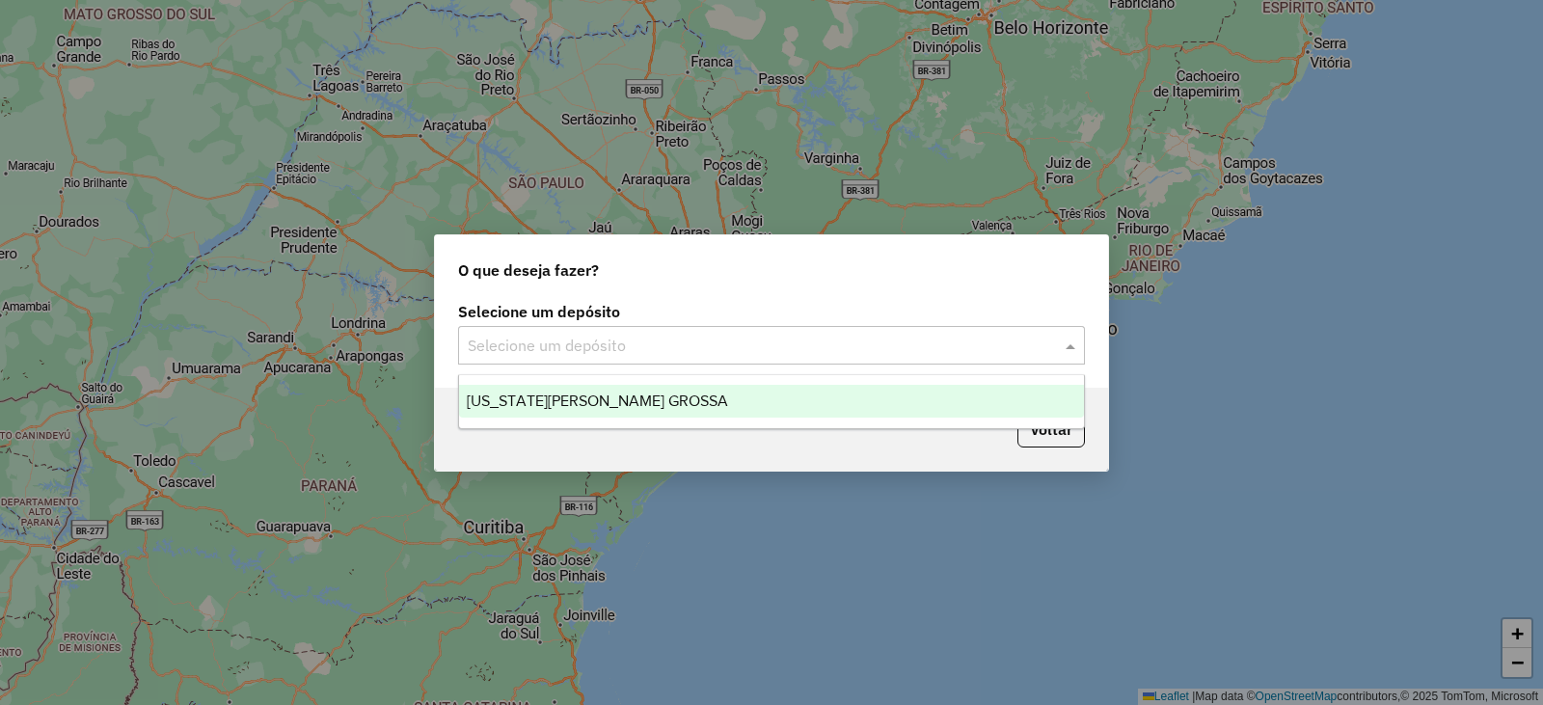
click at [669, 351] on input "text" at bounding box center [752, 346] width 569 height 23
drag, startPoint x: 650, startPoint y: 401, endPoint x: 659, endPoint y: 393, distance: 12.3
click at [654, 398] on div "[US_STATE][PERSON_NAME] GROSSA" at bounding box center [771, 401] width 625 height 33
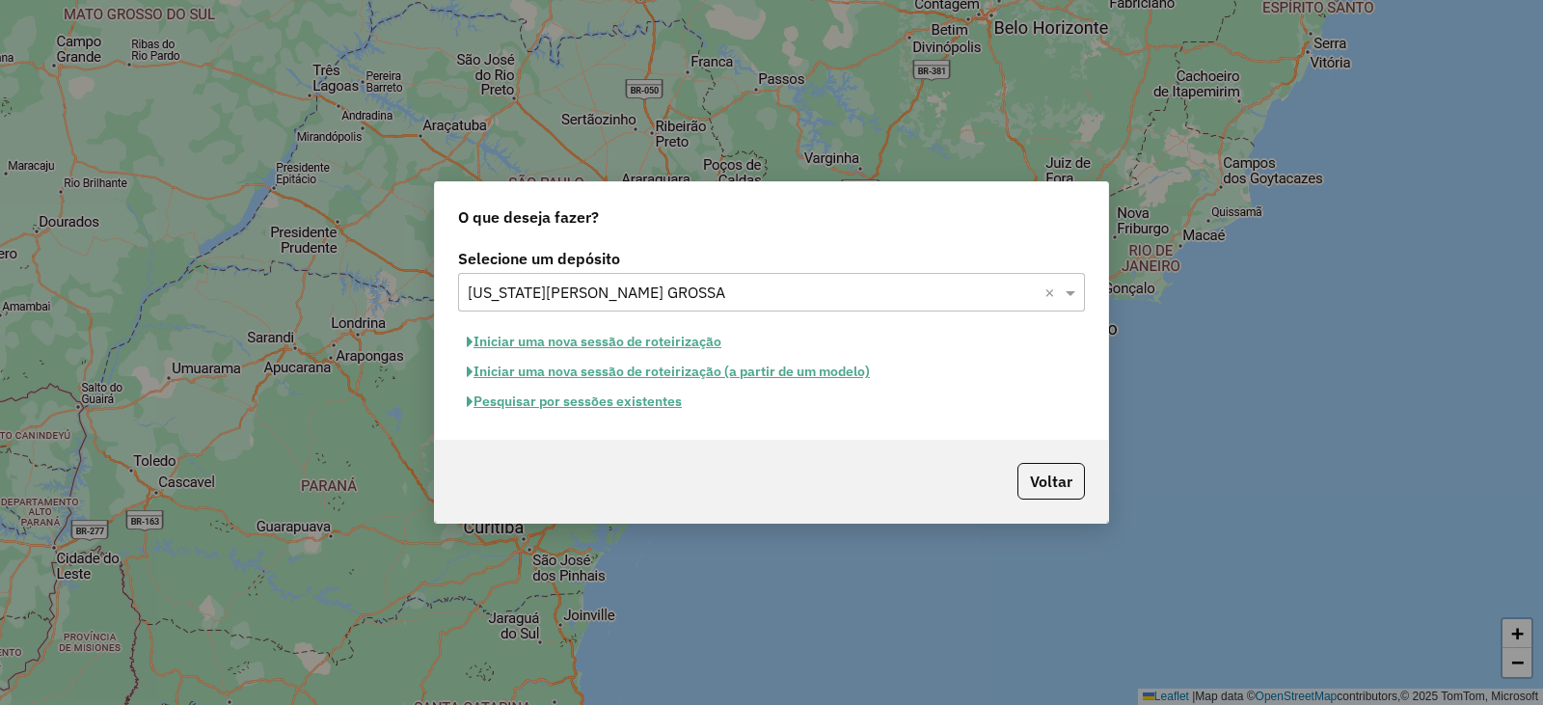
click at [632, 402] on button "Pesquisar por sessões existentes" at bounding box center [574, 402] width 232 height 30
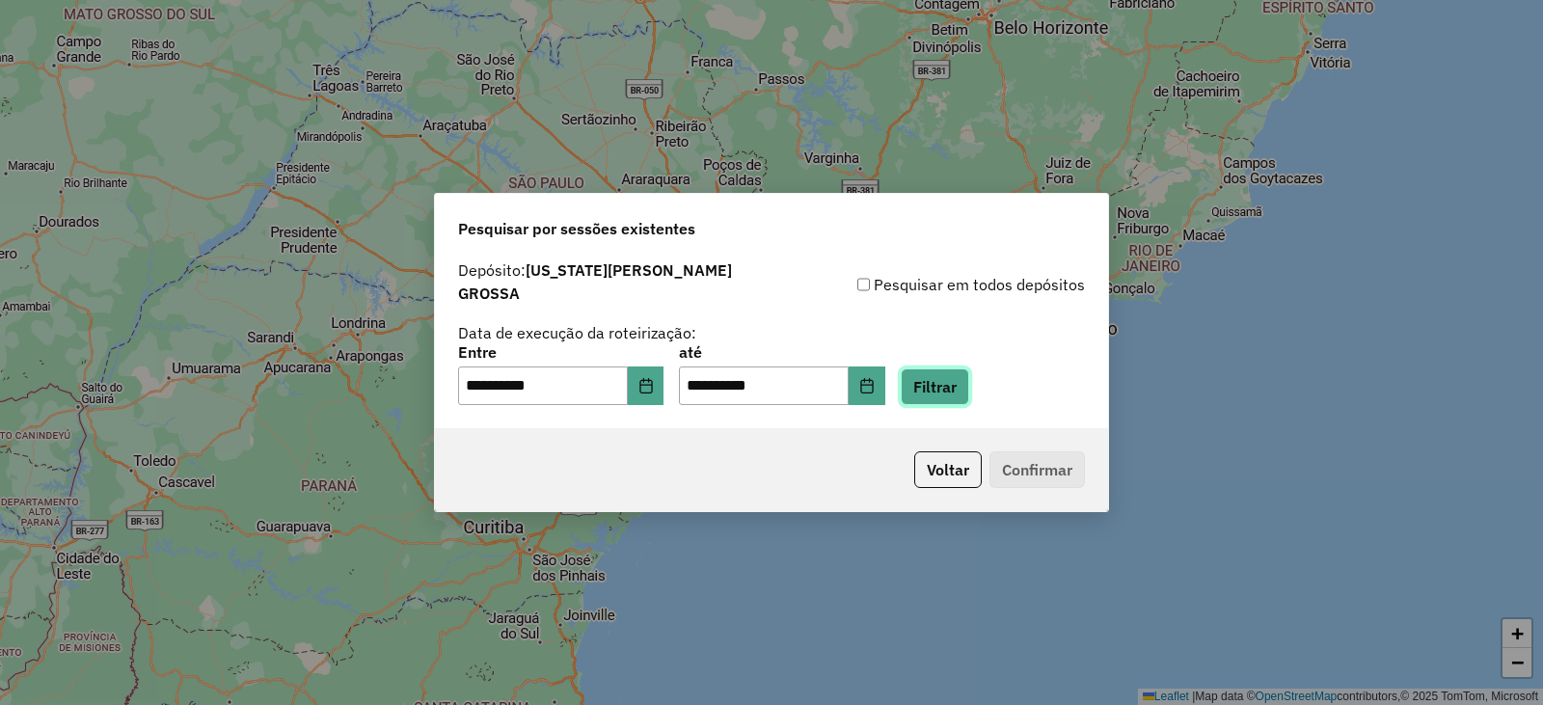
click at [941, 385] on button "Filtrar" at bounding box center [935, 386] width 68 height 37
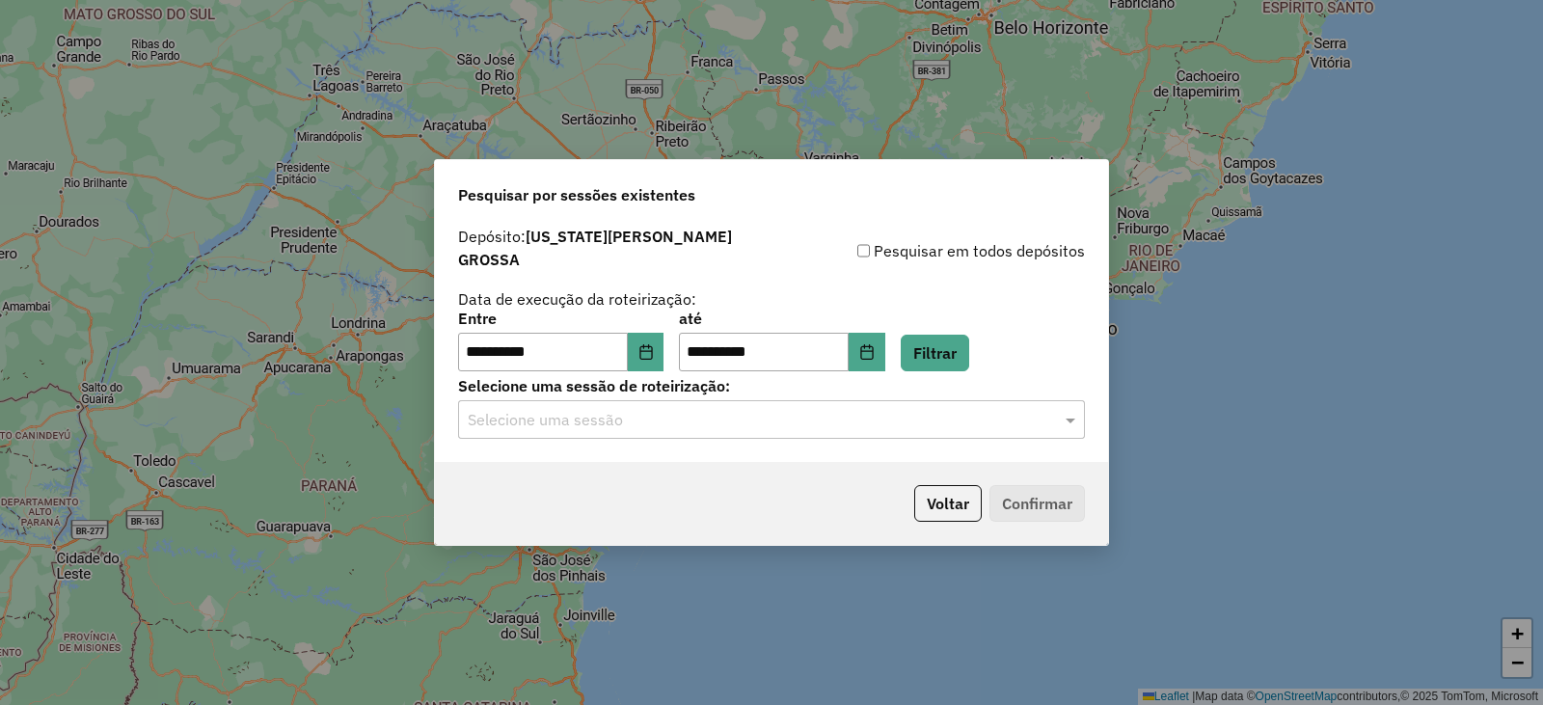
click at [601, 414] on input "text" at bounding box center [752, 420] width 569 height 23
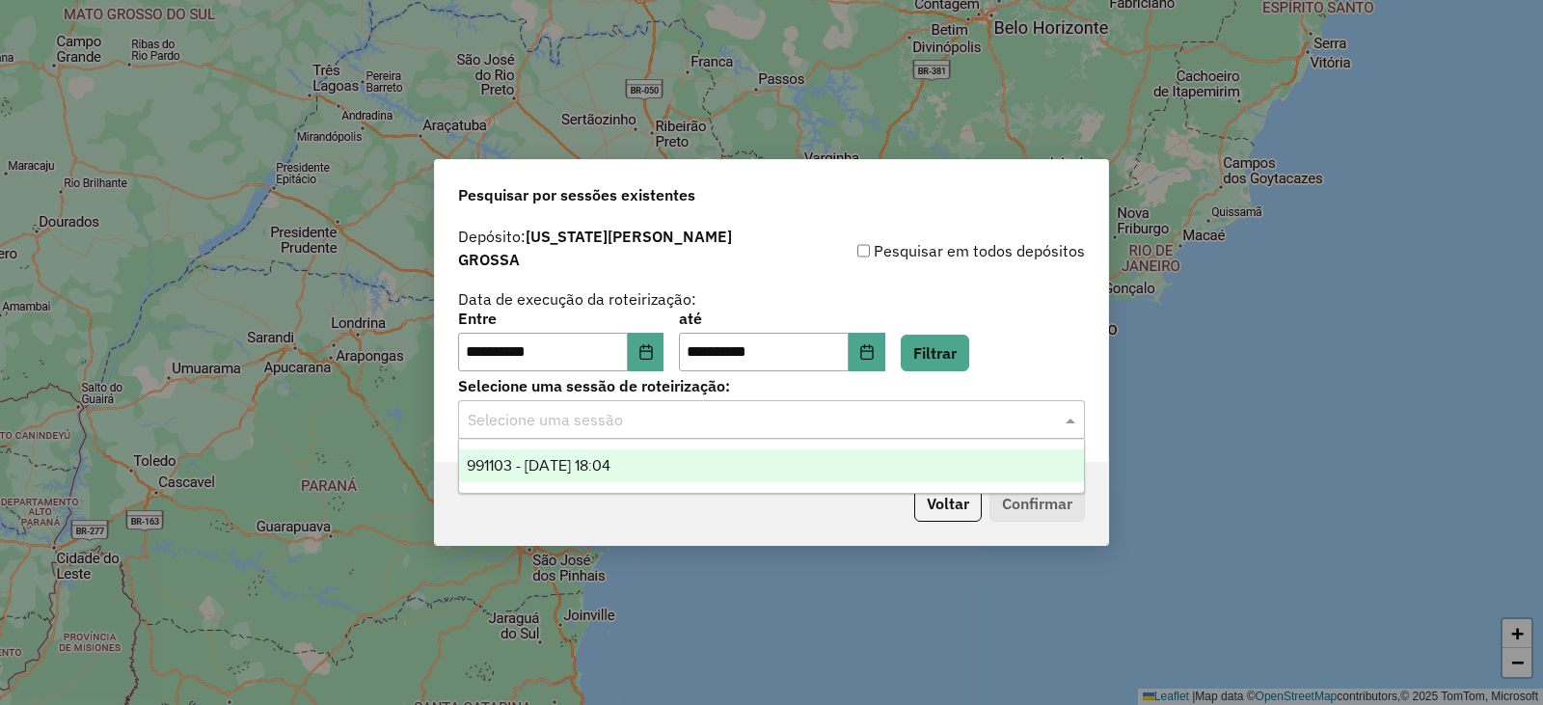
click at [599, 455] on div "991103 - 19/08/2025 18:04" at bounding box center [771, 465] width 625 height 33
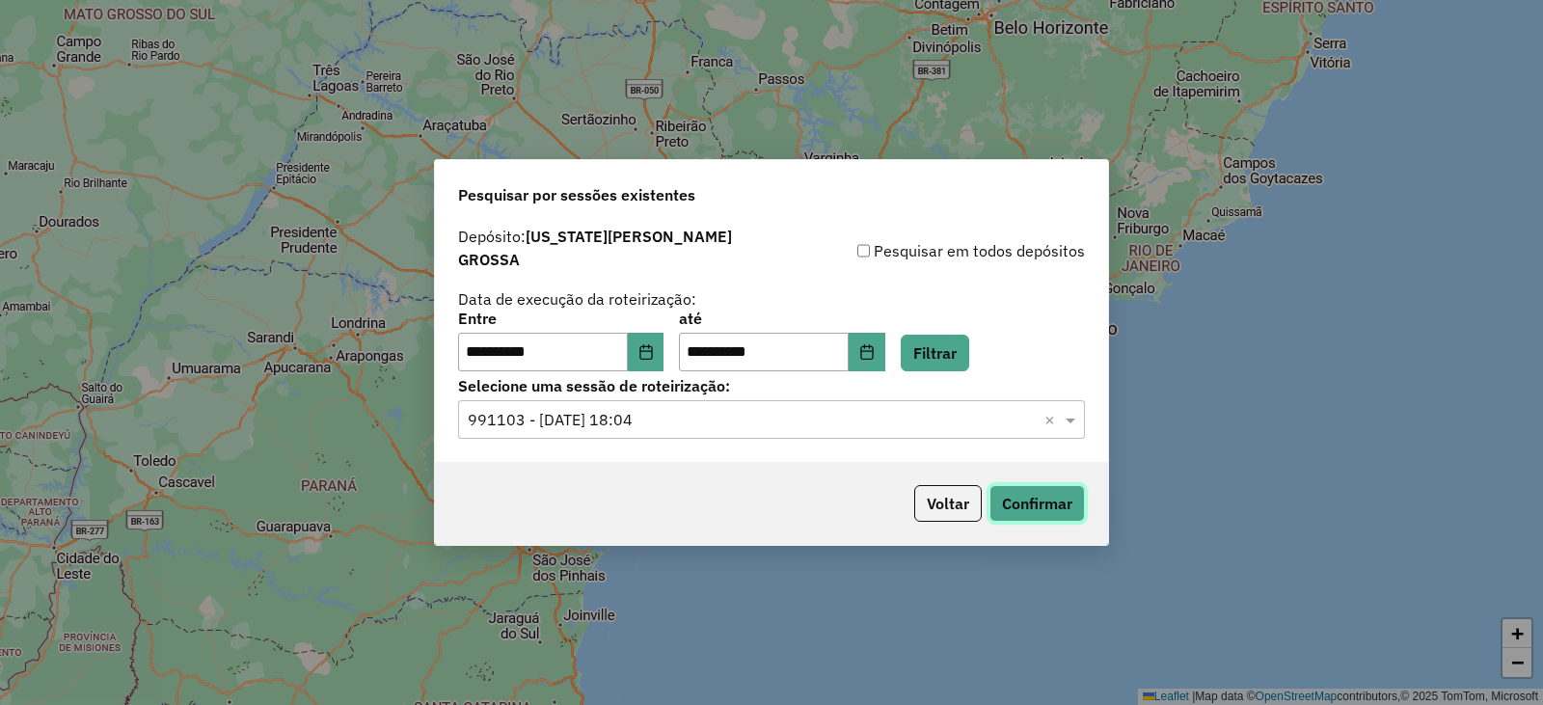
click at [1040, 501] on button "Confirmar" at bounding box center [1036, 503] width 95 height 37
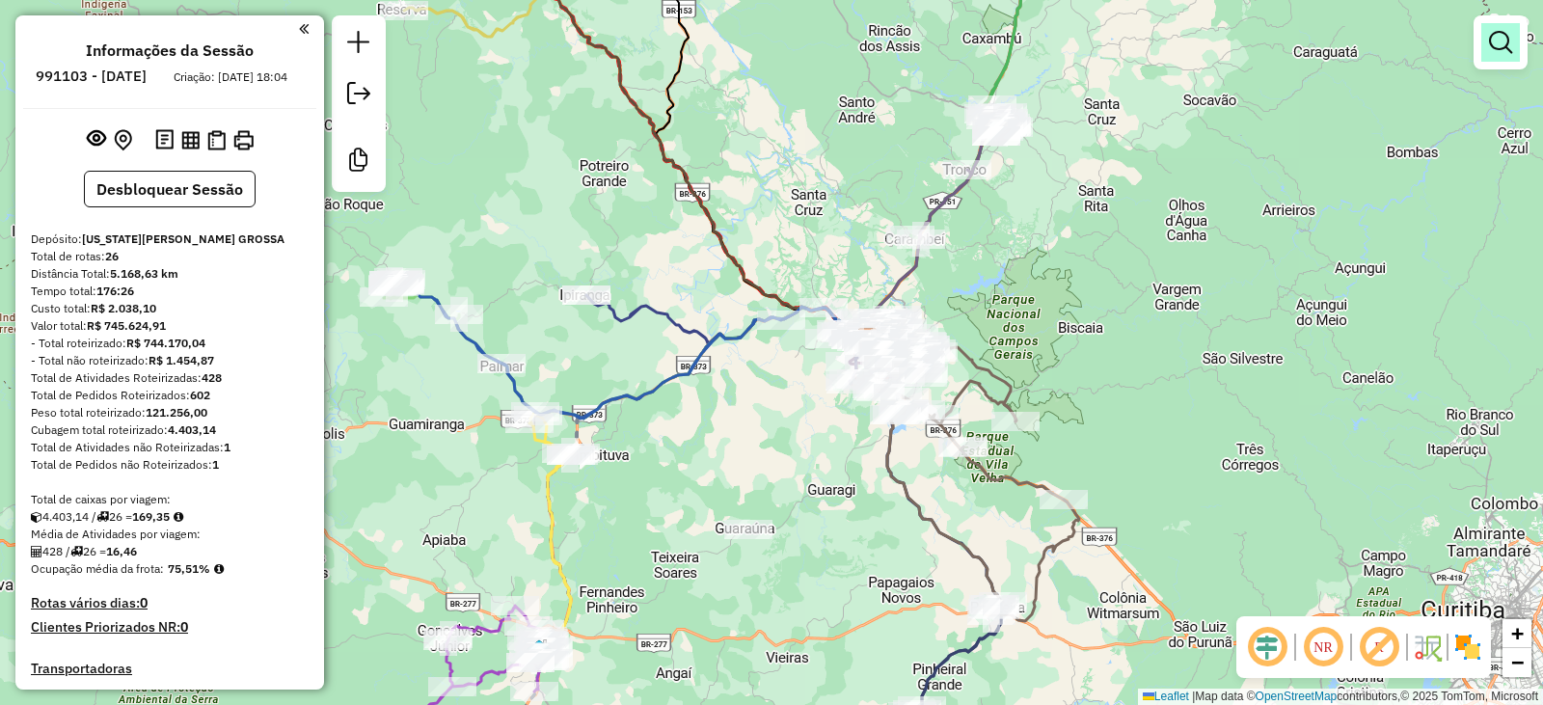
click at [1498, 41] on em at bounding box center [1500, 42] width 23 height 23
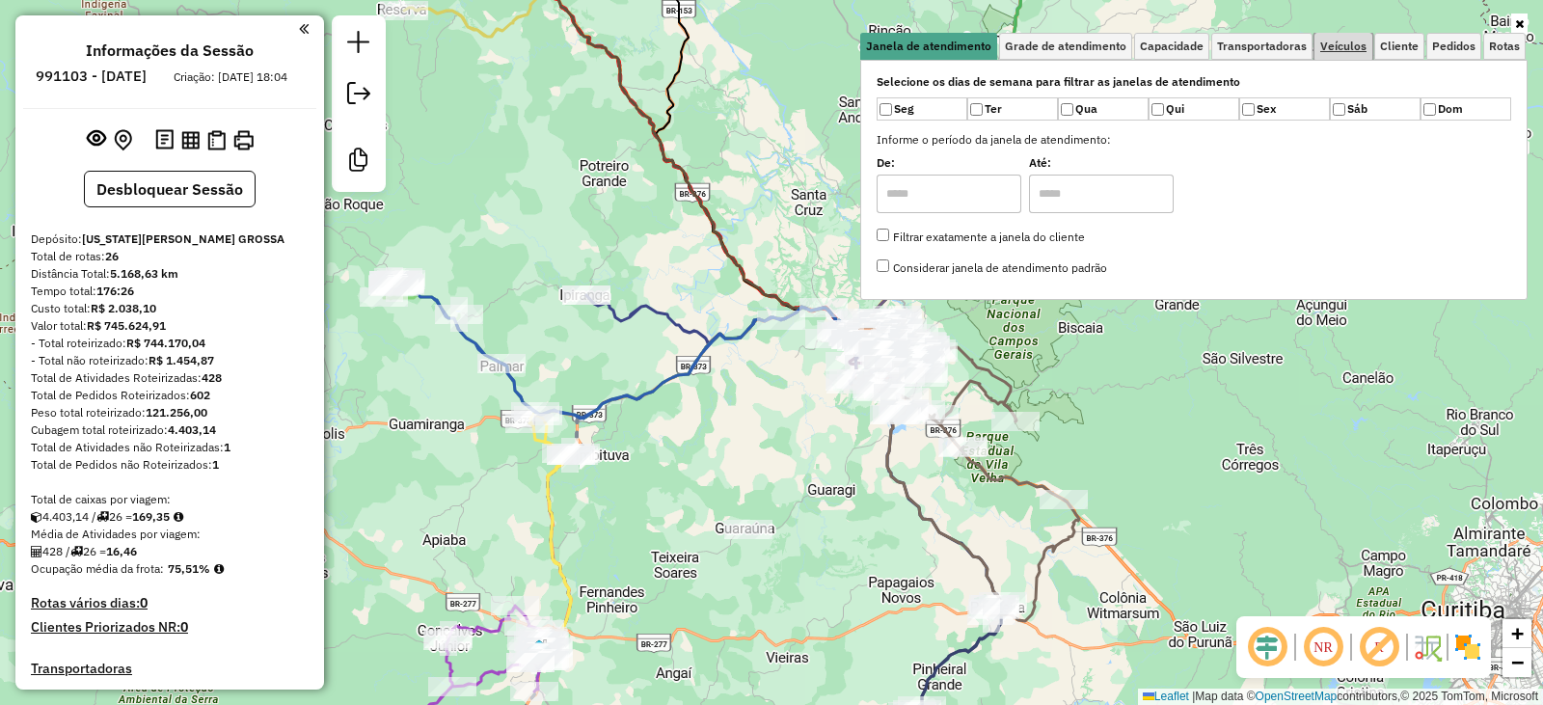
click at [1331, 49] on span "Veículos" at bounding box center [1343, 47] width 46 height 12
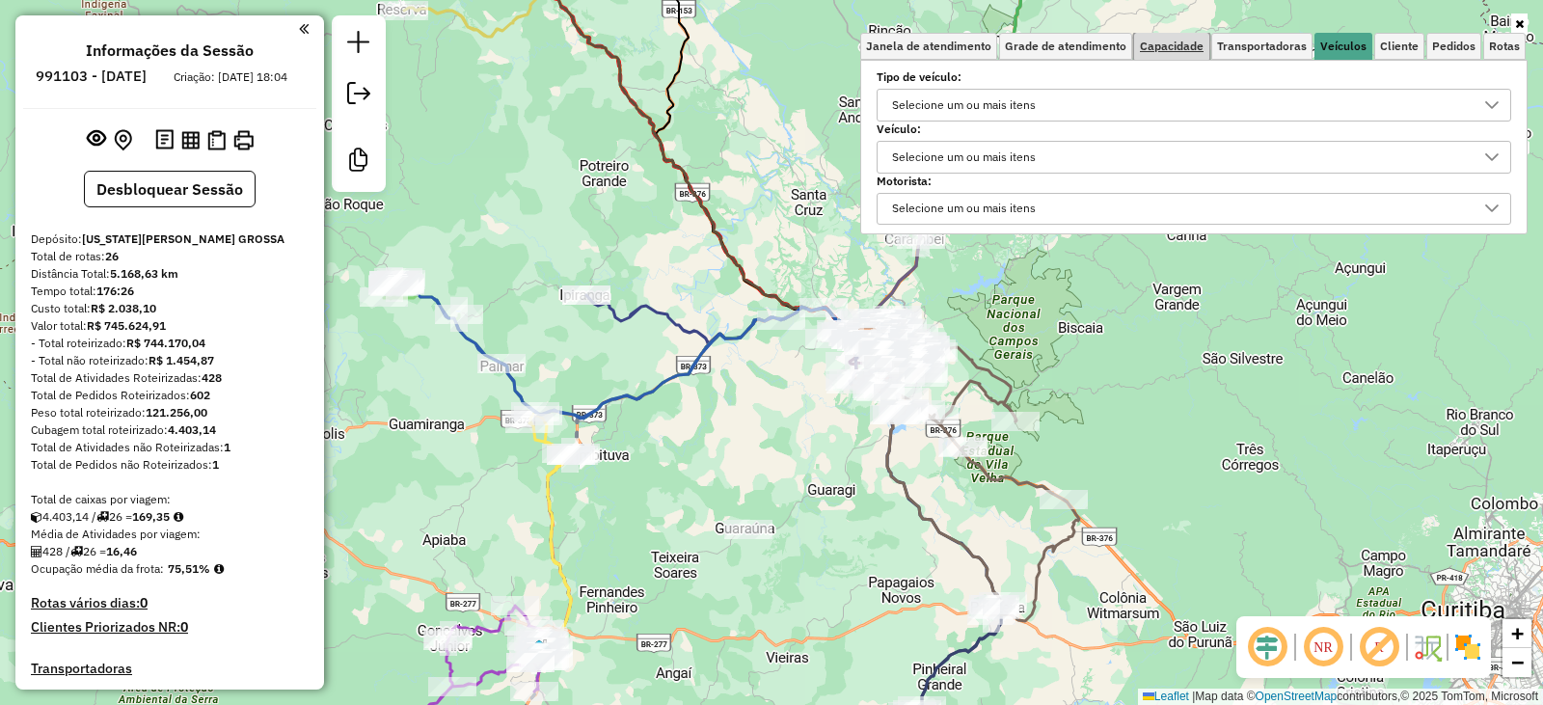
click at [1182, 48] on span "Capacidade" at bounding box center [1172, 47] width 64 height 12
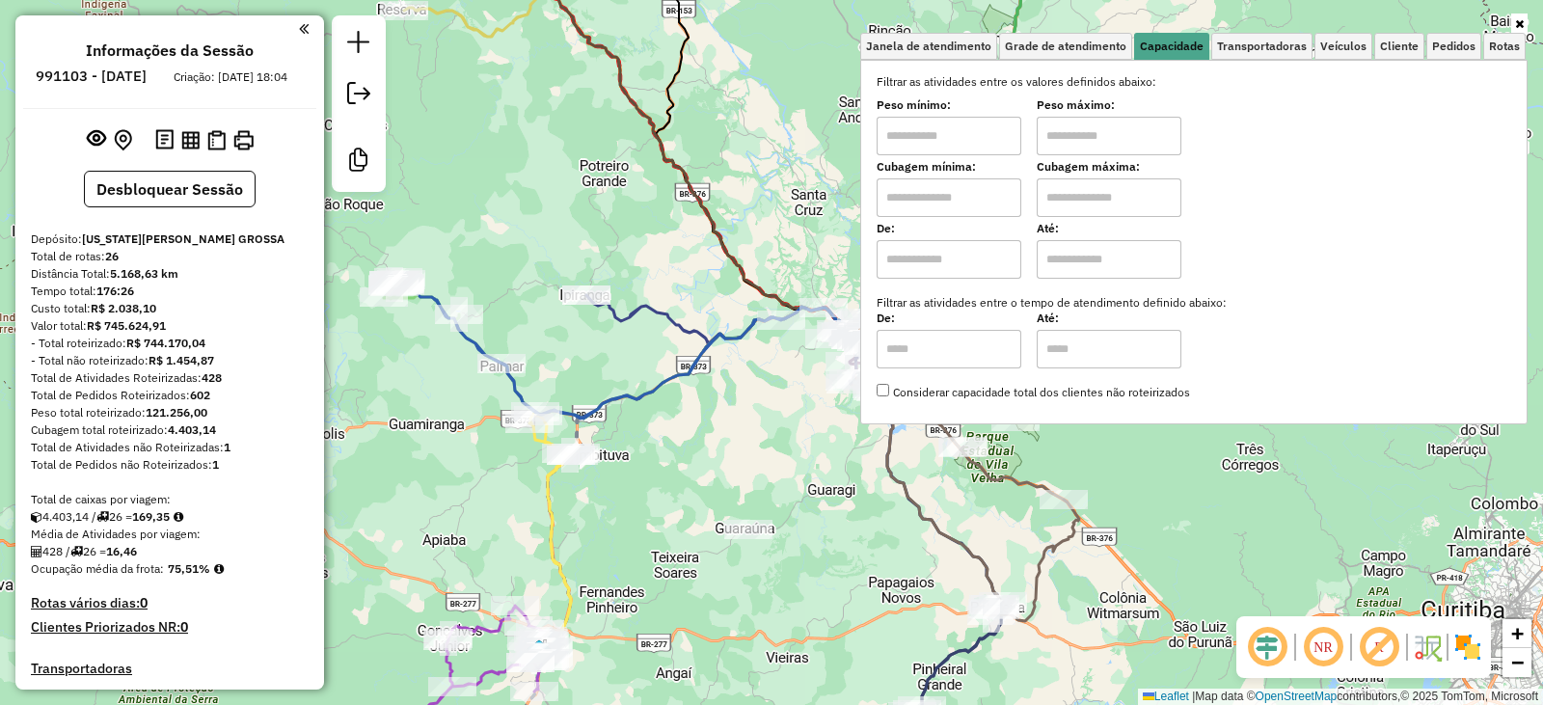
click at [922, 127] on input "text" at bounding box center [949, 136] width 145 height 39
type input "****"
click at [1089, 140] on input "text" at bounding box center [1109, 136] width 145 height 39
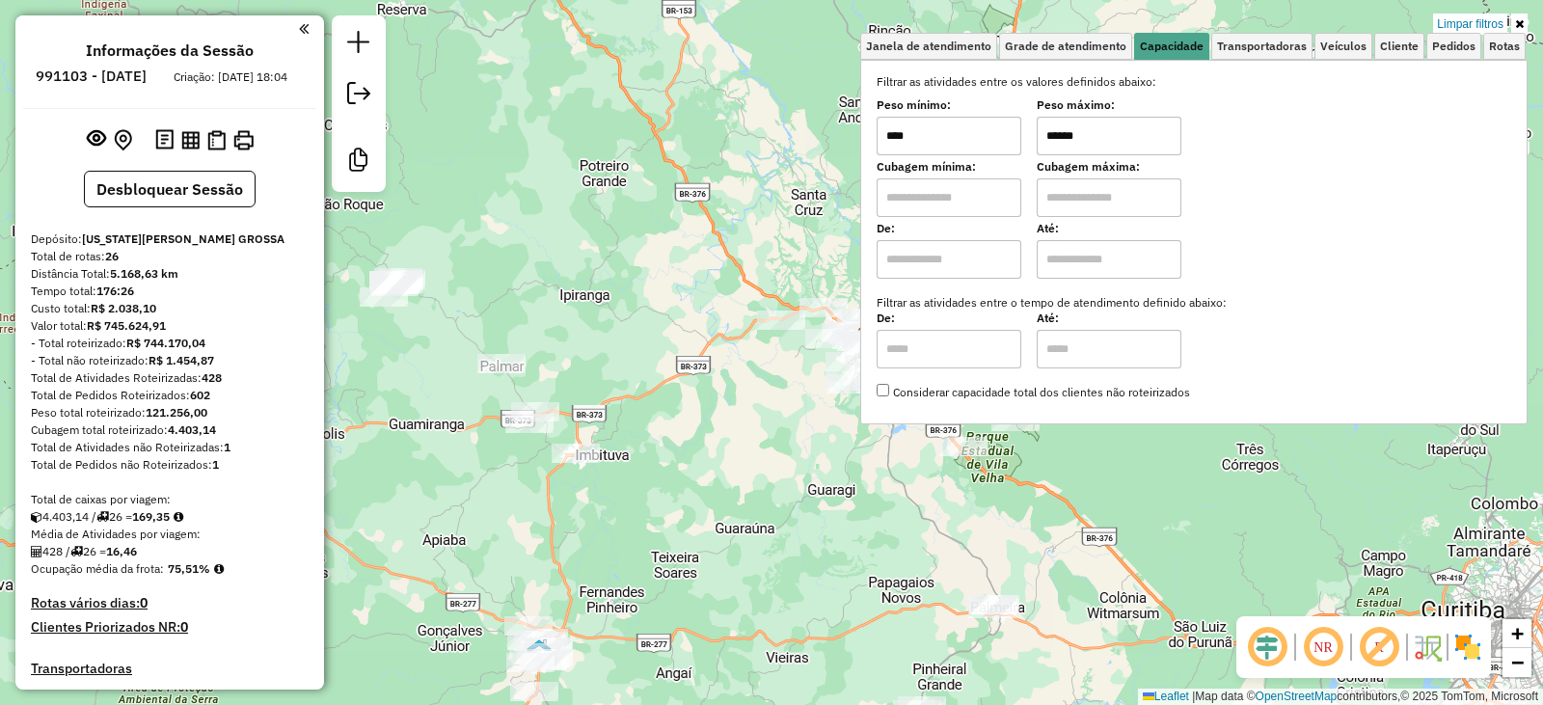
click at [609, 252] on div "Limpar filtros Janela de atendimento Grade de atendimento Capacidade Transporta…" at bounding box center [771, 352] width 1543 height 705
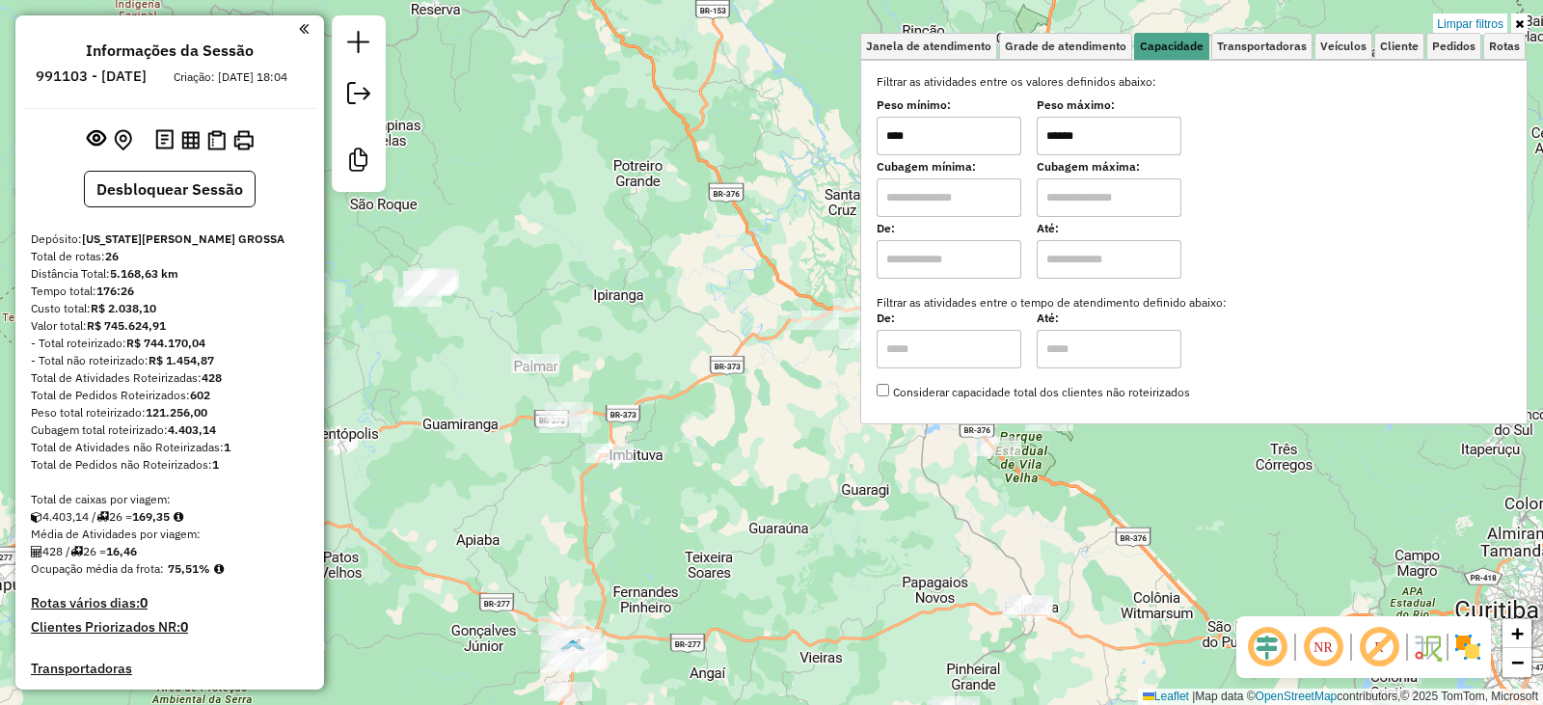
click at [771, 209] on div "Limpar filtros Janela de atendimento Grade de atendimento Capacidade Transporta…" at bounding box center [771, 352] width 1543 height 705
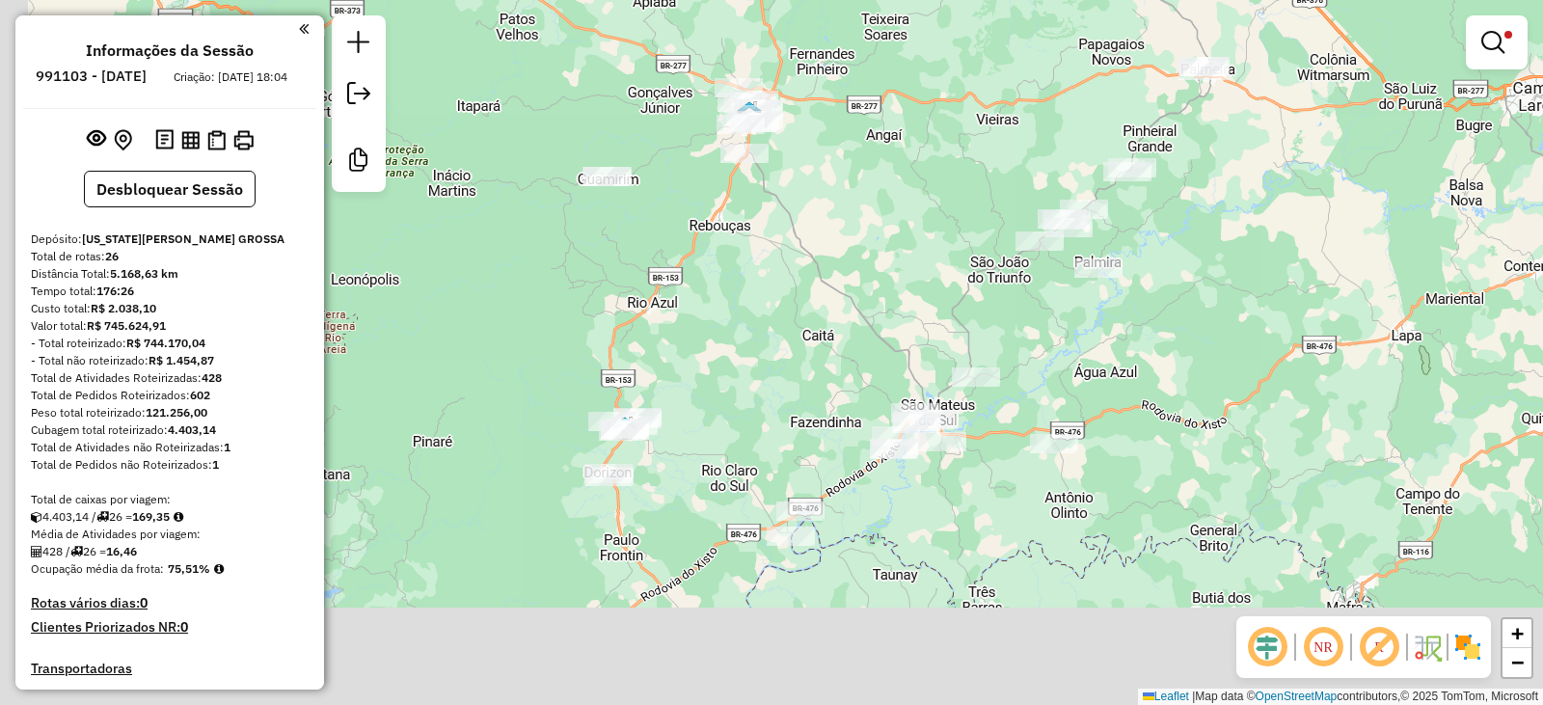
drag, startPoint x: 860, startPoint y: 373, endPoint x: 959, endPoint y: 322, distance: 110.9
click at [999, 147] on div "Limpar filtros Janela de atendimento Grade de atendimento Capacidade Transporta…" at bounding box center [771, 352] width 1543 height 705
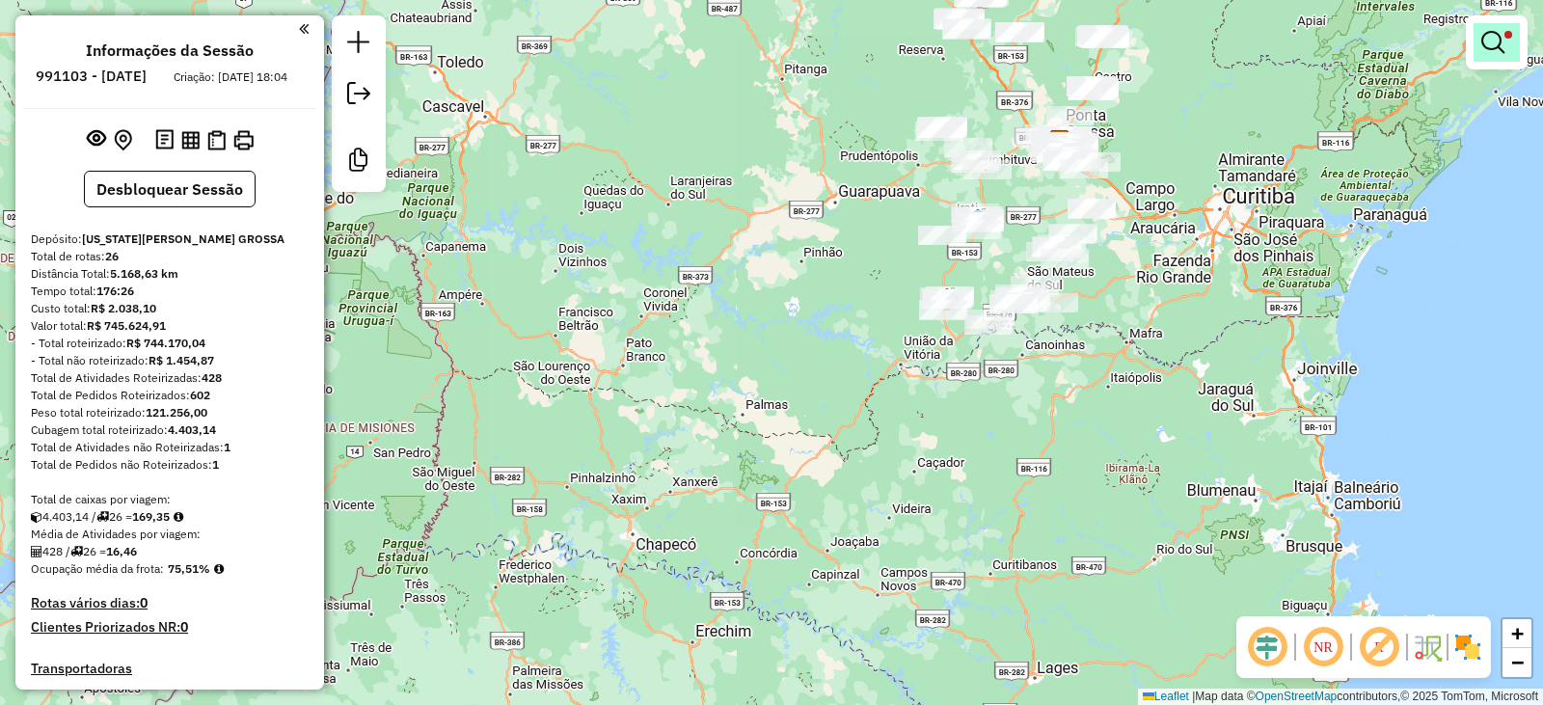
click at [1486, 49] on em at bounding box center [1492, 42] width 23 height 23
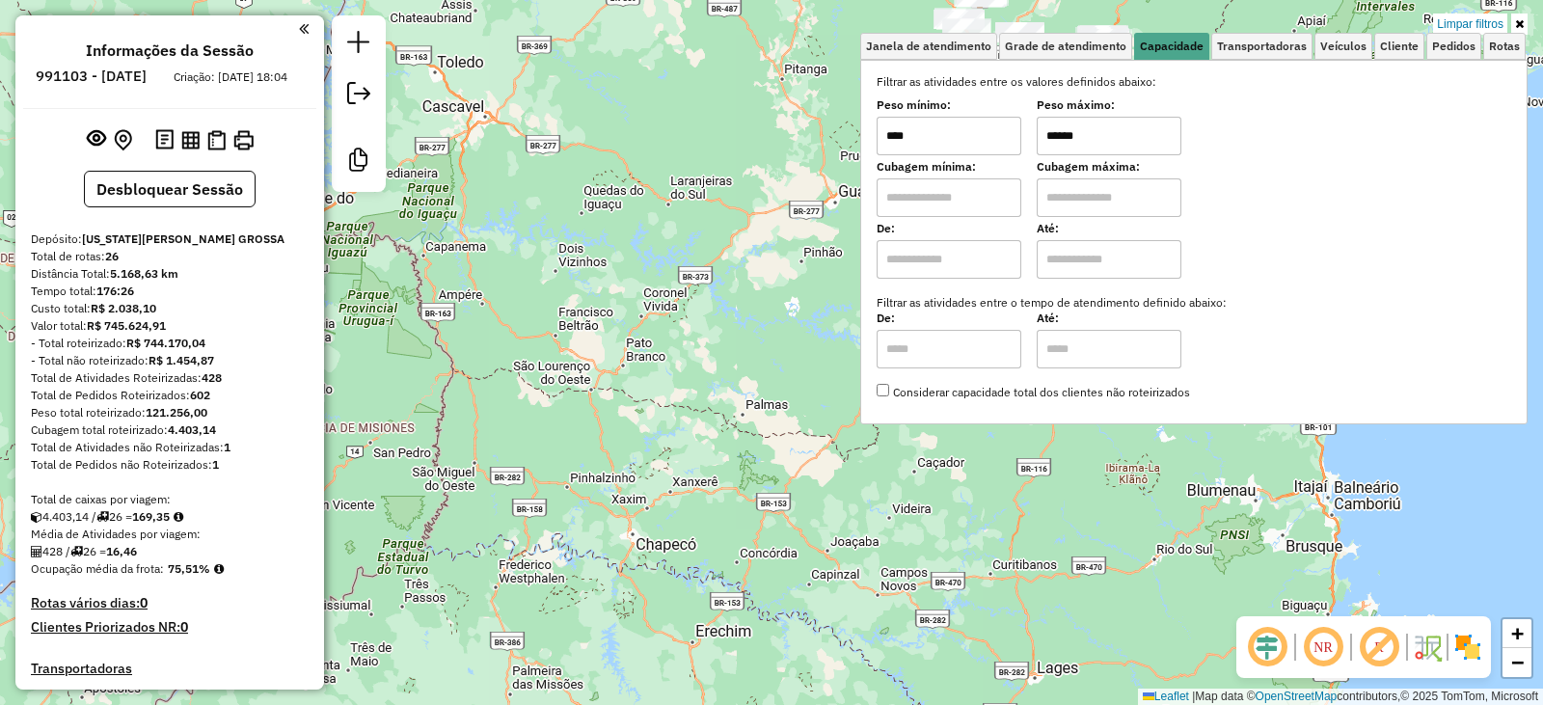
click at [1092, 136] on input "******" at bounding box center [1109, 136] width 145 height 39
click at [1074, 127] on input "******" at bounding box center [1109, 136] width 145 height 39
type input "*********"
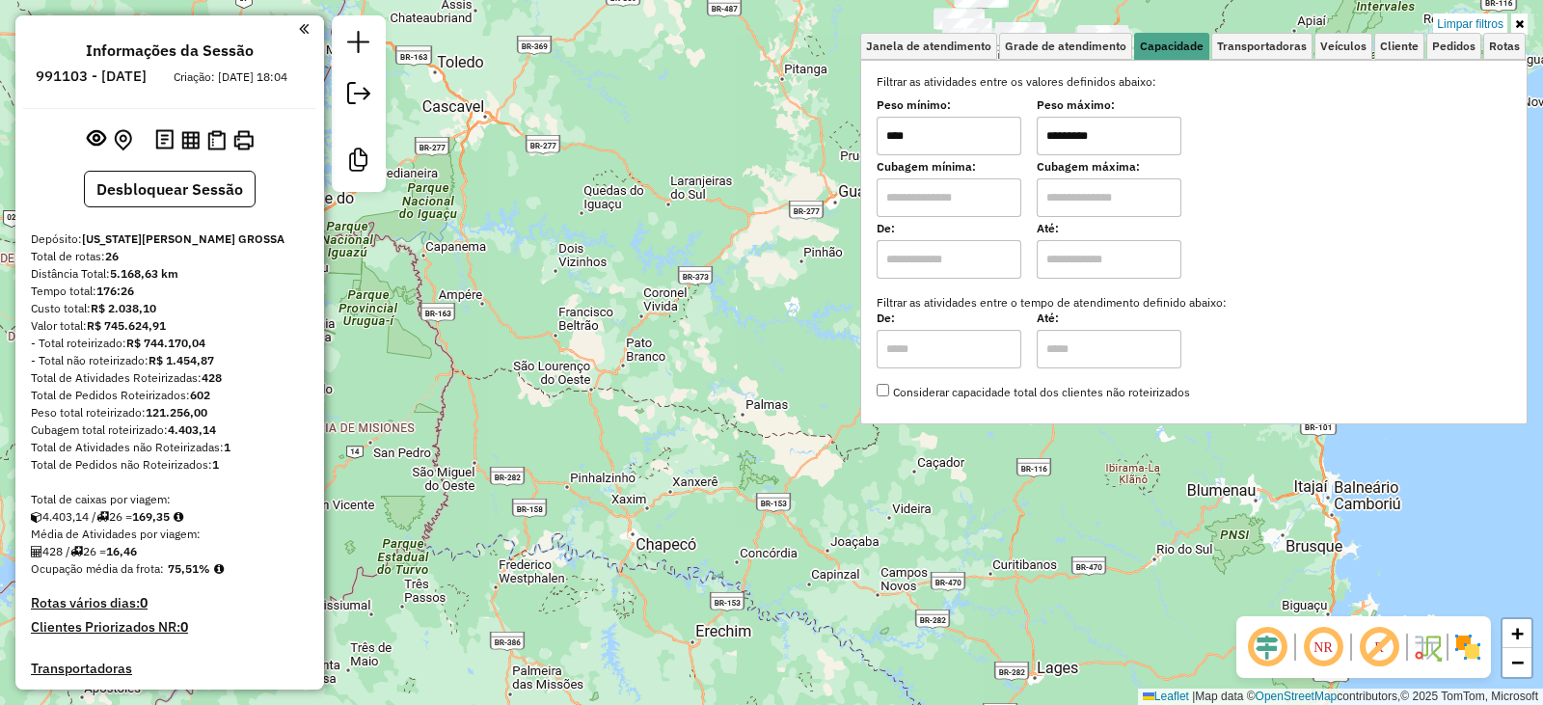
click at [685, 240] on div "Limpar filtros Janela de atendimento Grade de atendimento Capacidade Transporta…" at bounding box center [771, 352] width 1543 height 705
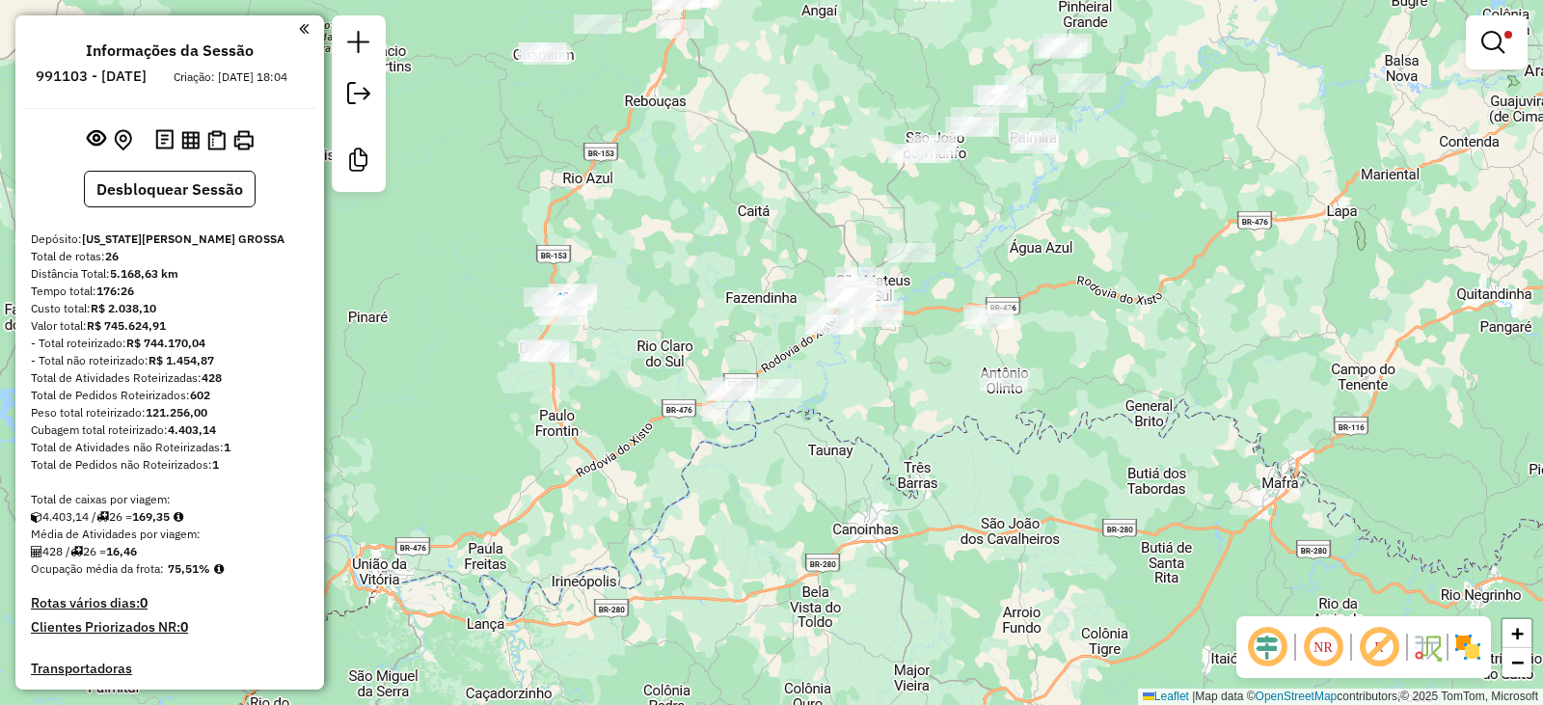
drag, startPoint x: 710, startPoint y: 397, endPoint x: 703, endPoint y: 335, distance: 63.0
click at [703, 336] on div "Limpar filtros Janela de atendimento Grade de atendimento Capacidade Transporta…" at bounding box center [771, 352] width 1543 height 705
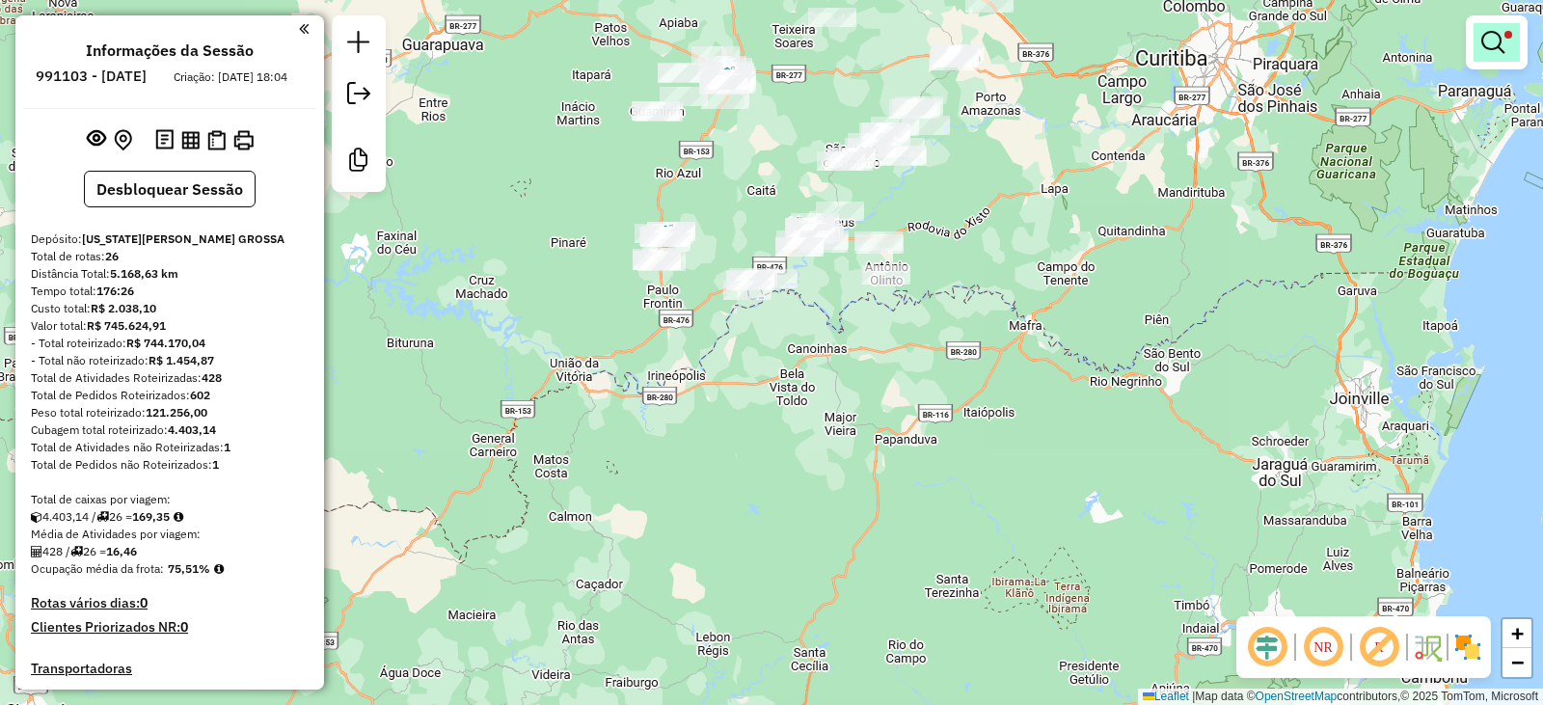
click at [1504, 33] on span at bounding box center [1508, 35] width 8 height 8
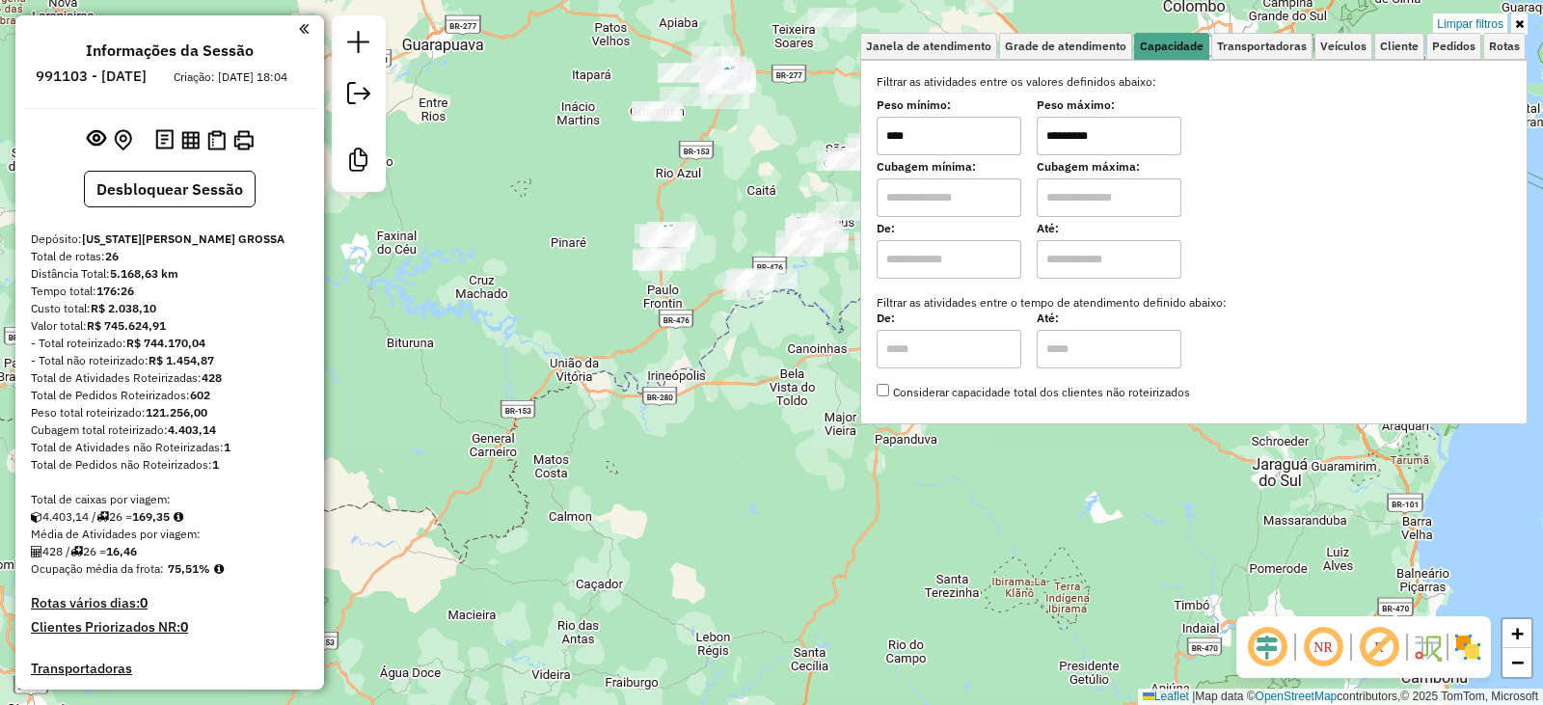
click at [943, 133] on input "****" at bounding box center [949, 136] width 145 height 39
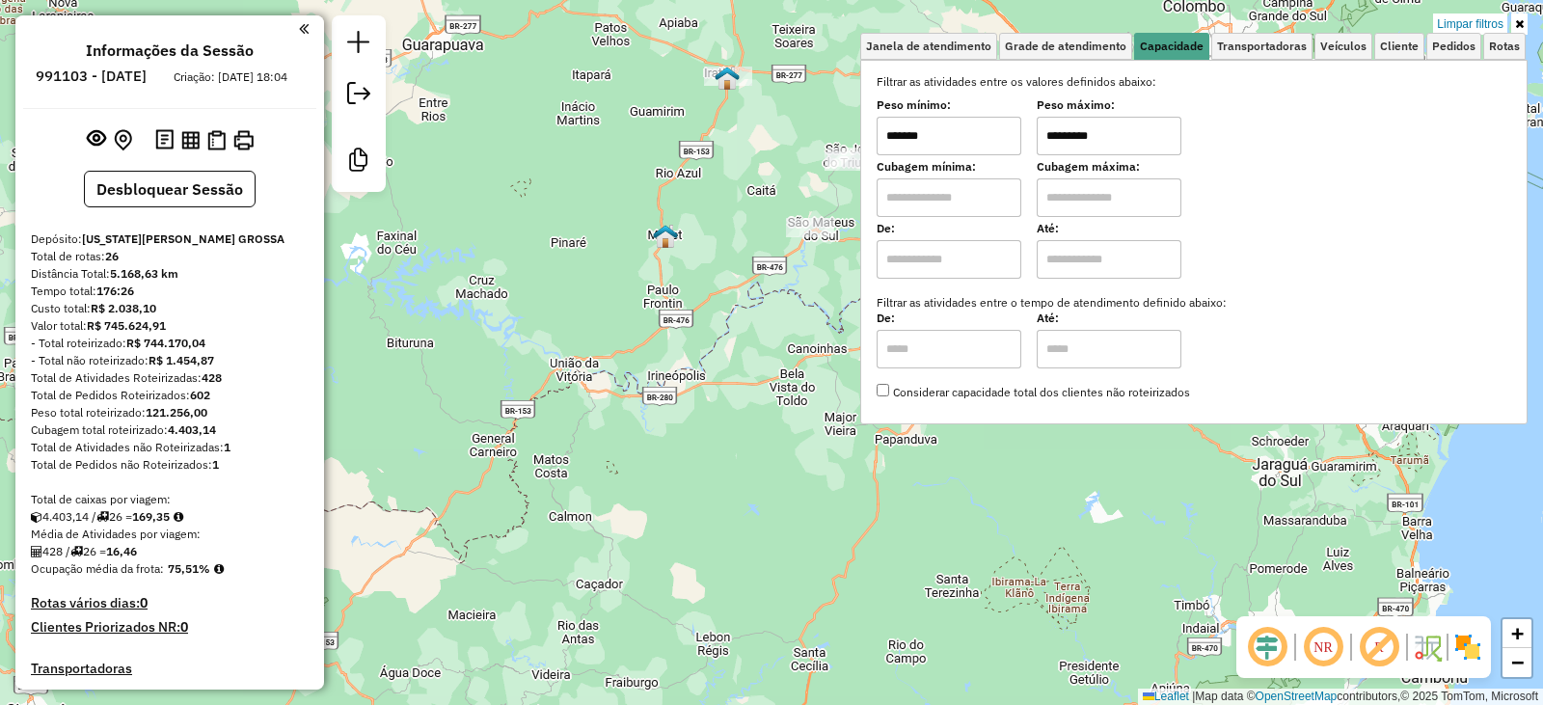
click at [1087, 134] on input "*********" at bounding box center [1109, 136] width 145 height 39
click at [1088, 133] on input "*********" at bounding box center [1109, 136] width 145 height 39
drag, startPoint x: 630, startPoint y: 190, endPoint x: 675, endPoint y: 180, distance: 46.3
click at [637, 189] on div "Limpar filtros Janela de atendimento Grade de atendimento Capacidade Transporta…" at bounding box center [771, 352] width 1543 height 705
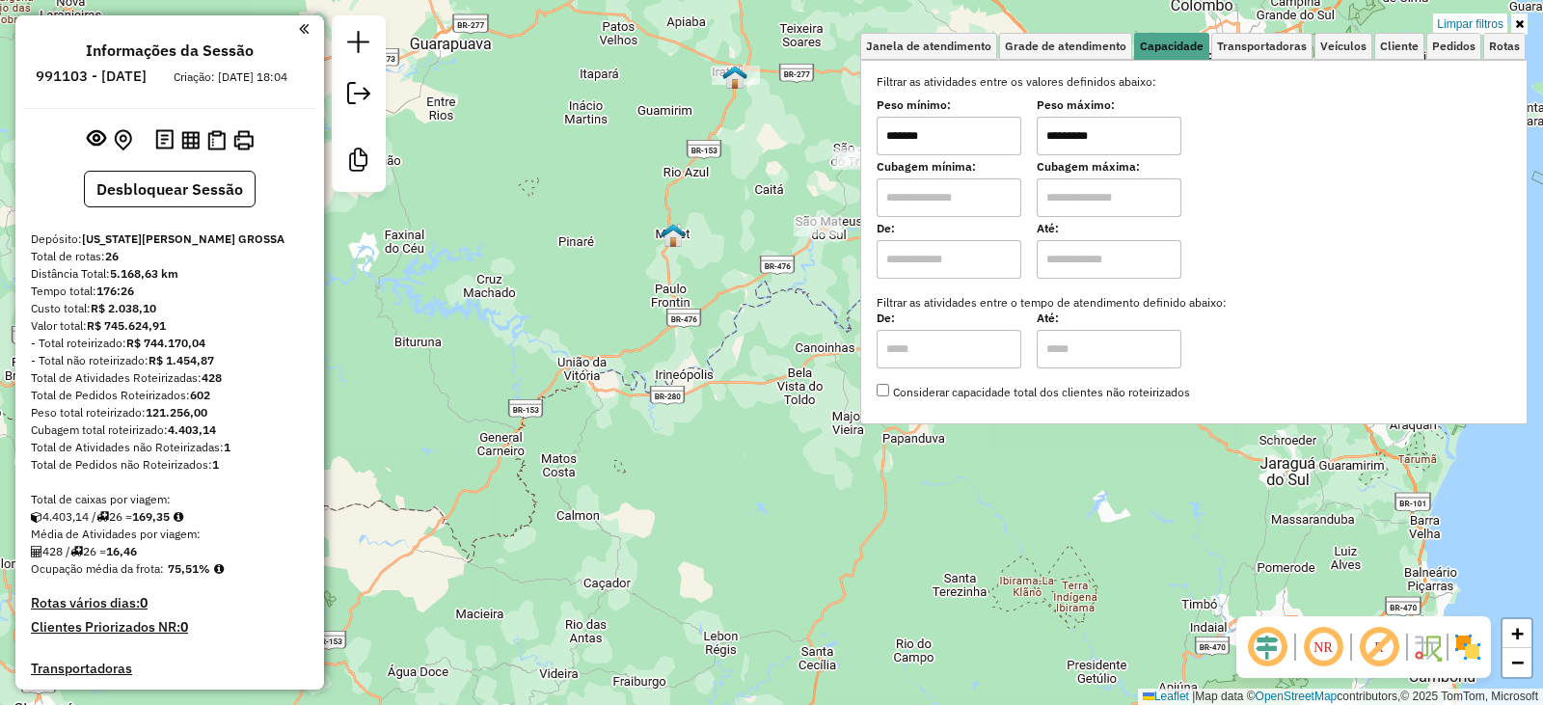
click at [776, 162] on div "Limpar filtros Janela de atendimento Grade de atendimento Capacidade Transporta…" at bounding box center [771, 352] width 1543 height 705
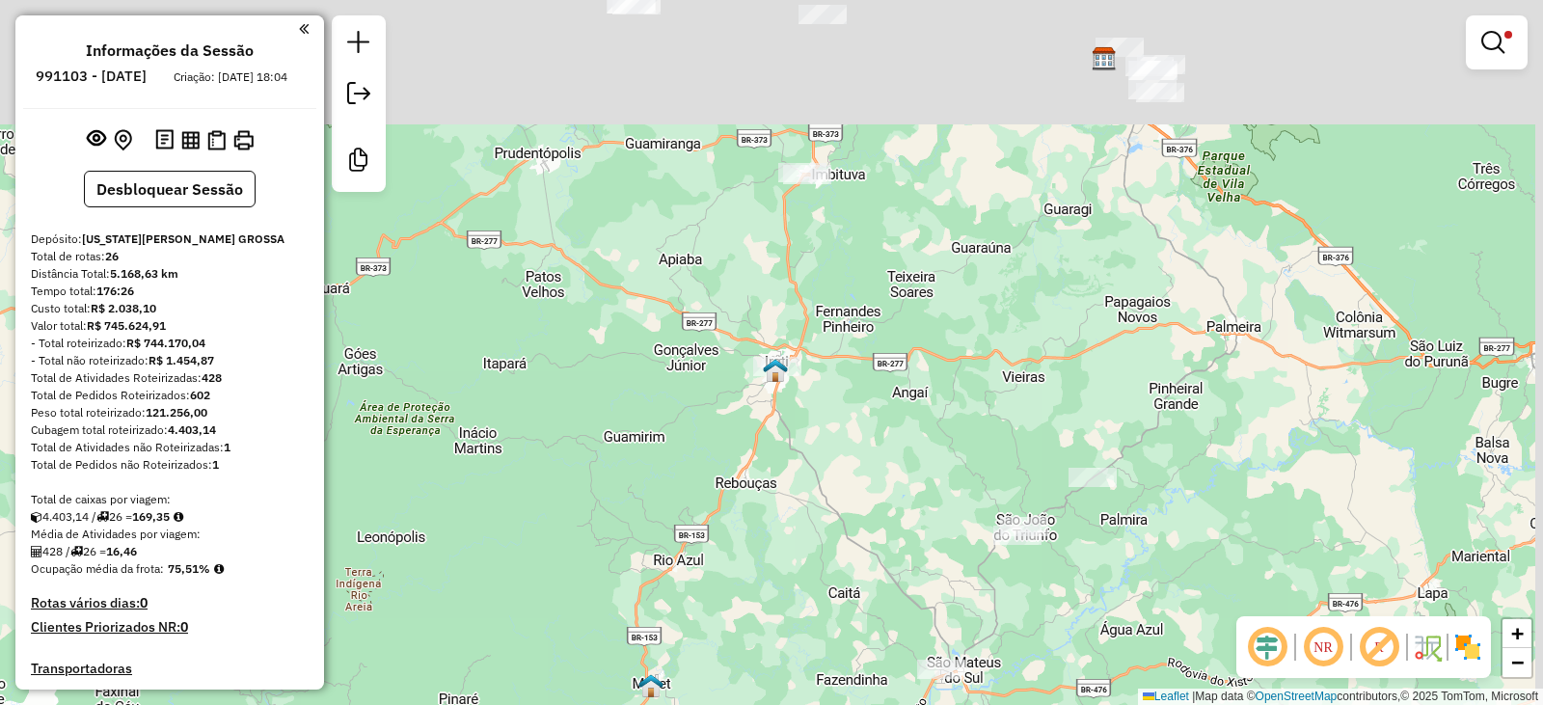
drag, startPoint x: 885, startPoint y: 179, endPoint x: 749, endPoint y: 533, distance: 379.2
click at [749, 533] on div "Limpar filtros Janela de atendimento Grade de atendimento Capacidade Transporta…" at bounding box center [771, 352] width 1543 height 705
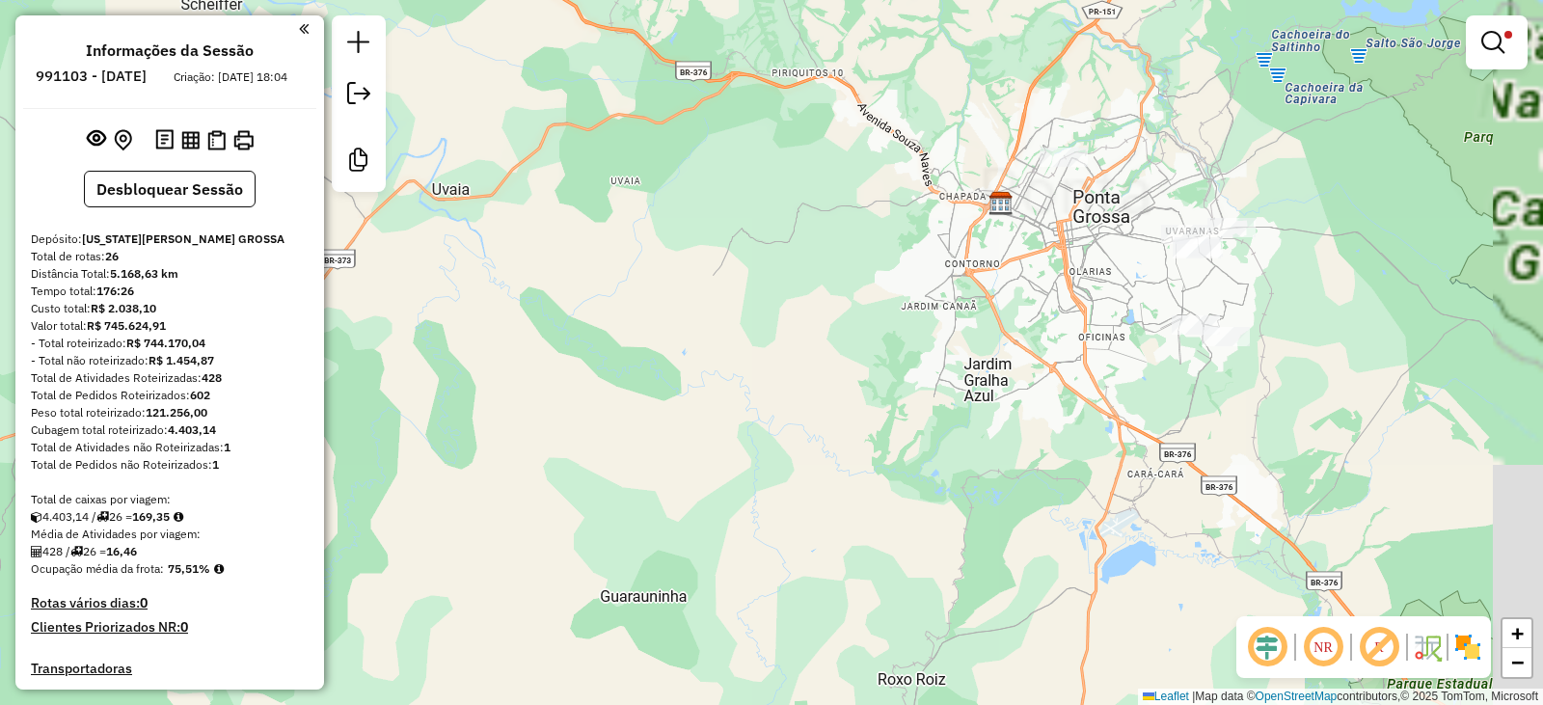
drag, startPoint x: 1036, startPoint y: 257, endPoint x: 955, endPoint y: 416, distance: 177.7
click at [946, 435] on div "Limpar filtros Janela de atendimento Grade de atendimento Capacidade Transporta…" at bounding box center [771, 352] width 1543 height 705
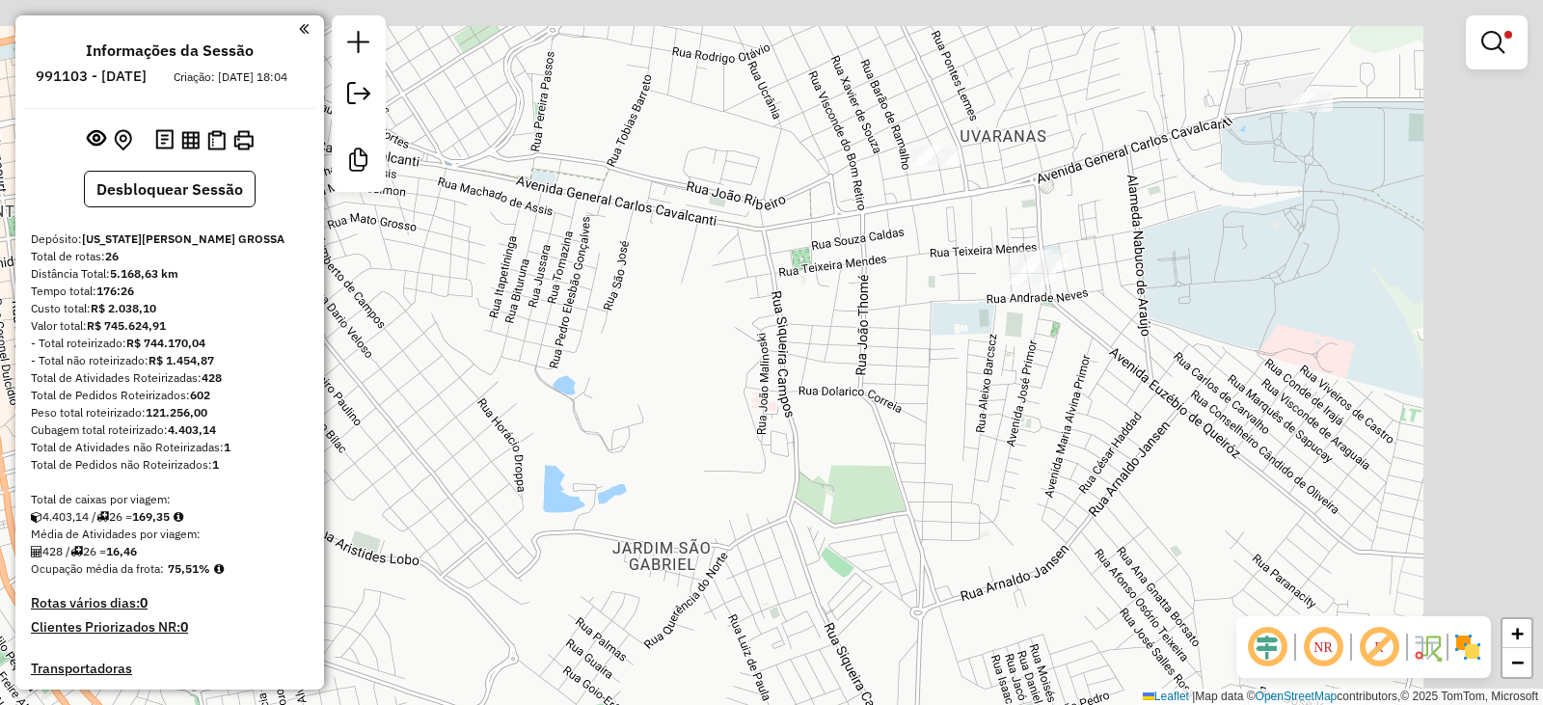
drag, startPoint x: 1072, startPoint y: 138, endPoint x: 914, endPoint y: 191, distance: 166.8
click at [926, 253] on div "Limpar filtros Janela de atendimento Grade de atendimento Capacidade Transporta…" at bounding box center [771, 352] width 1543 height 705
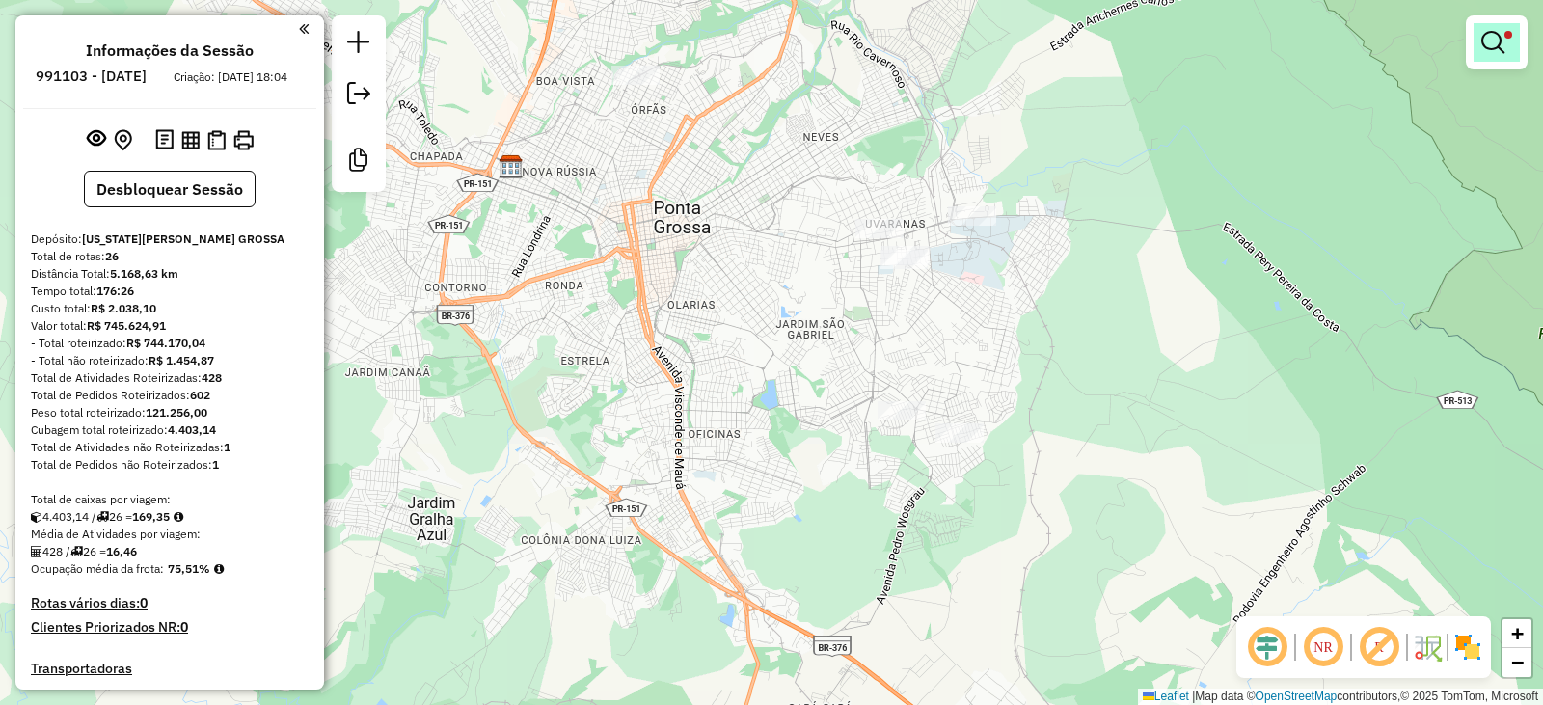
click at [1479, 41] on link at bounding box center [1497, 42] width 46 height 39
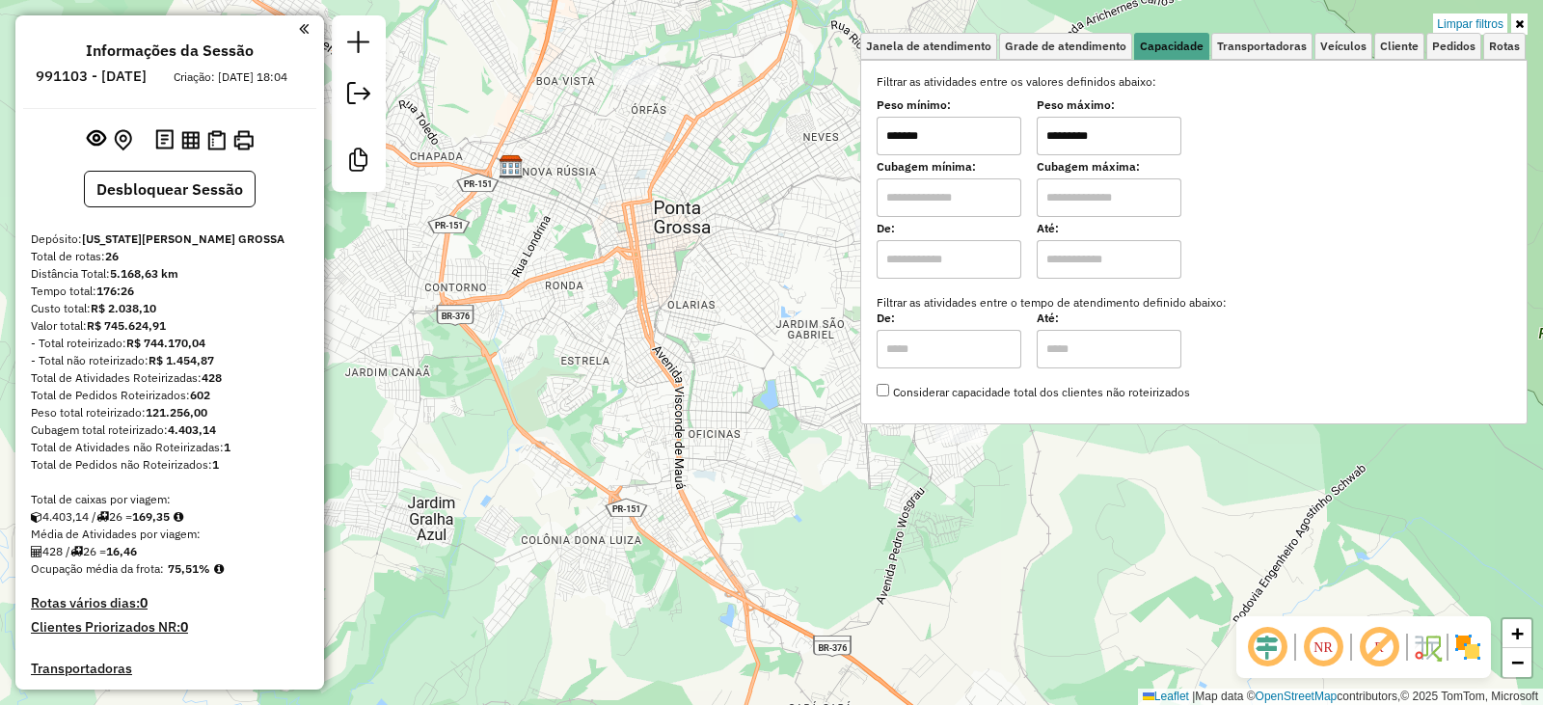
click at [906, 136] on input "*******" at bounding box center [949, 136] width 145 height 39
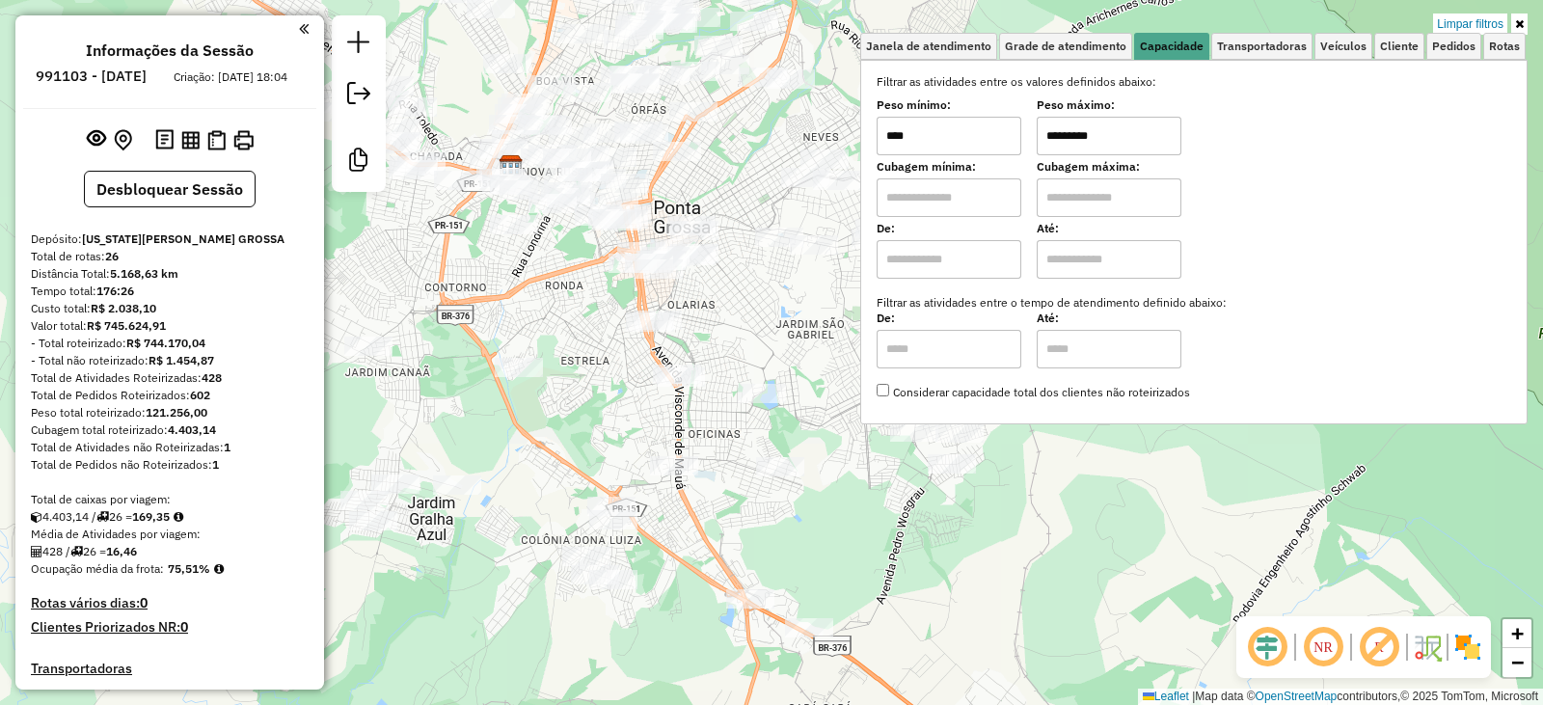
type input "****"
click at [1093, 135] on input "*********" at bounding box center [1109, 136] width 145 height 39
click at [768, 356] on div "Limpar filtros Janela de atendimento Grade de atendimento Capacidade Transporta…" at bounding box center [771, 352] width 1543 height 705
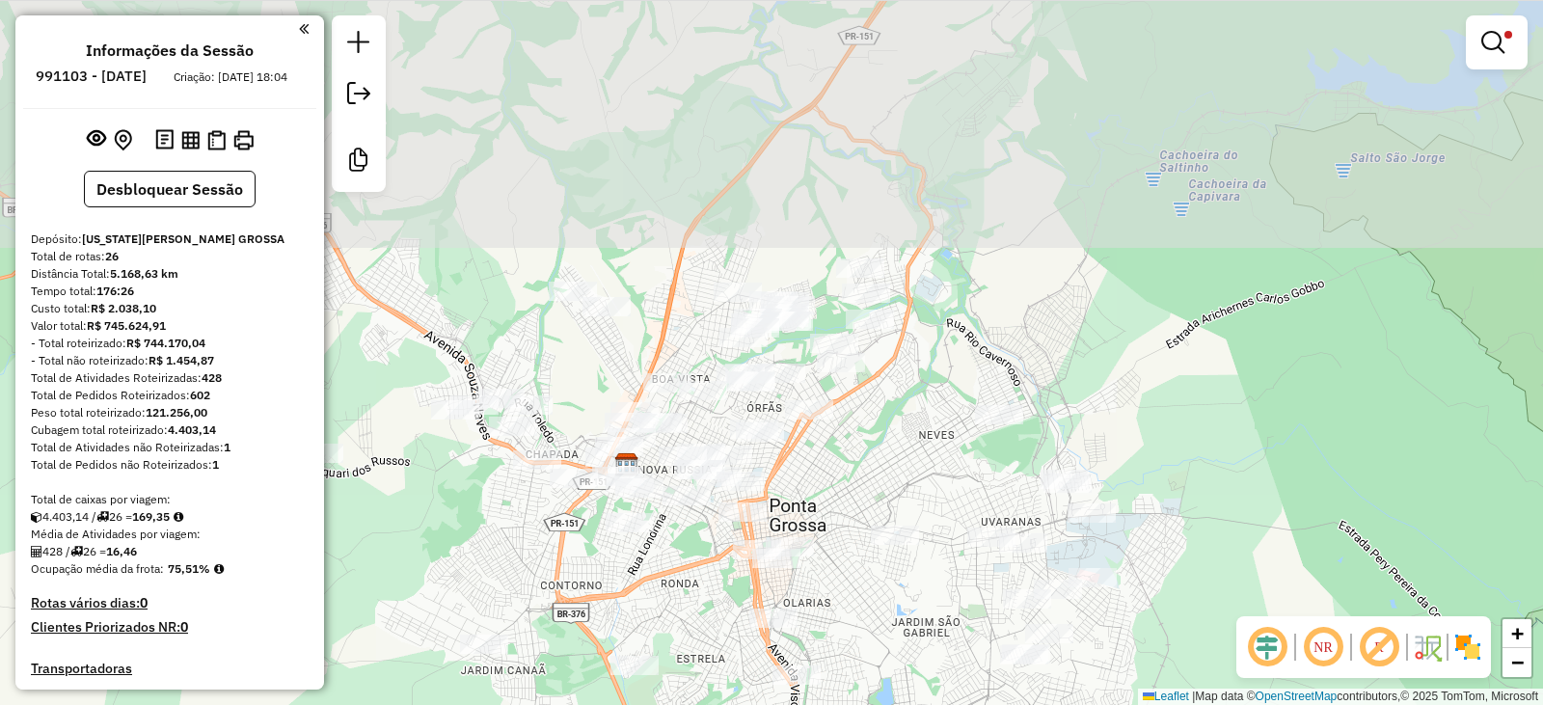
drag, startPoint x: 582, startPoint y: 383, endPoint x: 729, endPoint y: 566, distance: 235.3
click at [697, 642] on div "Limpar filtros Janela de atendimento Grade de atendimento Capacidade Transporta…" at bounding box center [771, 352] width 1543 height 705
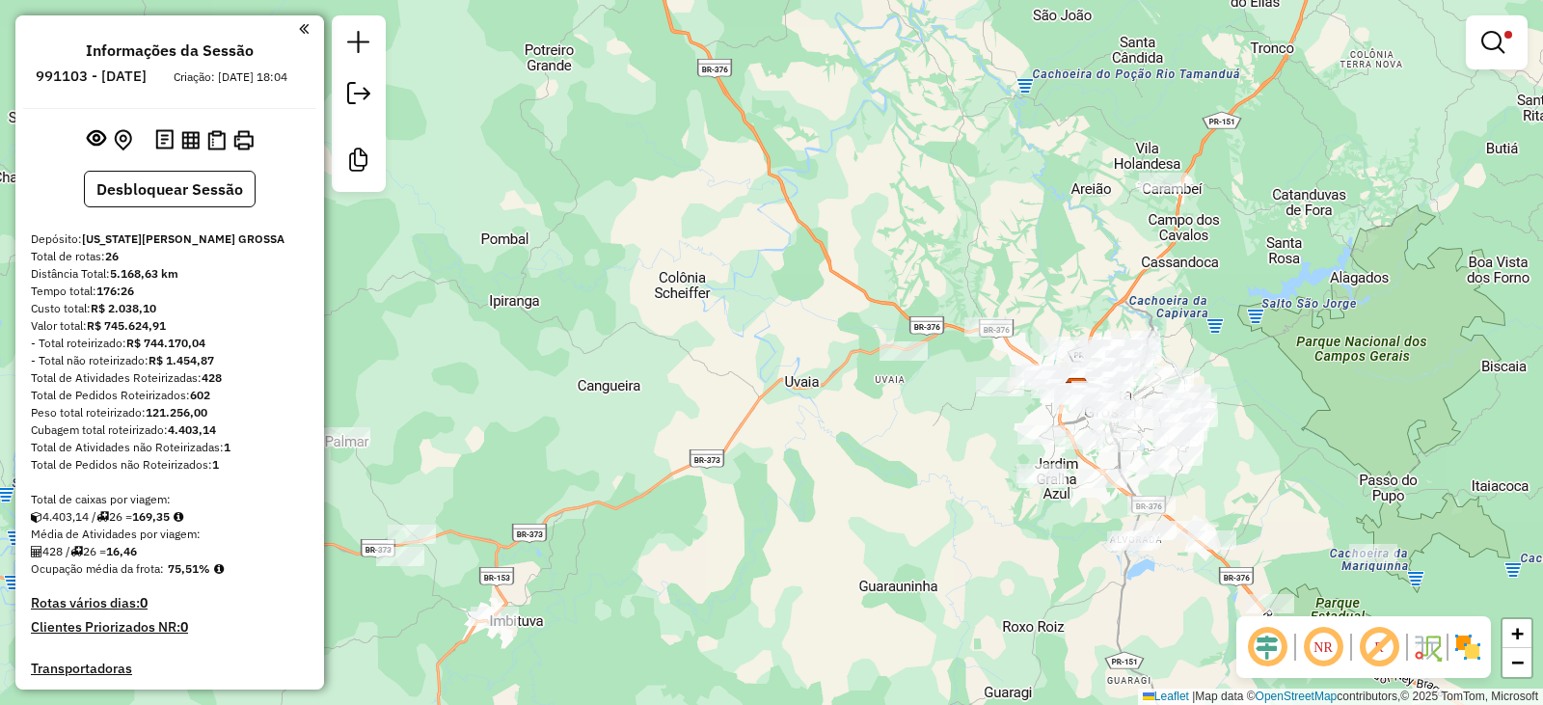
drag, startPoint x: 592, startPoint y: 440, endPoint x: 948, endPoint y: 477, distance: 357.8
click at [941, 477] on div "Limpar filtros Janela de atendimento Grade de atendimento Capacidade Transporta…" at bounding box center [771, 352] width 1543 height 705
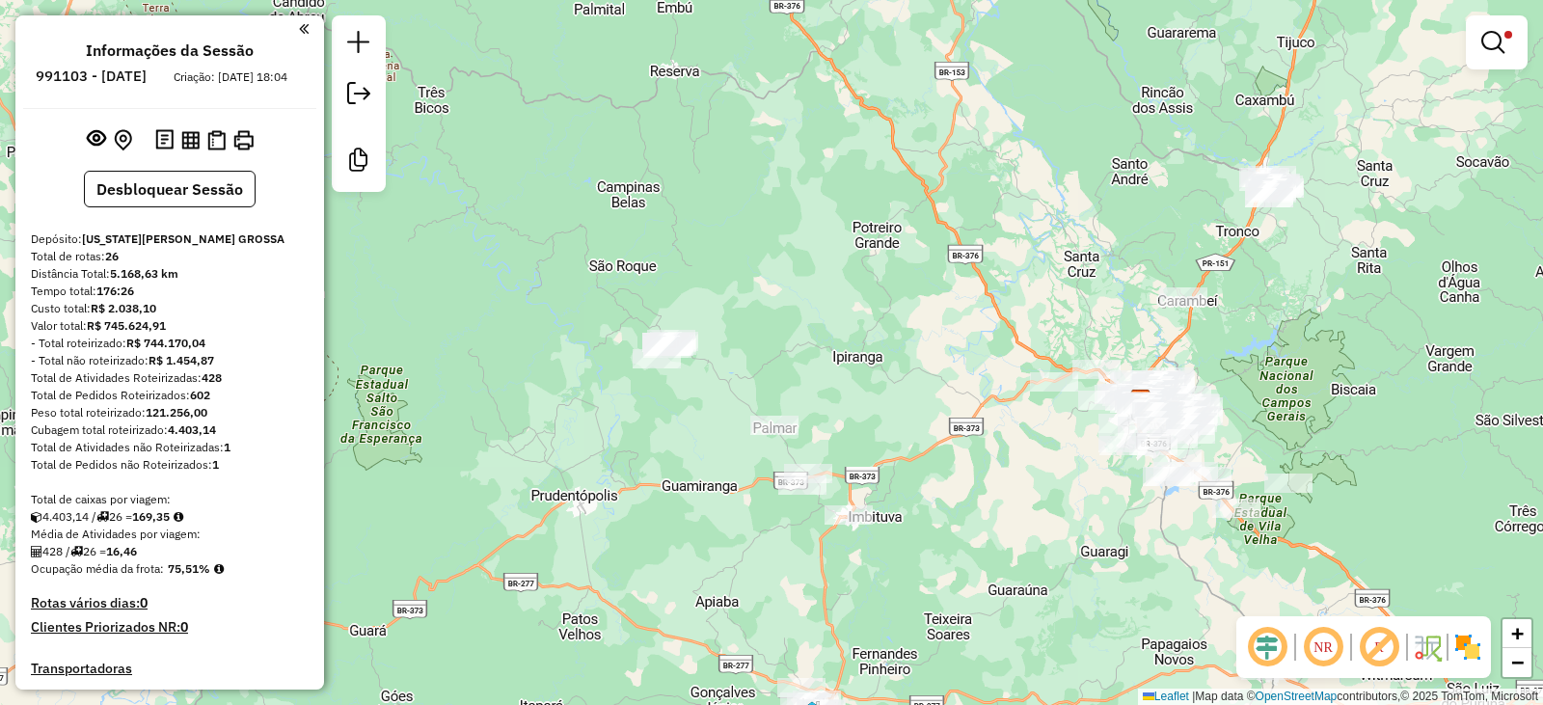
click at [1500, 43] on em at bounding box center [1492, 42] width 23 height 23
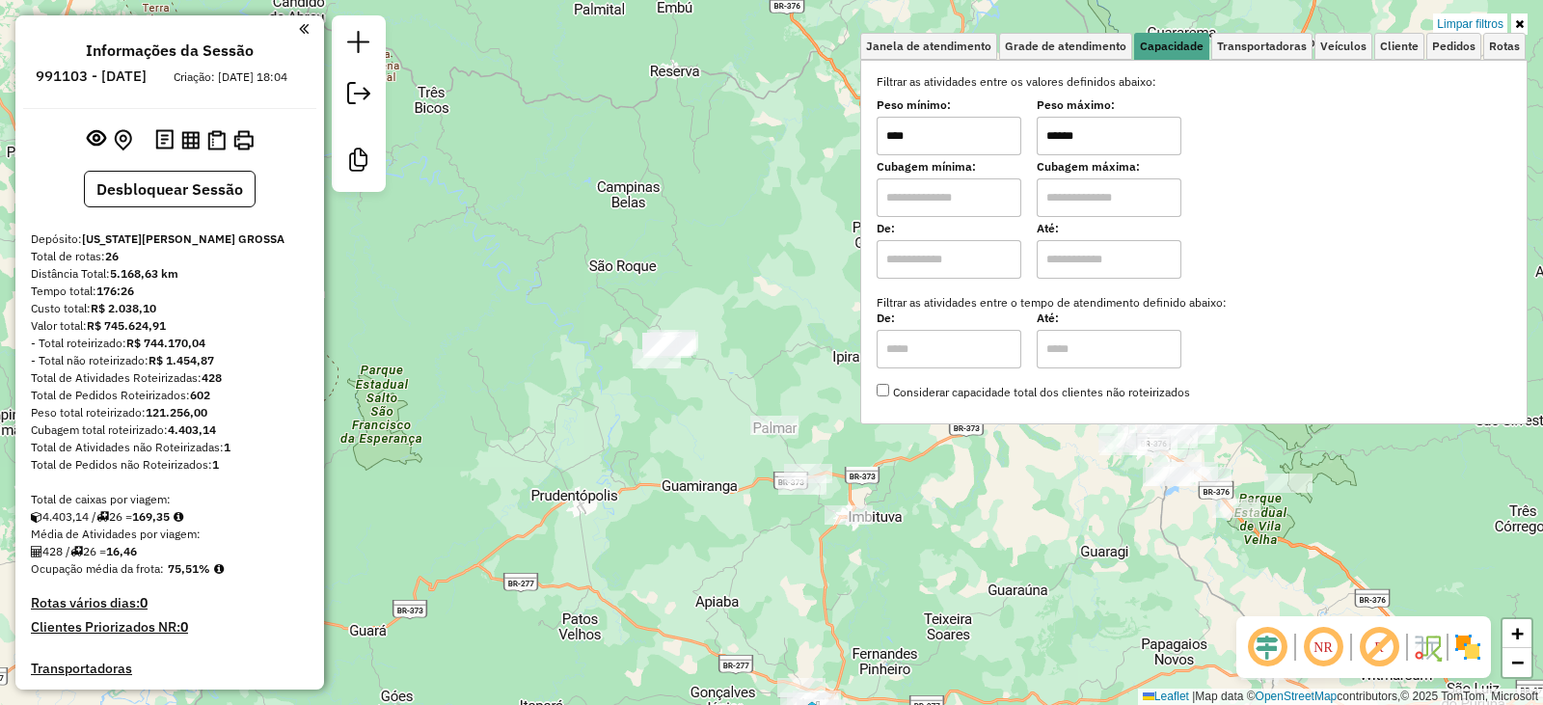
click at [1117, 143] on input "******" at bounding box center [1109, 136] width 145 height 39
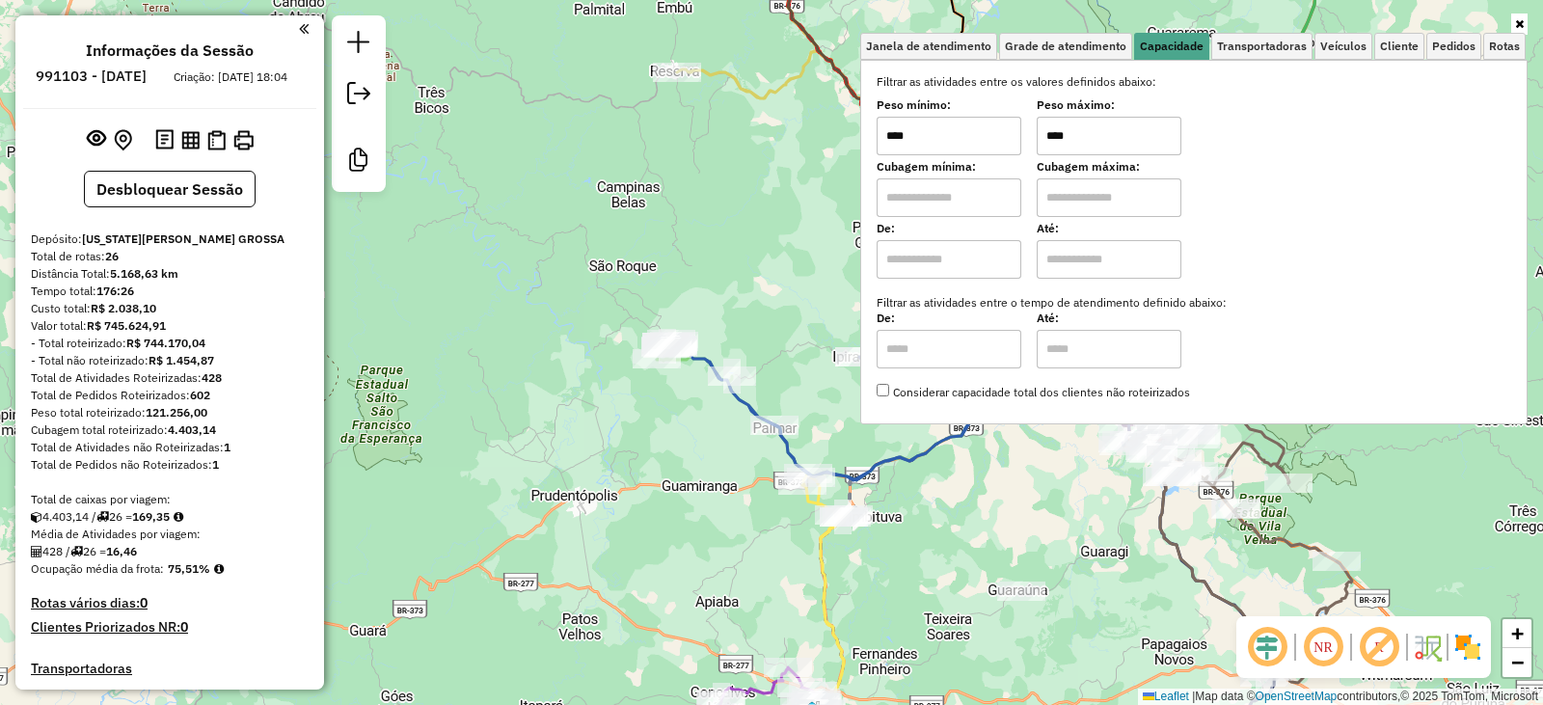
type input "****"
click at [926, 132] on input "****" at bounding box center [949, 136] width 145 height 39
drag, startPoint x: 704, startPoint y: 265, endPoint x: 775, endPoint y: 242, distance: 75.0
click at [705, 264] on div "Janela de atendimento Grade de atendimento Capacidade Transportadoras Veículos …" at bounding box center [771, 352] width 1543 height 705
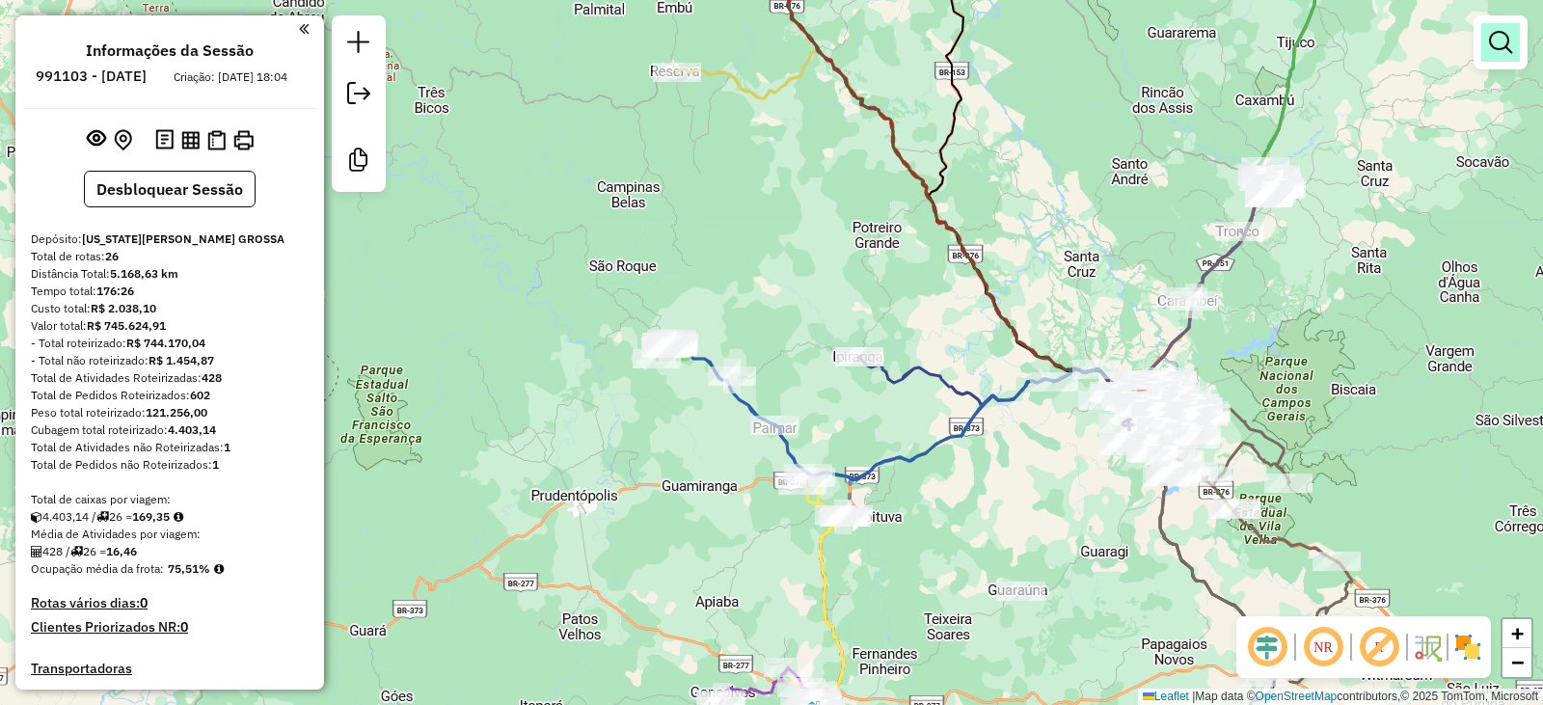
click at [1498, 60] on link at bounding box center [1500, 42] width 39 height 39
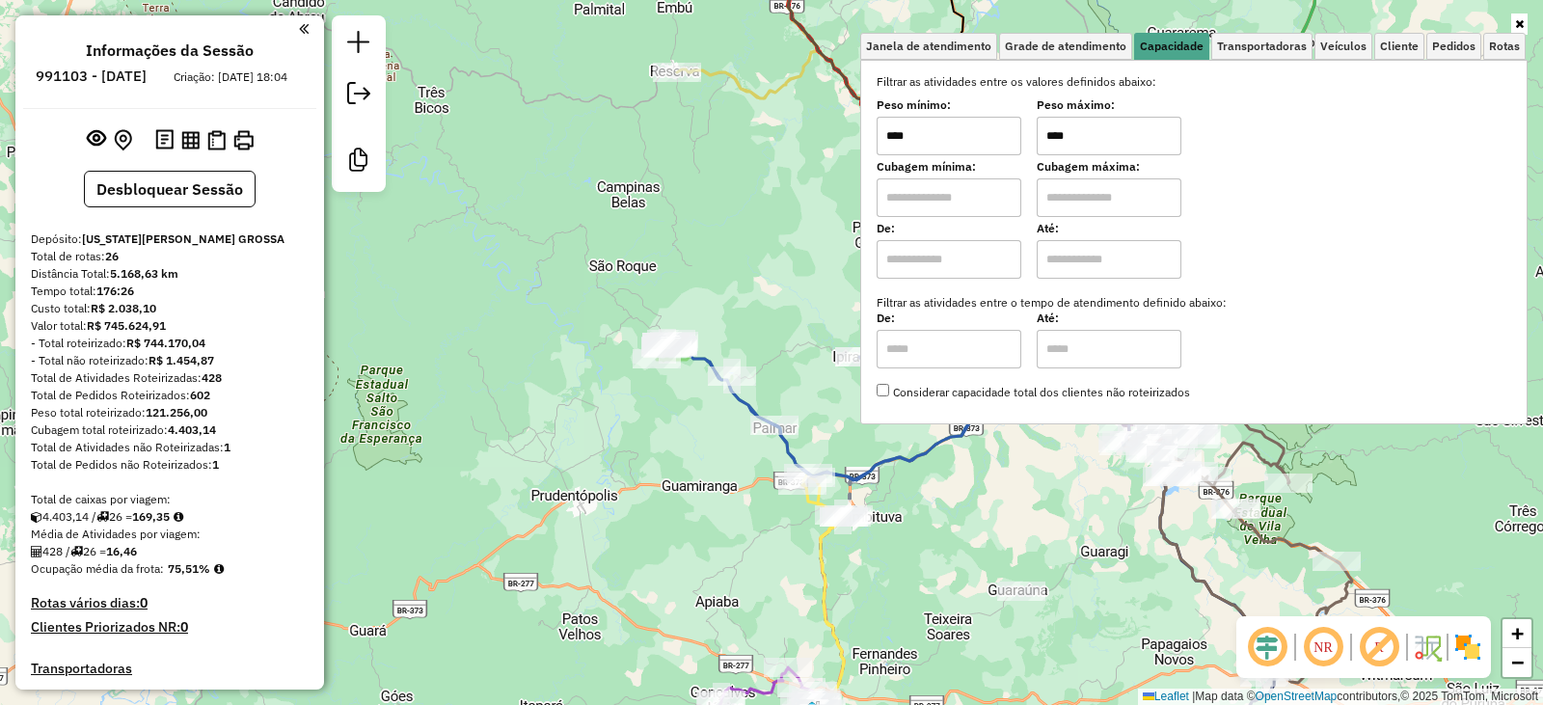
click at [720, 252] on div "Janela de atendimento Grade de atendimento Capacidade Transportadoras Veículos …" at bounding box center [771, 352] width 1543 height 705
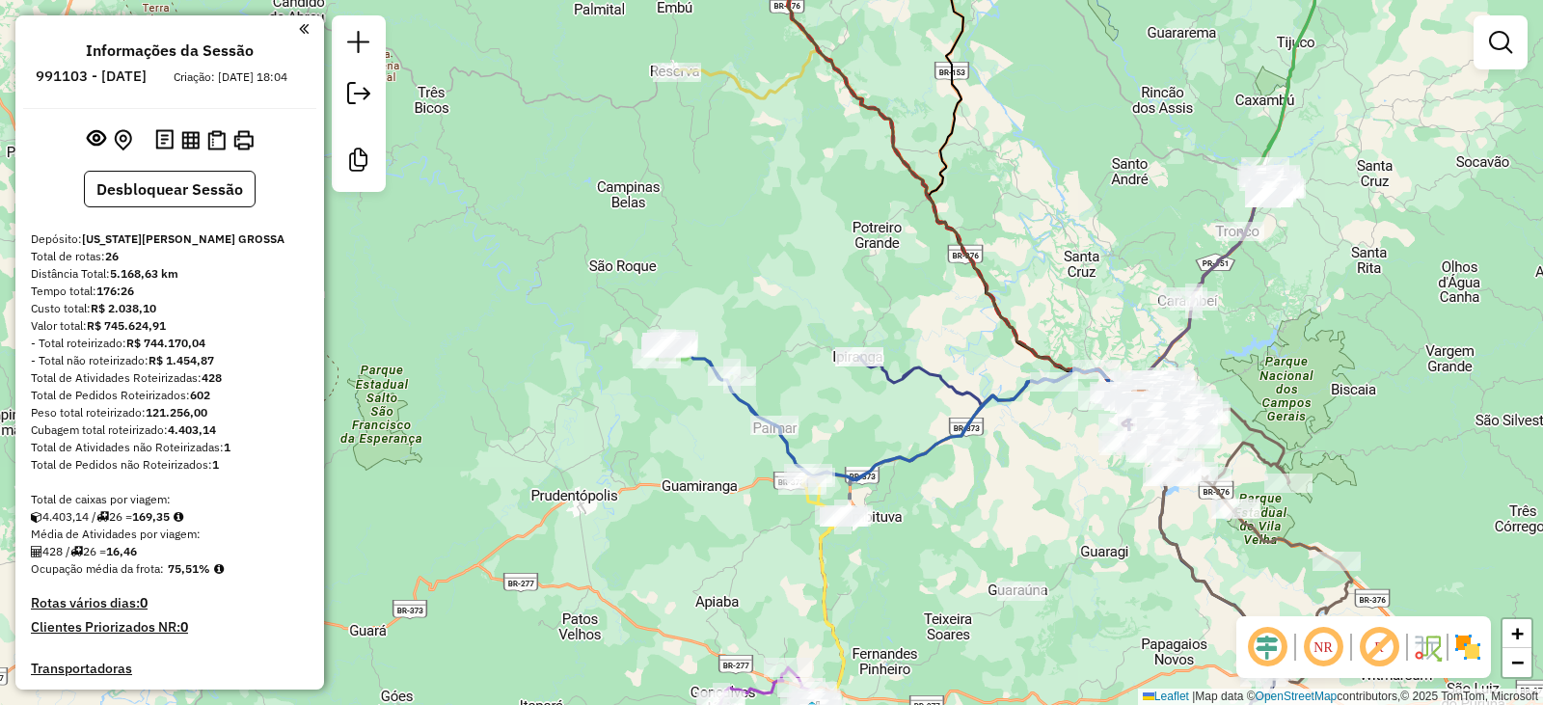
drag, startPoint x: 641, startPoint y: 274, endPoint x: 651, endPoint y: 269, distance: 10.8
click at [643, 272] on div "Janela de atendimento Grade de atendimento Capacidade Transportadoras Veículos …" at bounding box center [771, 352] width 1543 height 705
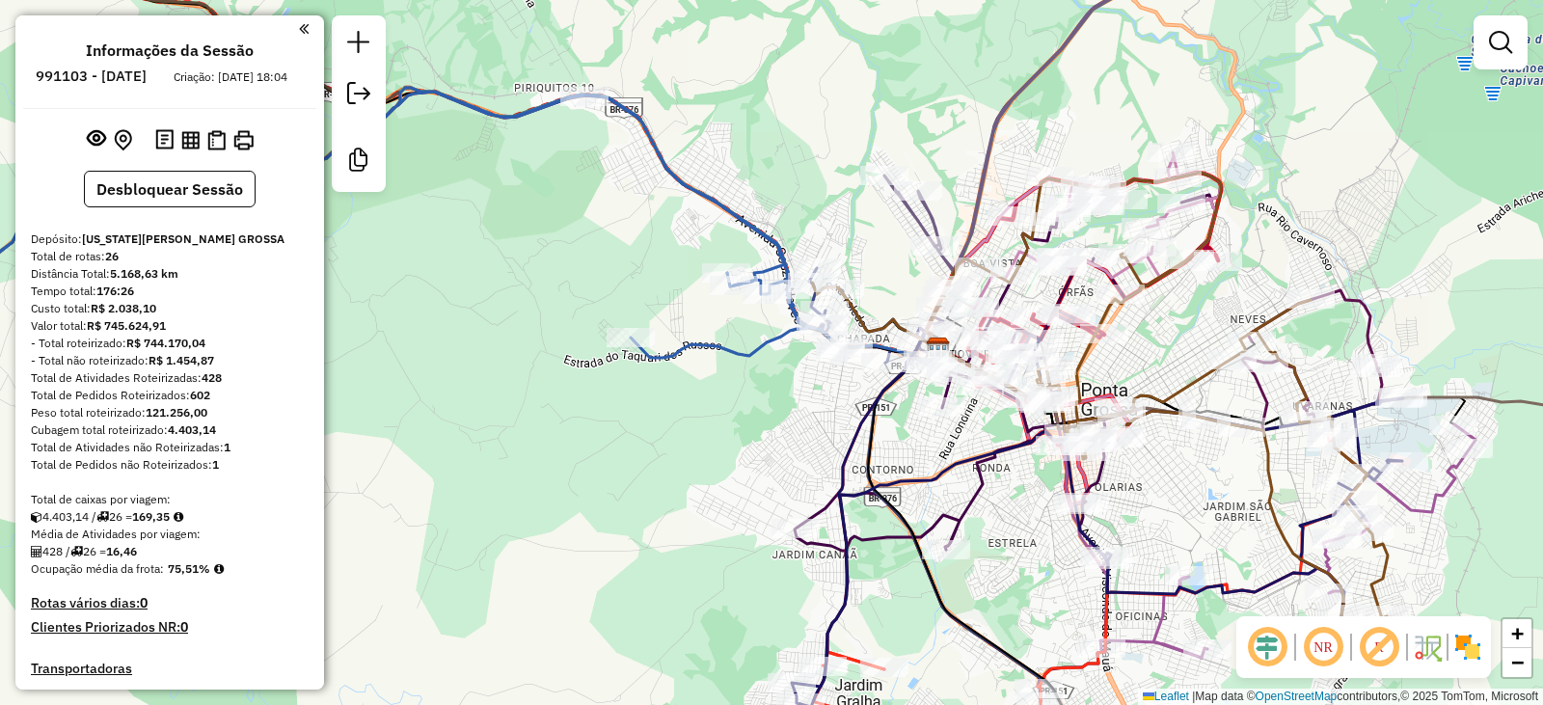
click at [1370, 642] on em at bounding box center [1379, 647] width 46 height 46
click at [1329, 645] on em at bounding box center [1323, 647] width 46 height 46
click at [1271, 648] on em at bounding box center [1267, 647] width 46 height 46
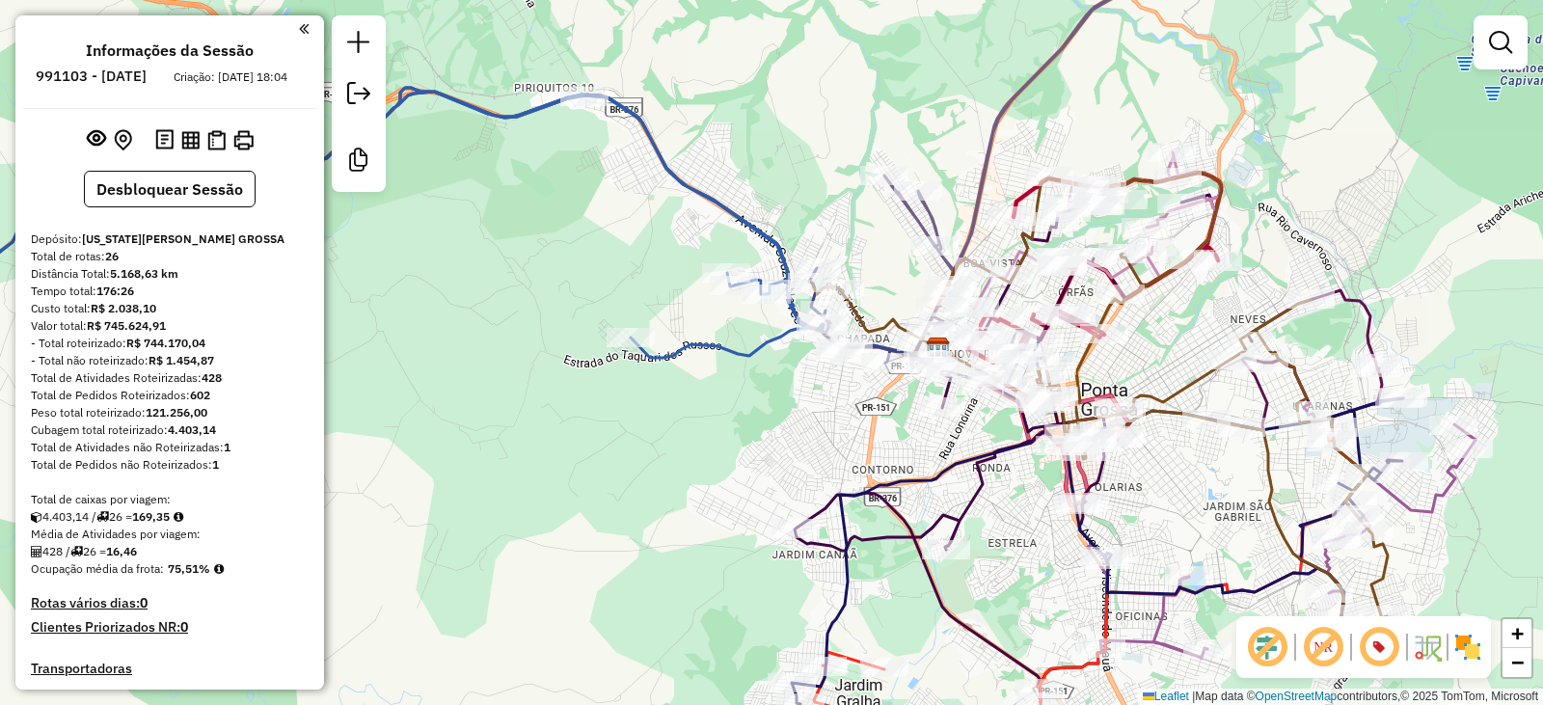
click at [1279, 648] on em at bounding box center [1267, 647] width 46 height 46
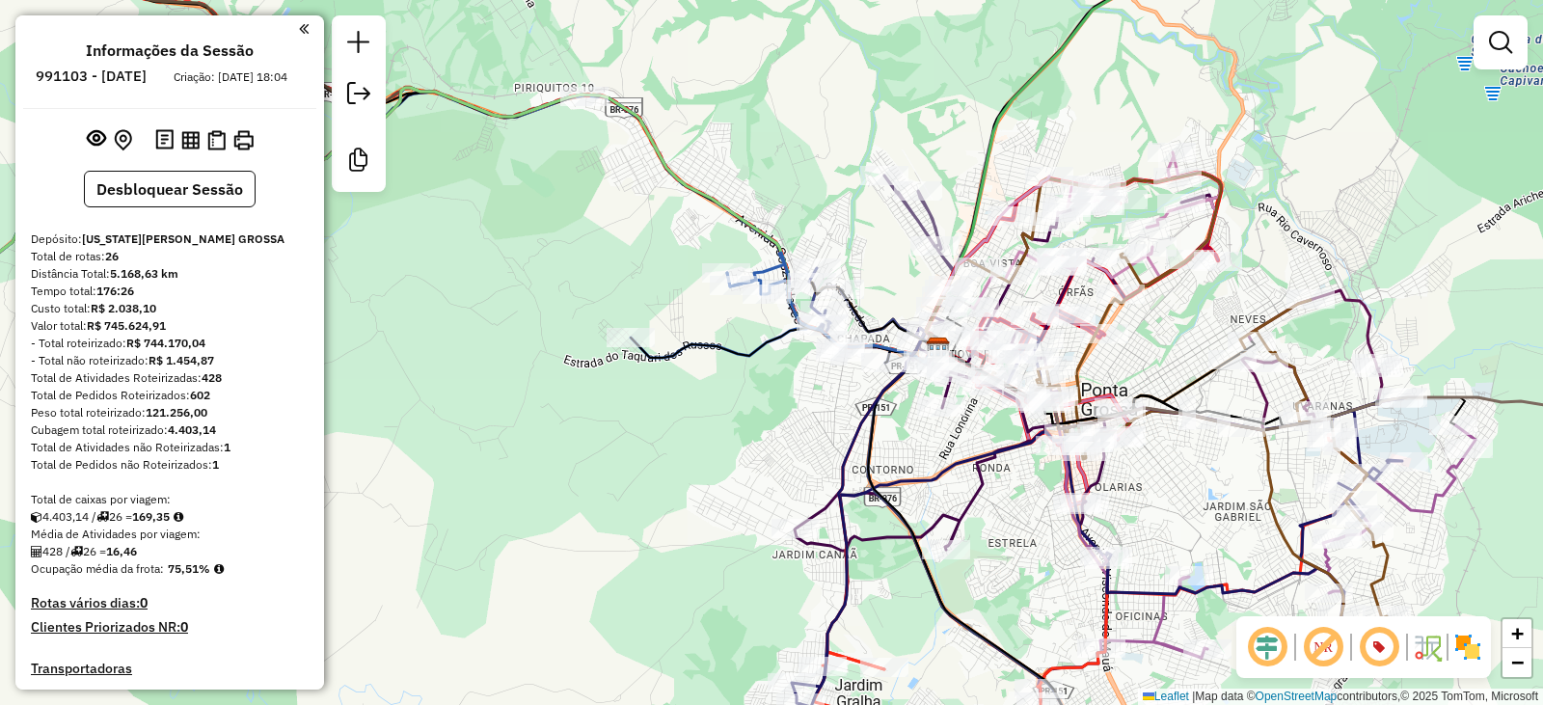
click at [1305, 647] on em at bounding box center [1323, 647] width 46 height 46
click at [1384, 653] on em at bounding box center [1379, 647] width 46 height 46
click at [1424, 653] on img at bounding box center [1427, 647] width 31 height 31
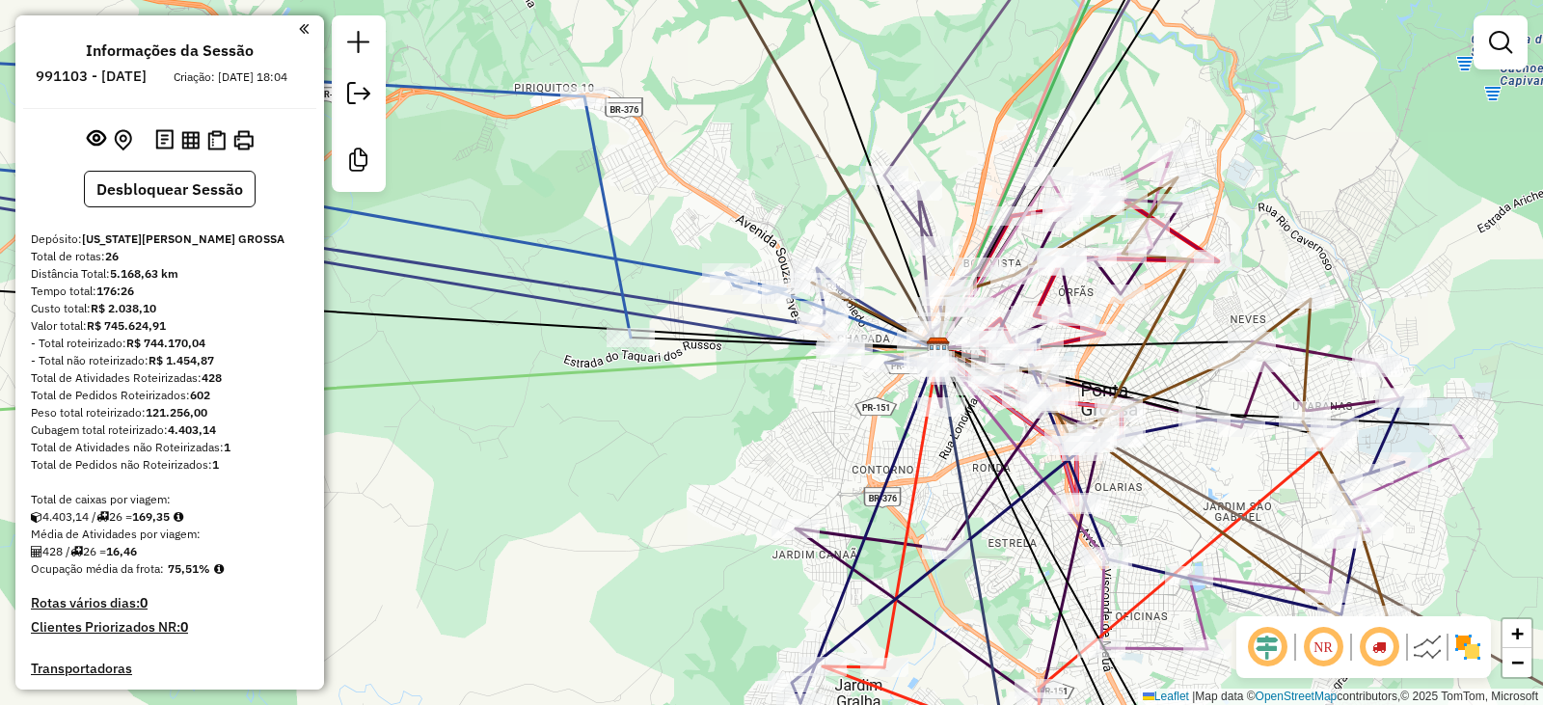
click at [1423, 649] on img at bounding box center [1427, 647] width 31 height 31
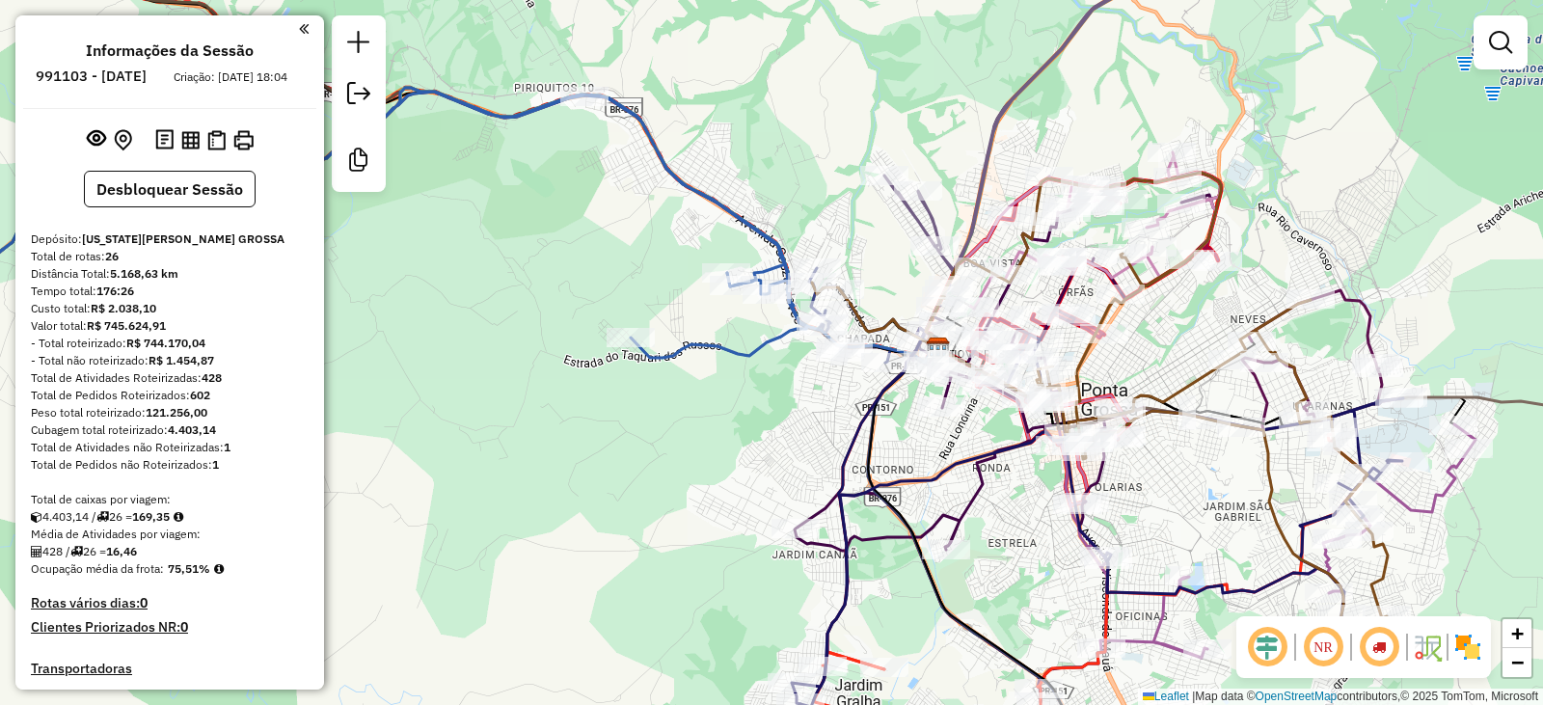
click at [1465, 648] on img at bounding box center [1467, 647] width 31 height 31
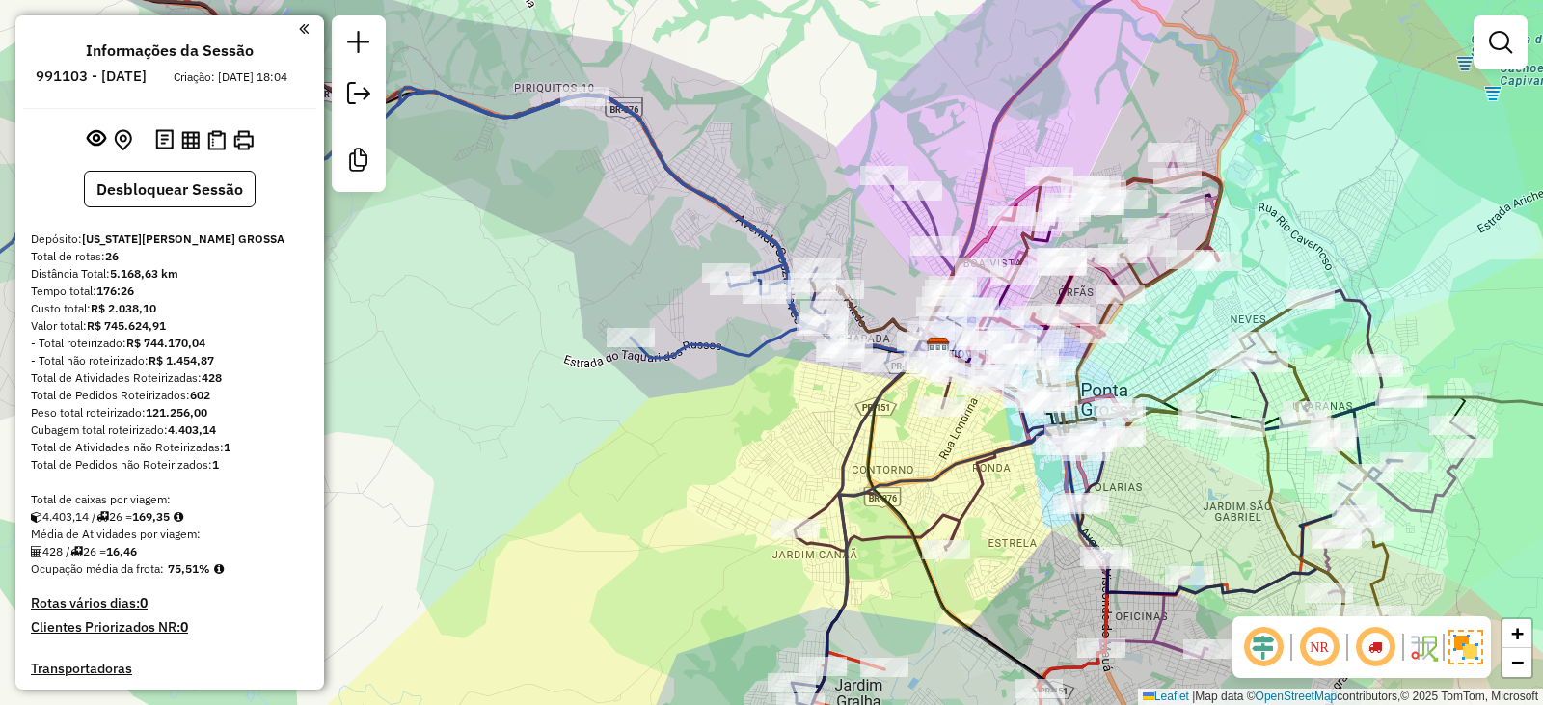
click at [1167, 488] on div "Rota 14 - Placa MLZ8A32 23938 - SUPERMERCADO CAMPO B Janela de atendimento Grad…" at bounding box center [771, 352] width 1543 height 705
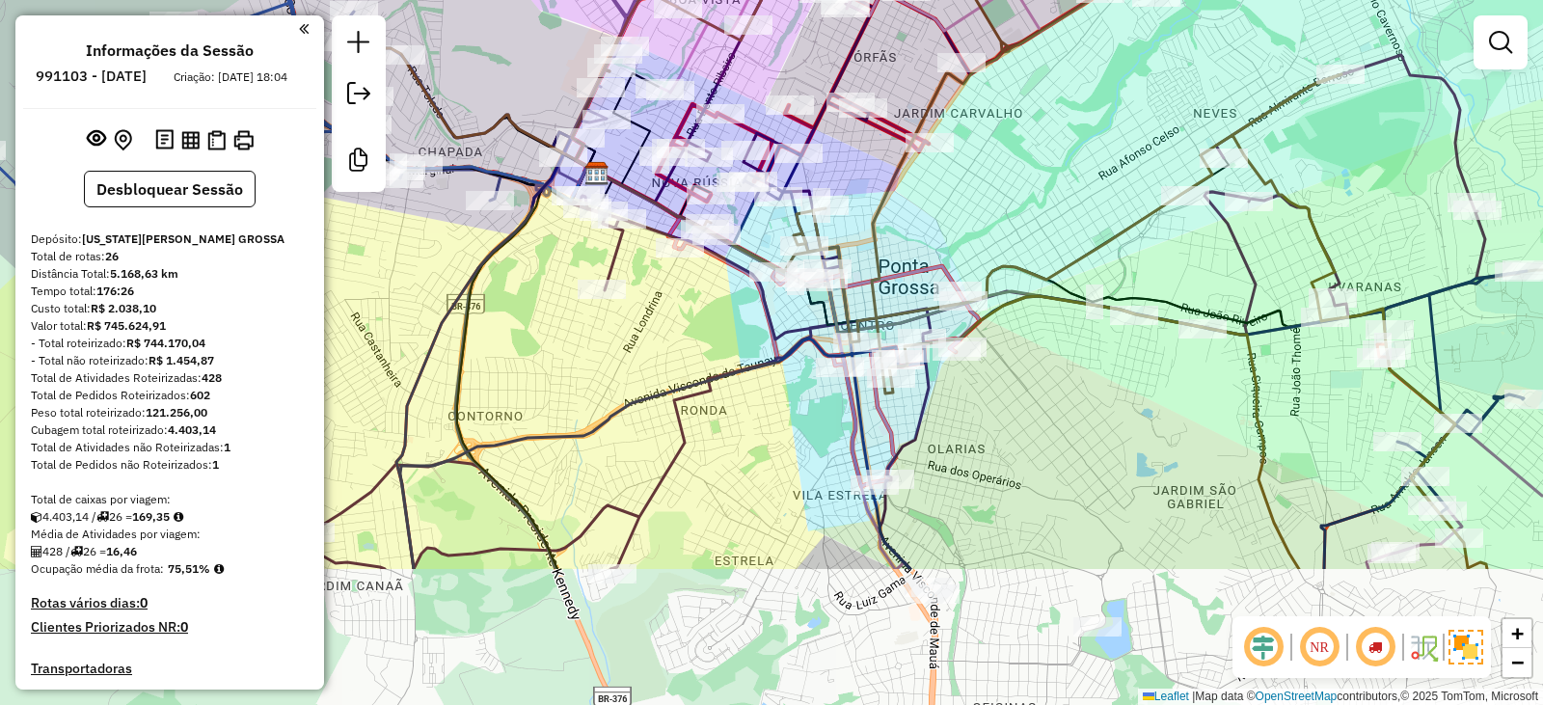
drag, startPoint x: 1197, startPoint y: 397, endPoint x: 1062, endPoint y: 60, distance: 363.5
click at [1062, 60] on div "Janela de atendimento Grade de atendimento Capacidade Transportadoras Veículos …" at bounding box center [771, 352] width 1543 height 705
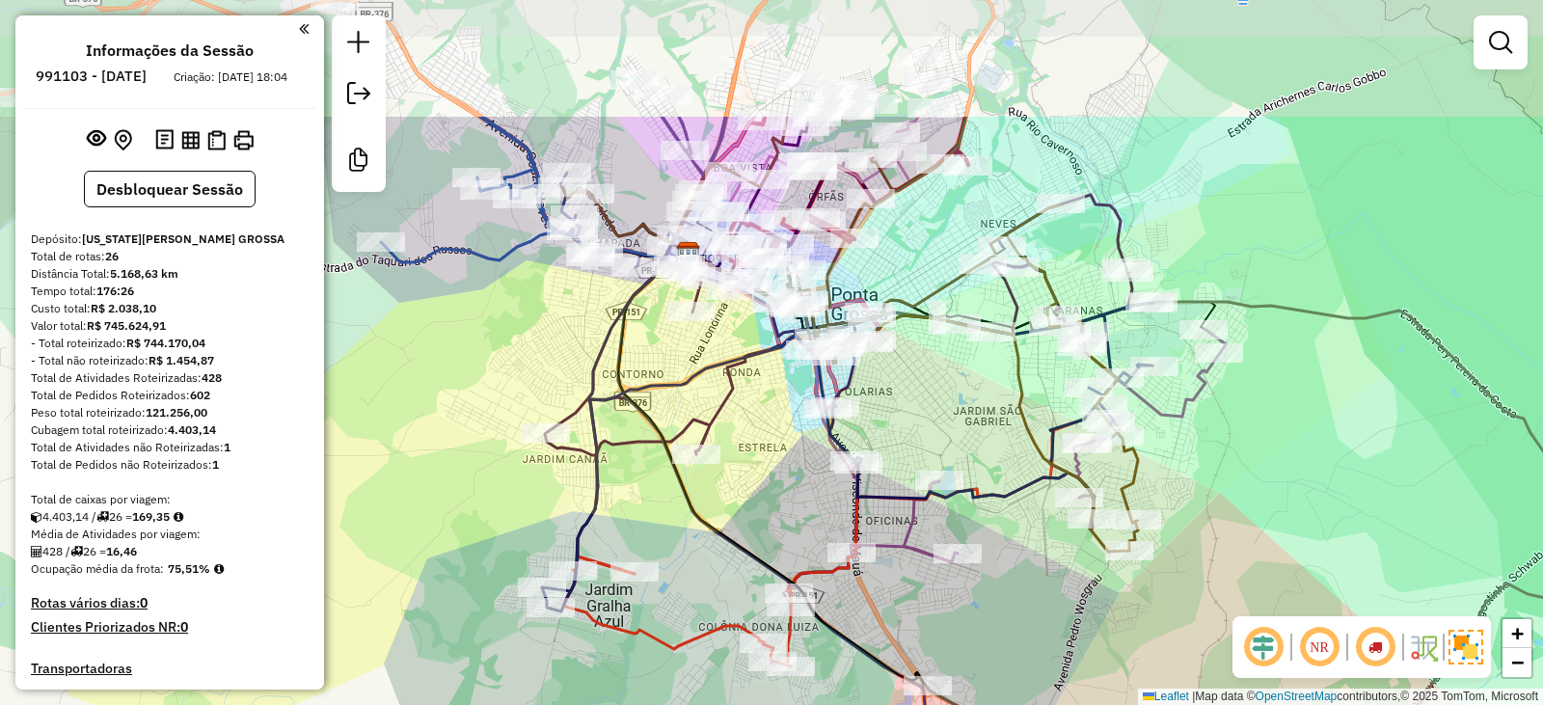
drag, startPoint x: 1050, startPoint y: 275, endPoint x: 941, endPoint y: 420, distance: 181.9
click at [918, 461] on div "Janela de atendimento Grade de atendimento Capacidade Transportadoras Veículos …" at bounding box center [771, 352] width 1543 height 705
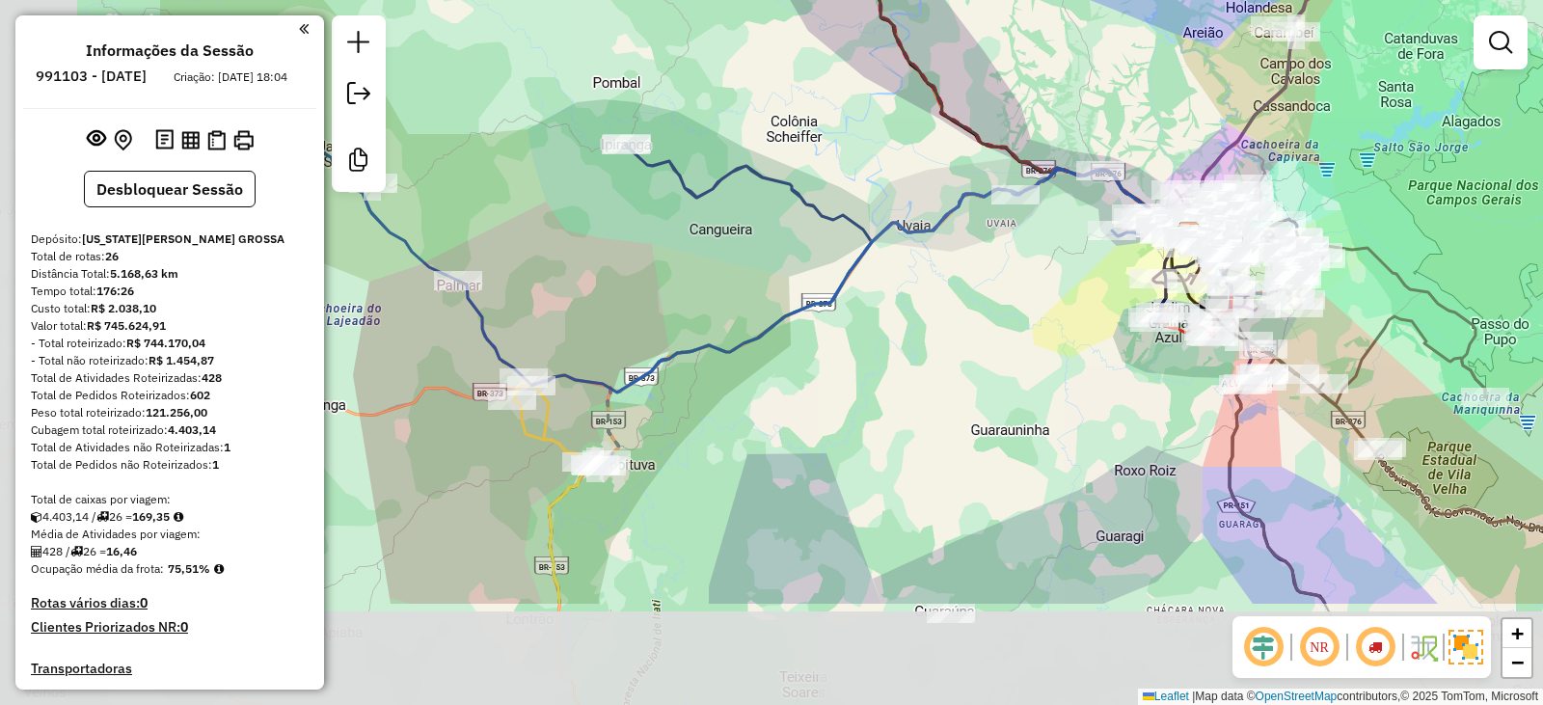
drag, startPoint x: 637, startPoint y: 498, endPoint x: 1030, endPoint y: 279, distance: 449.4
click at [1025, 280] on div "Janela de atendimento Grade de atendimento Capacidade Transportadoras Veículos …" at bounding box center [771, 352] width 1543 height 705
